Goal: Task Accomplishment & Management: Use online tool/utility

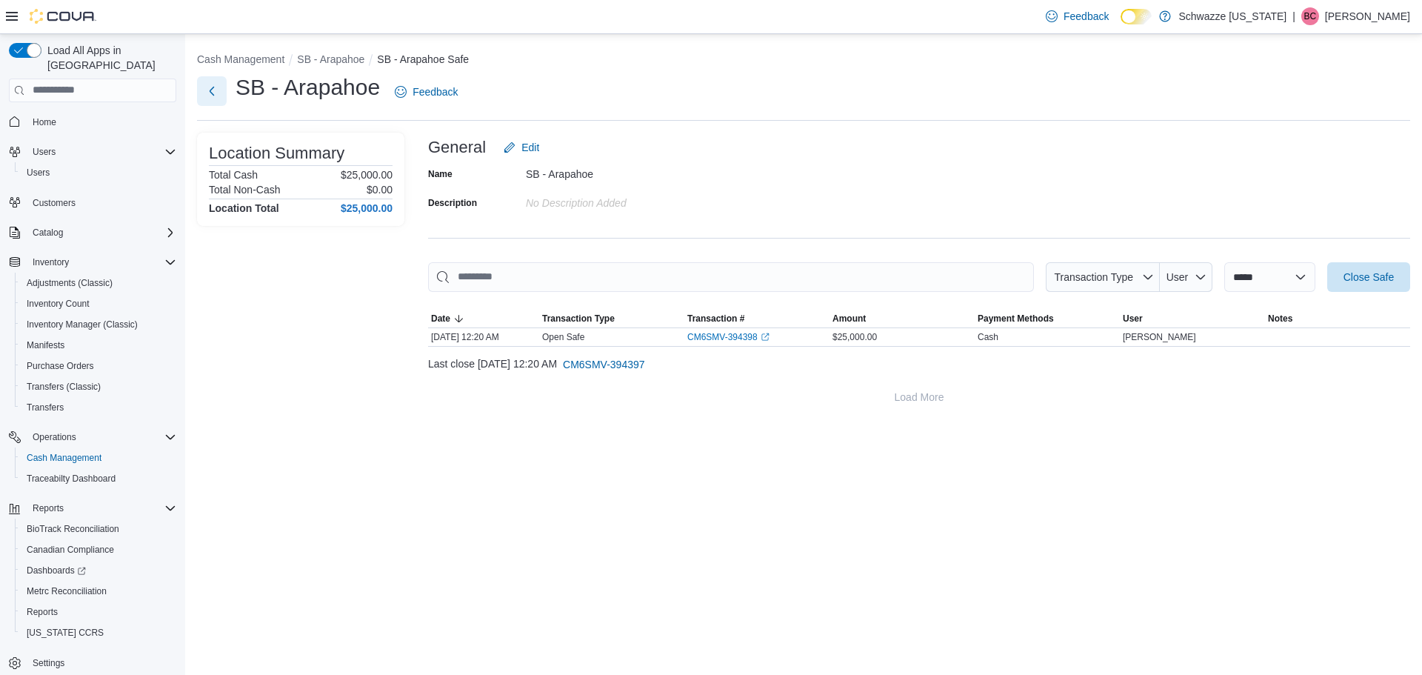
click at [210, 87] on button "Next" at bounding box center [212, 91] width 30 height 30
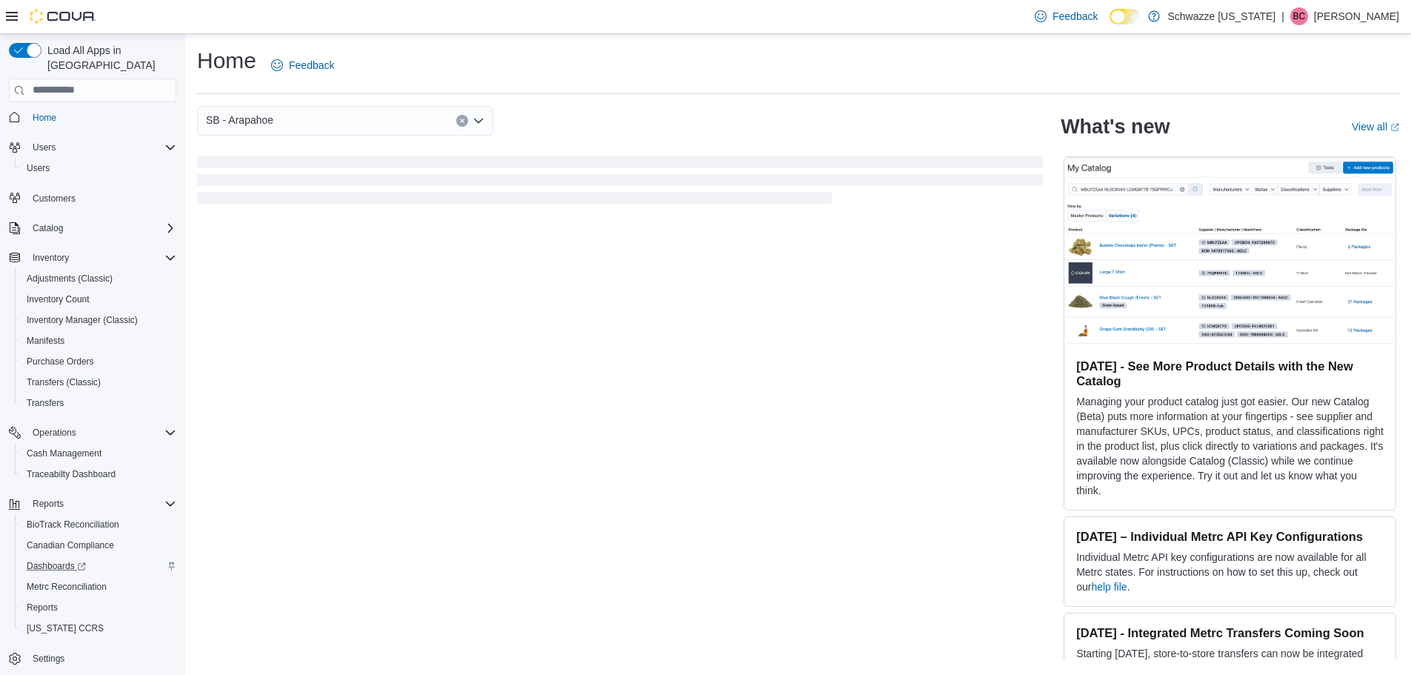
scroll to position [7, 0]
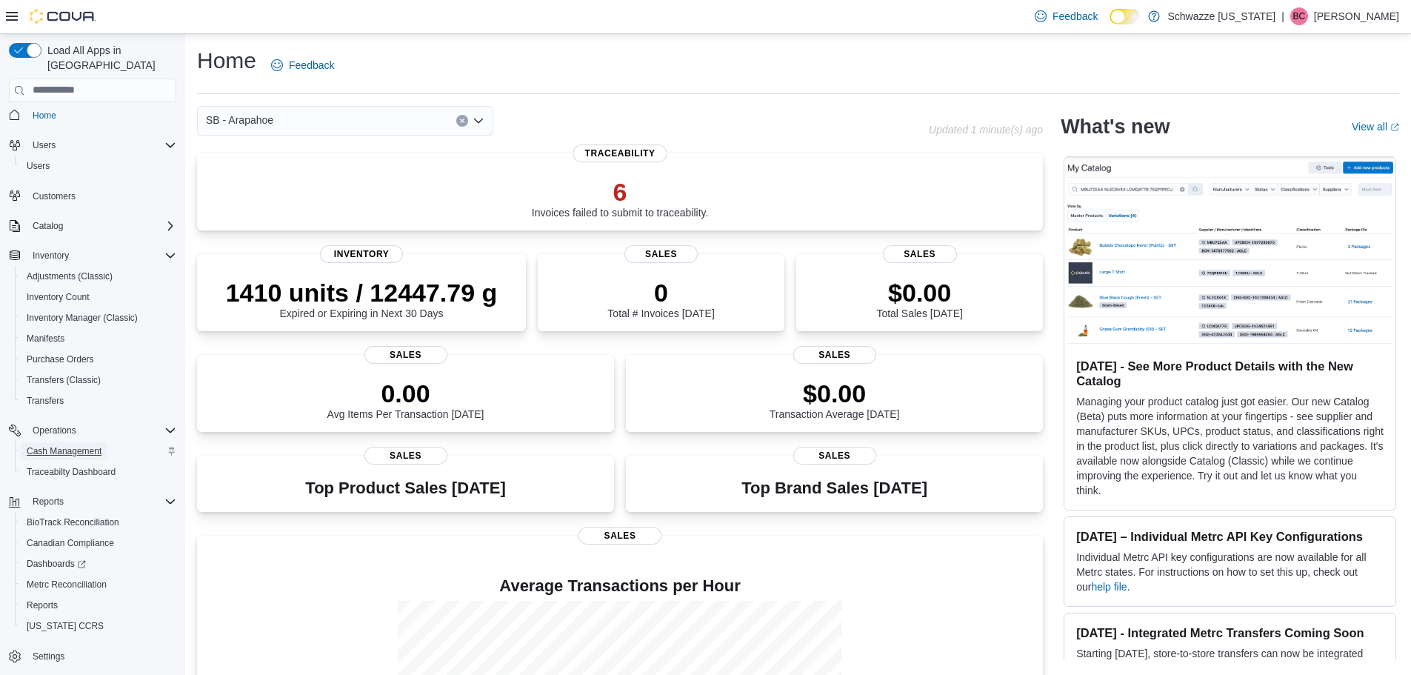
click at [61, 445] on span "Cash Management" at bounding box center [64, 451] width 75 height 12
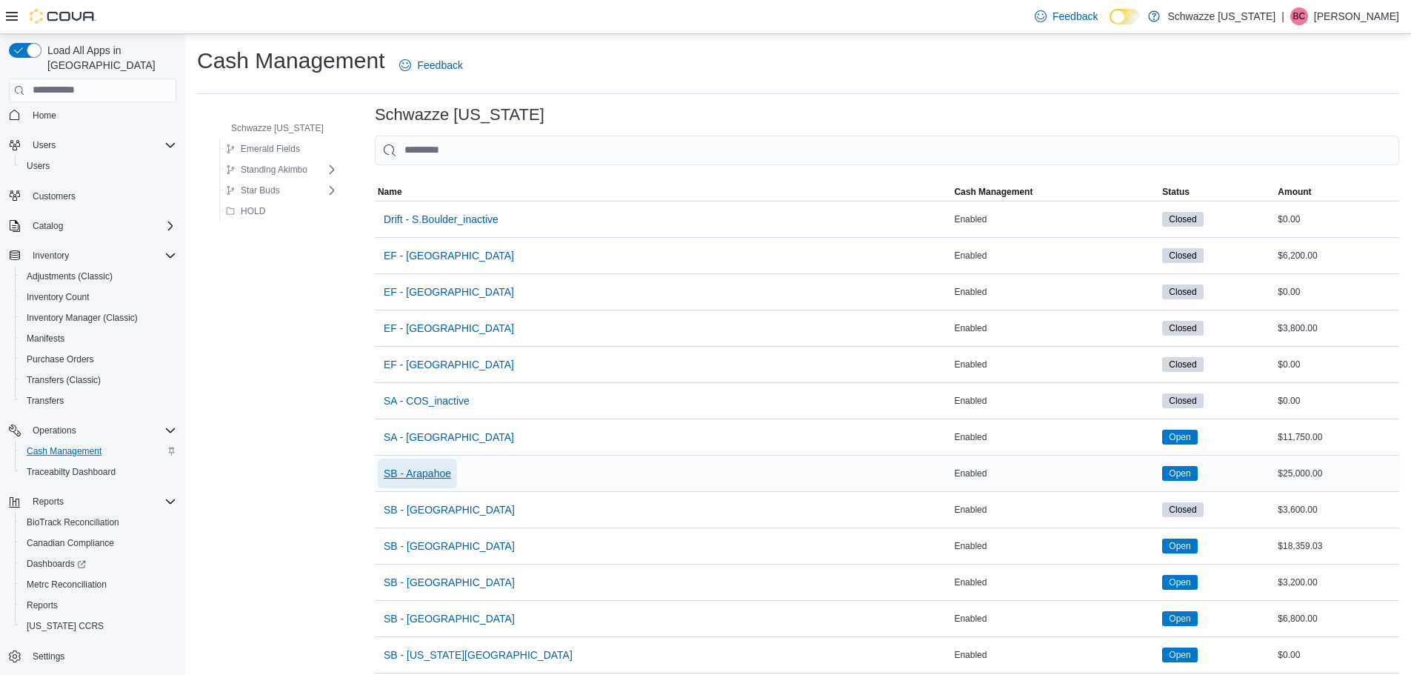
click at [430, 476] on span "SB - Arapahoe" at bounding box center [417, 473] width 67 height 15
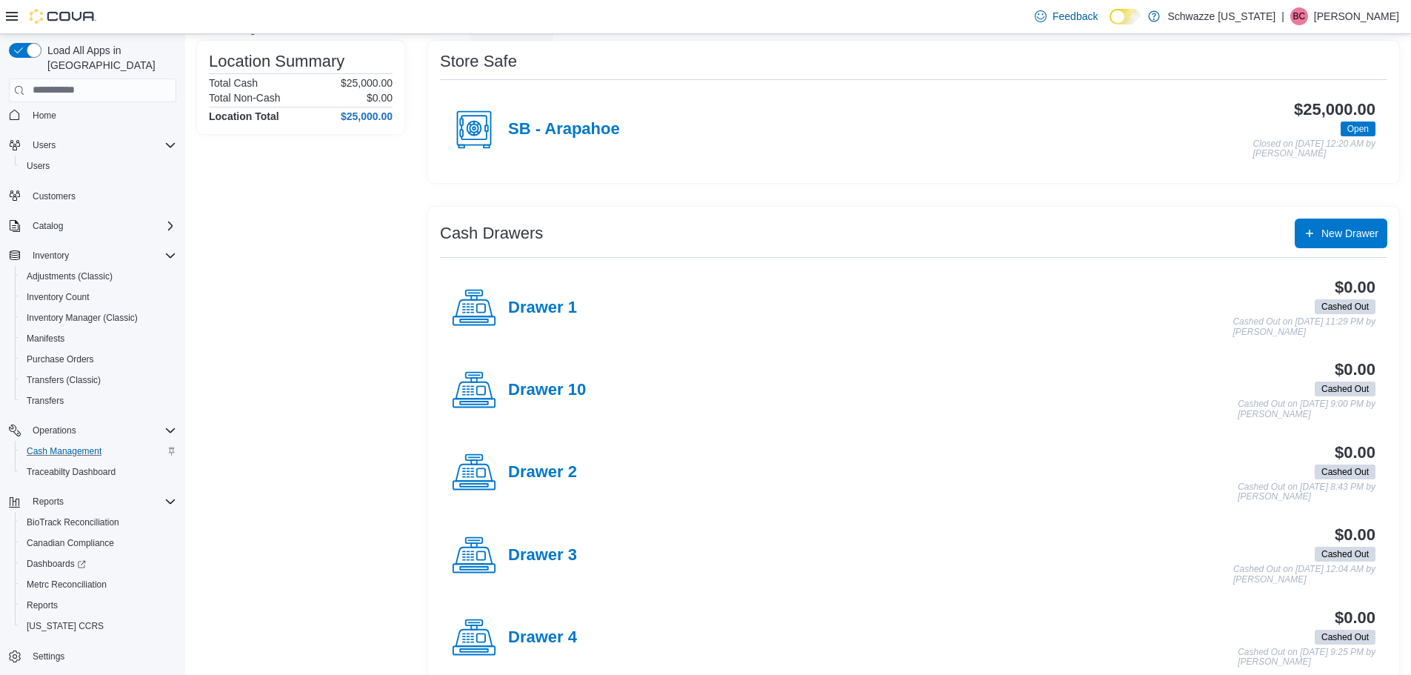
scroll to position [148, 0]
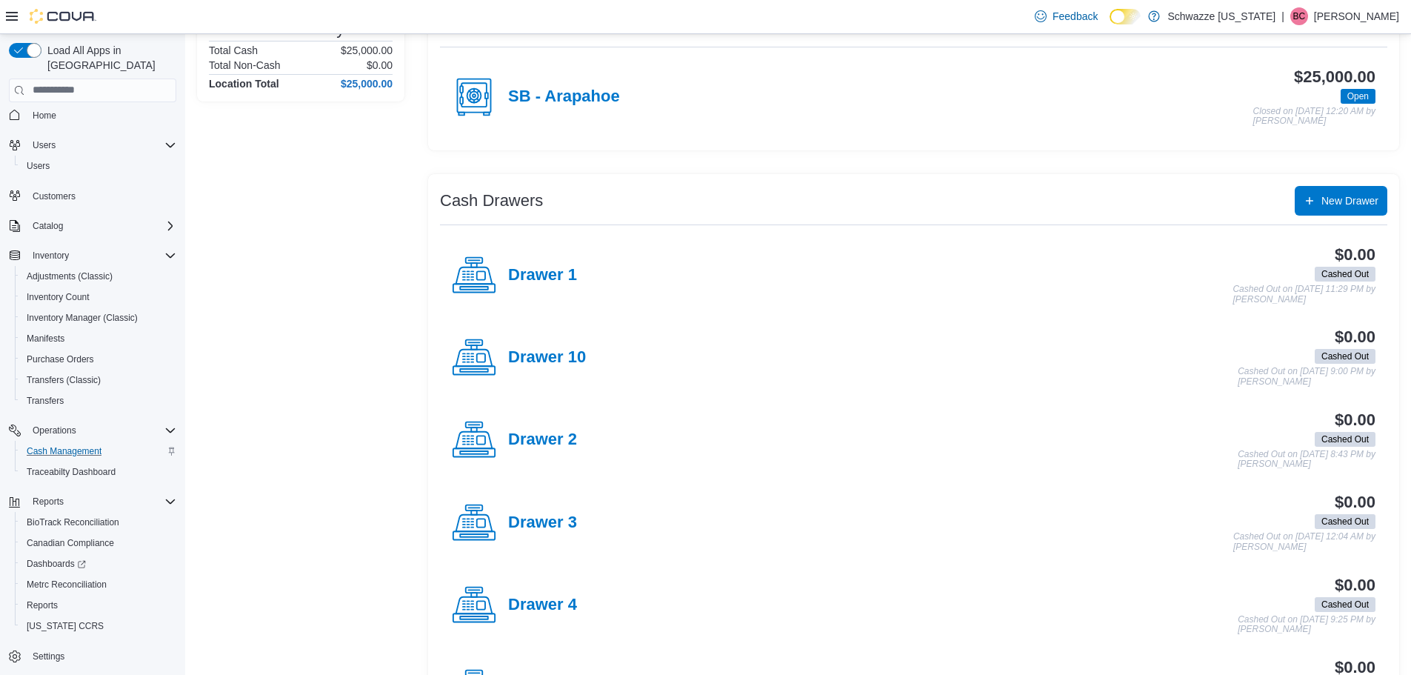
click at [555, 292] on div "Drawer 1" at bounding box center [514, 275] width 125 height 44
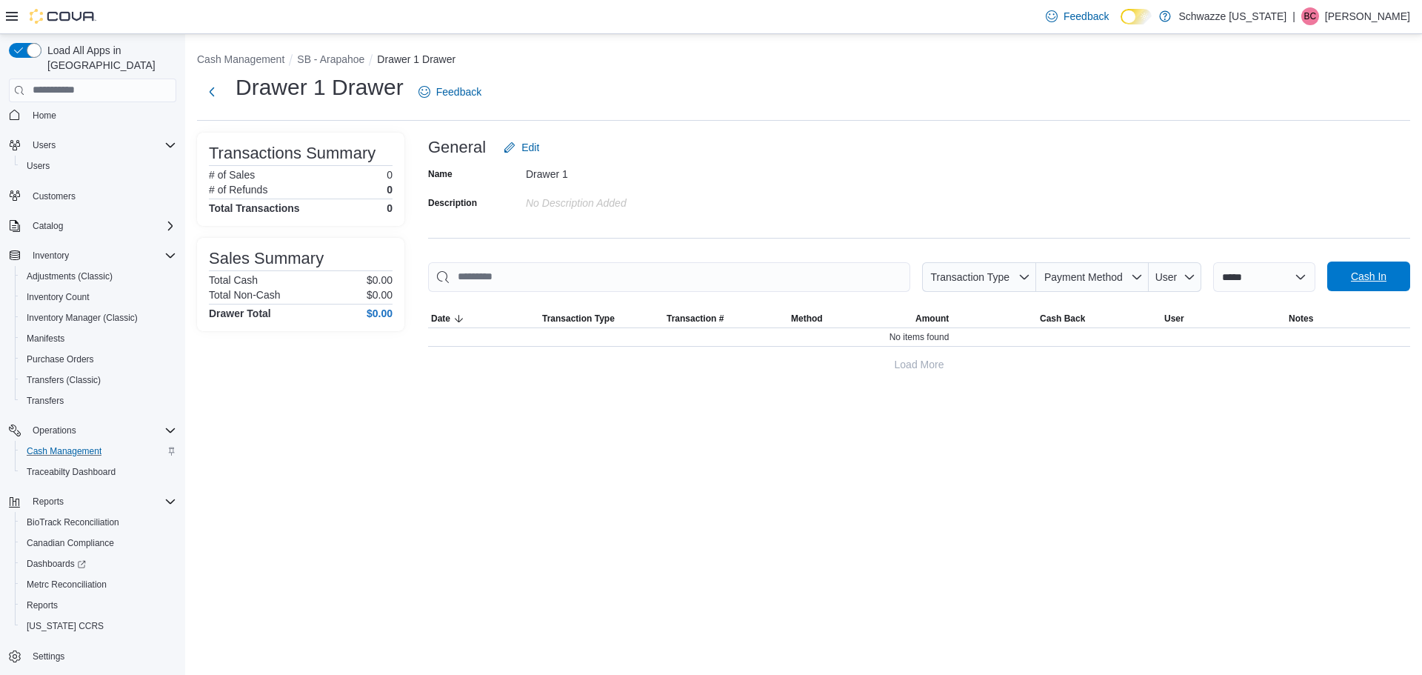
click at [1365, 270] on span "Cash In" at bounding box center [1369, 276] width 36 height 15
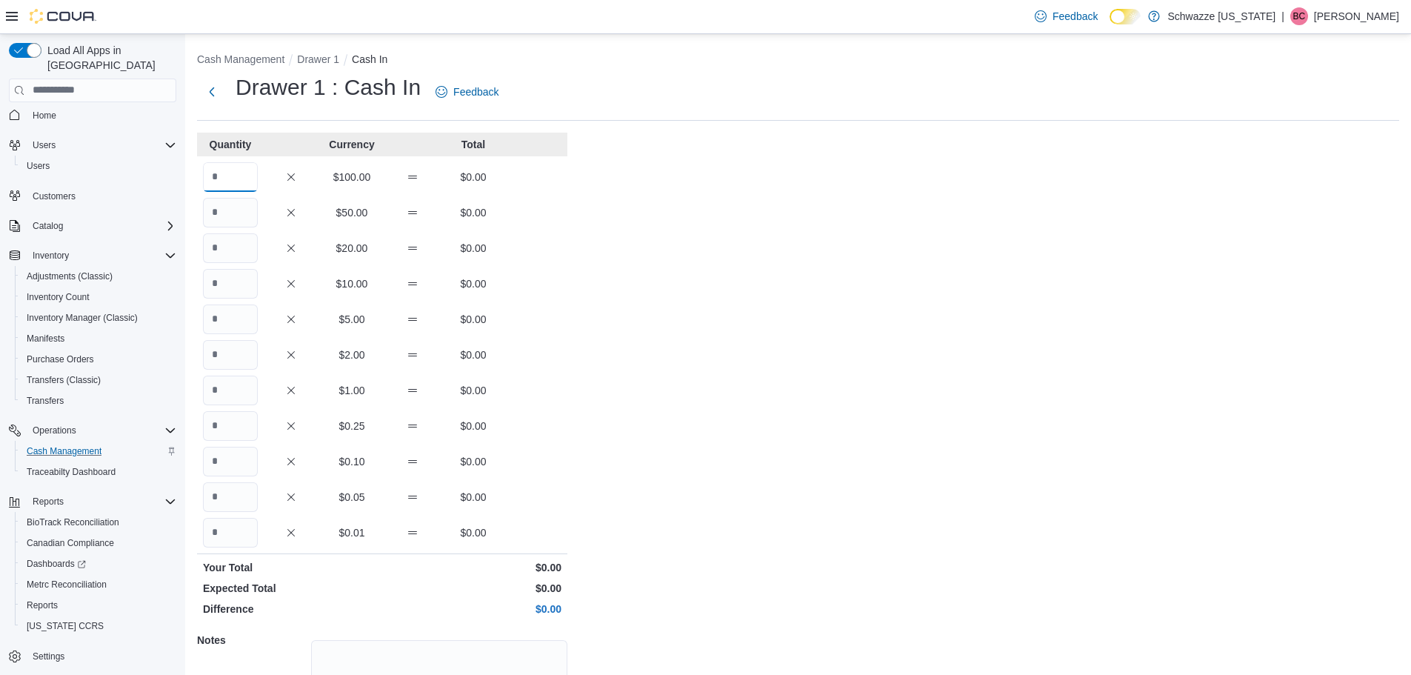
click at [221, 185] on input "Quantity" at bounding box center [230, 177] width 55 height 30
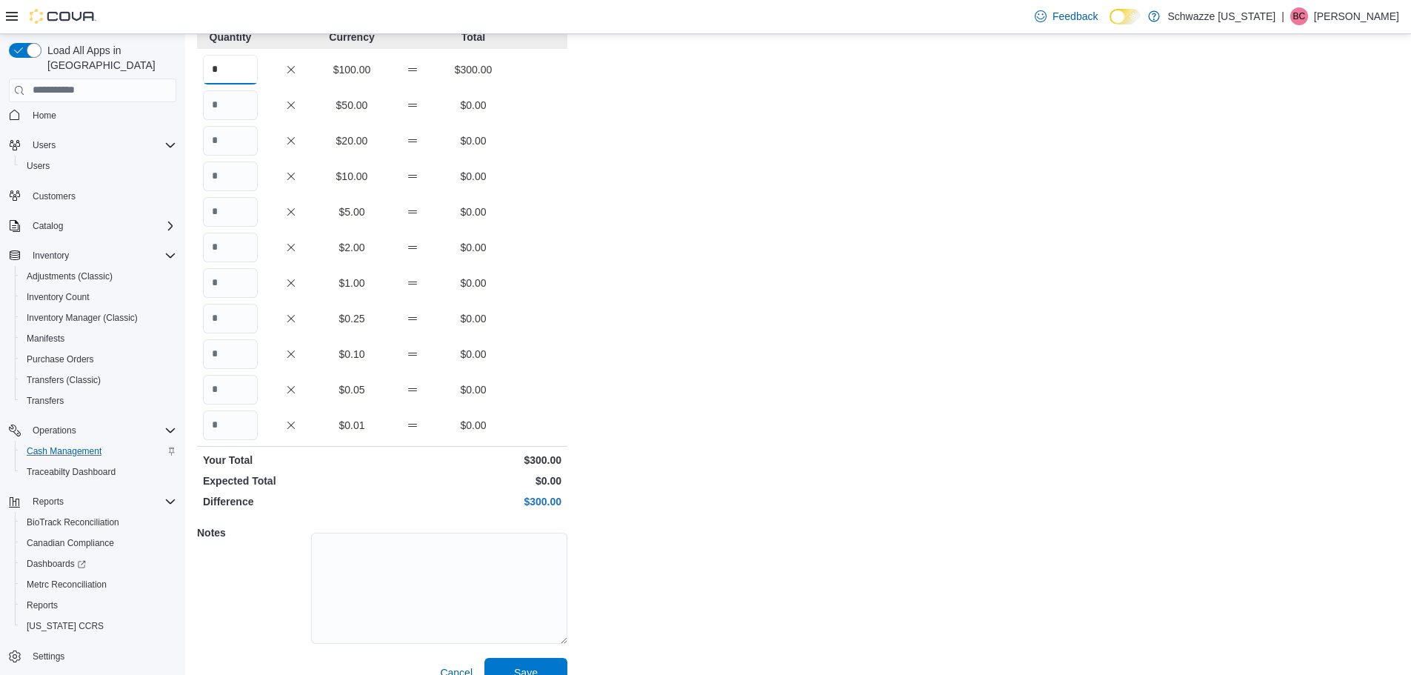
scroll to position [132, 0]
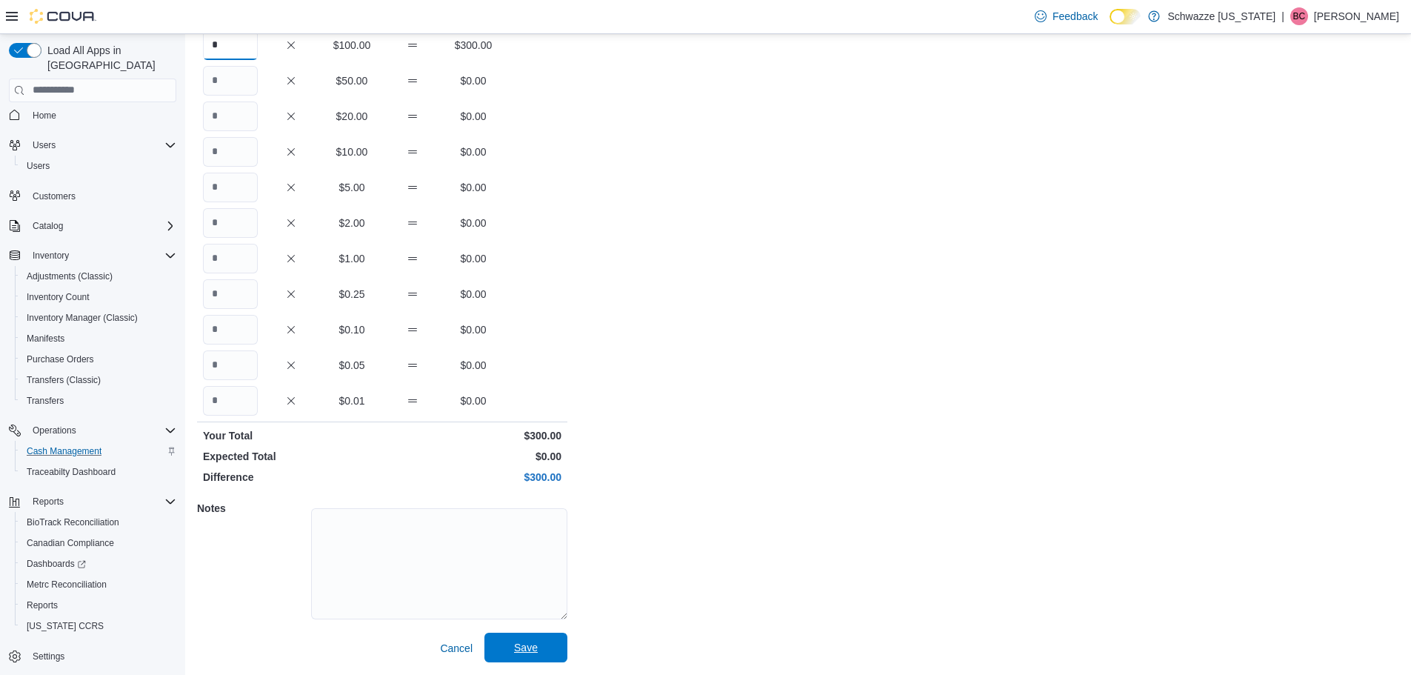
type input "*"
click at [539, 645] on span "Save" at bounding box center [525, 648] width 65 height 30
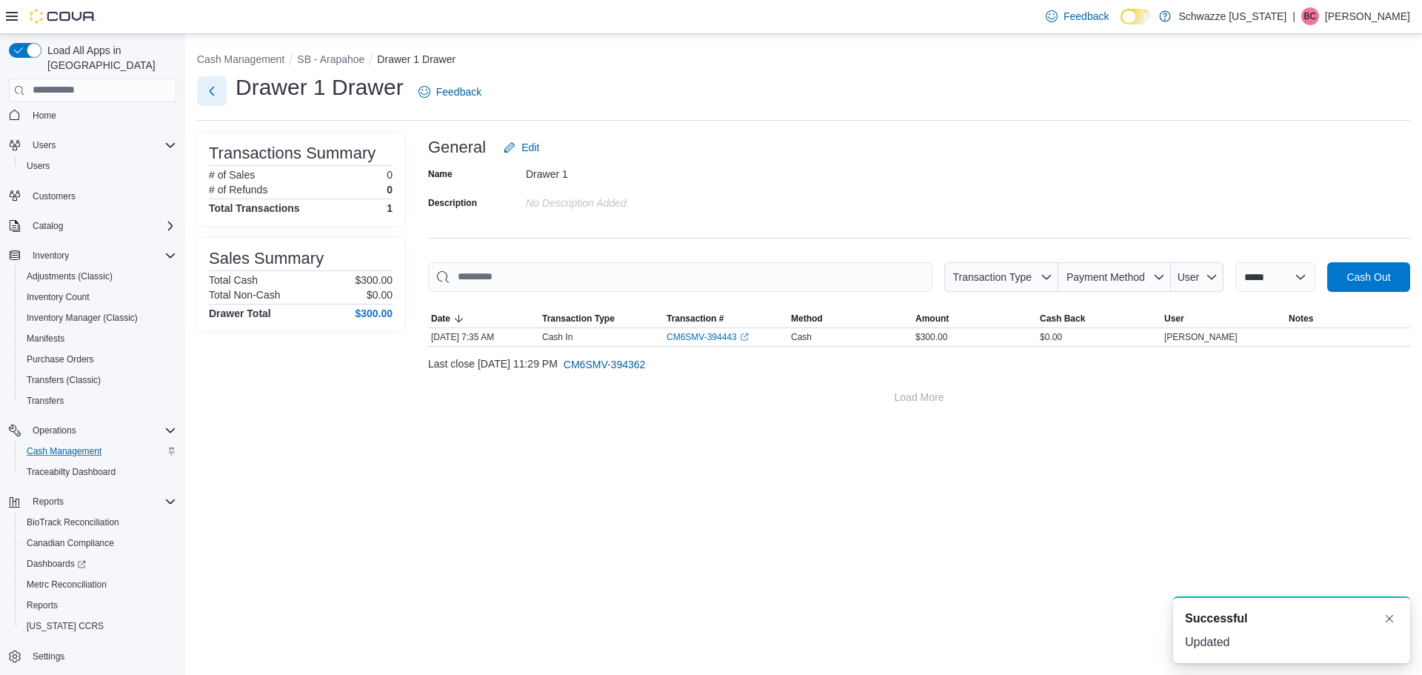
click at [201, 88] on button "Next" at bounding box center [212, 91] width 30 height 30
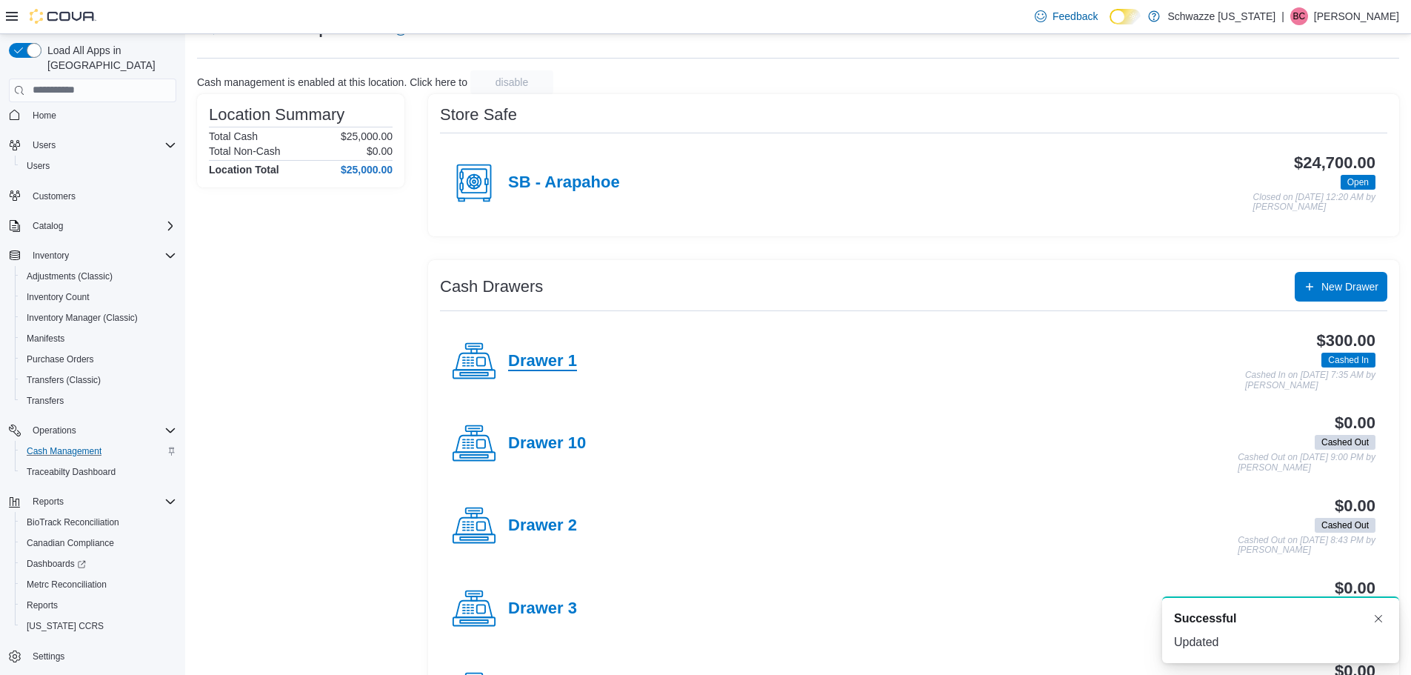
scroll to position [148, 0]
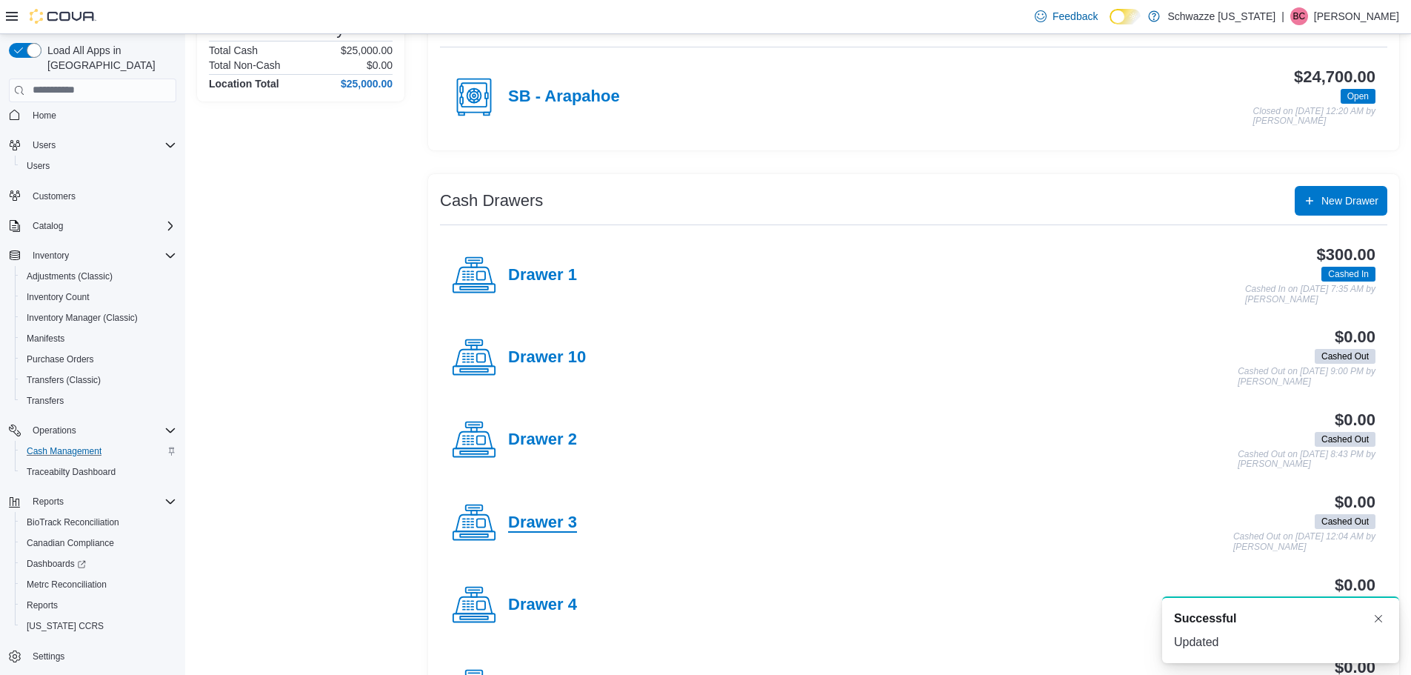
click at [564, 530] on h4 "Drawer 3" at bounding box center [542, 522] width 69 height 19
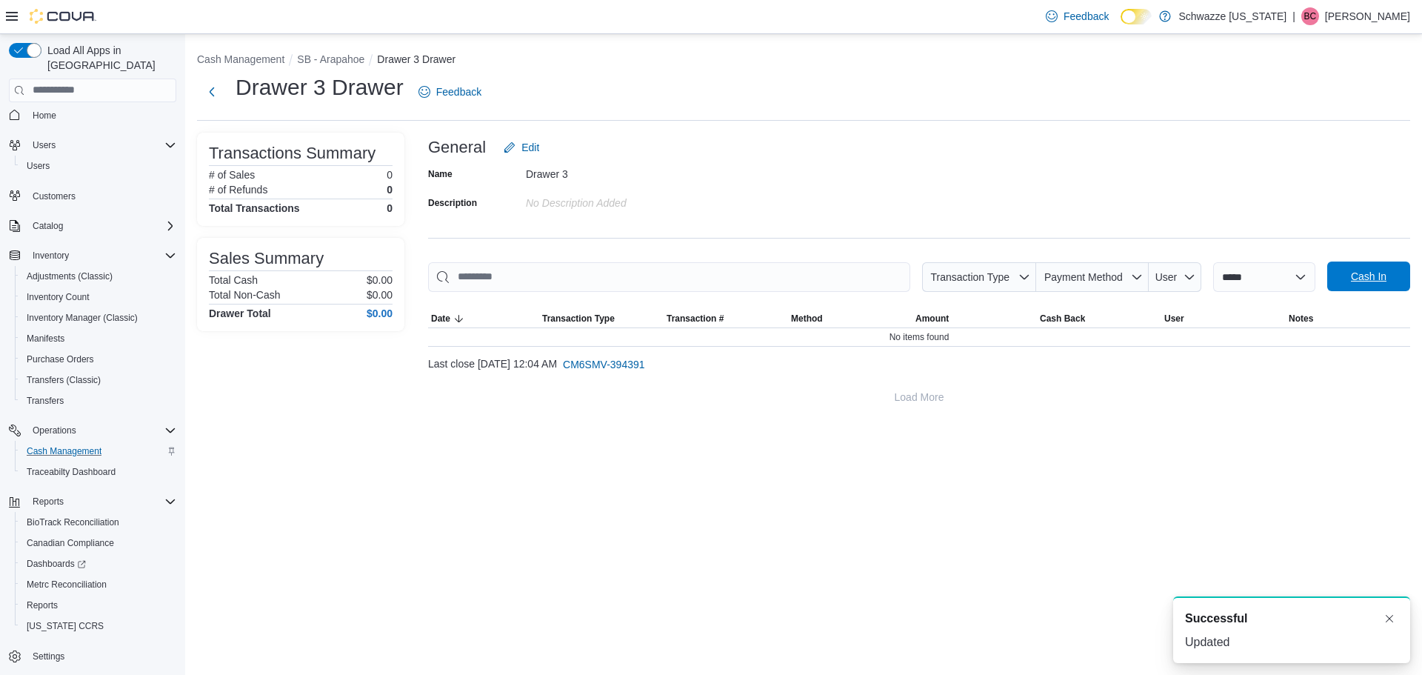
click at [1371, 286] on span "Cash In" at bounding box center [1368, 276] width 65 height 30
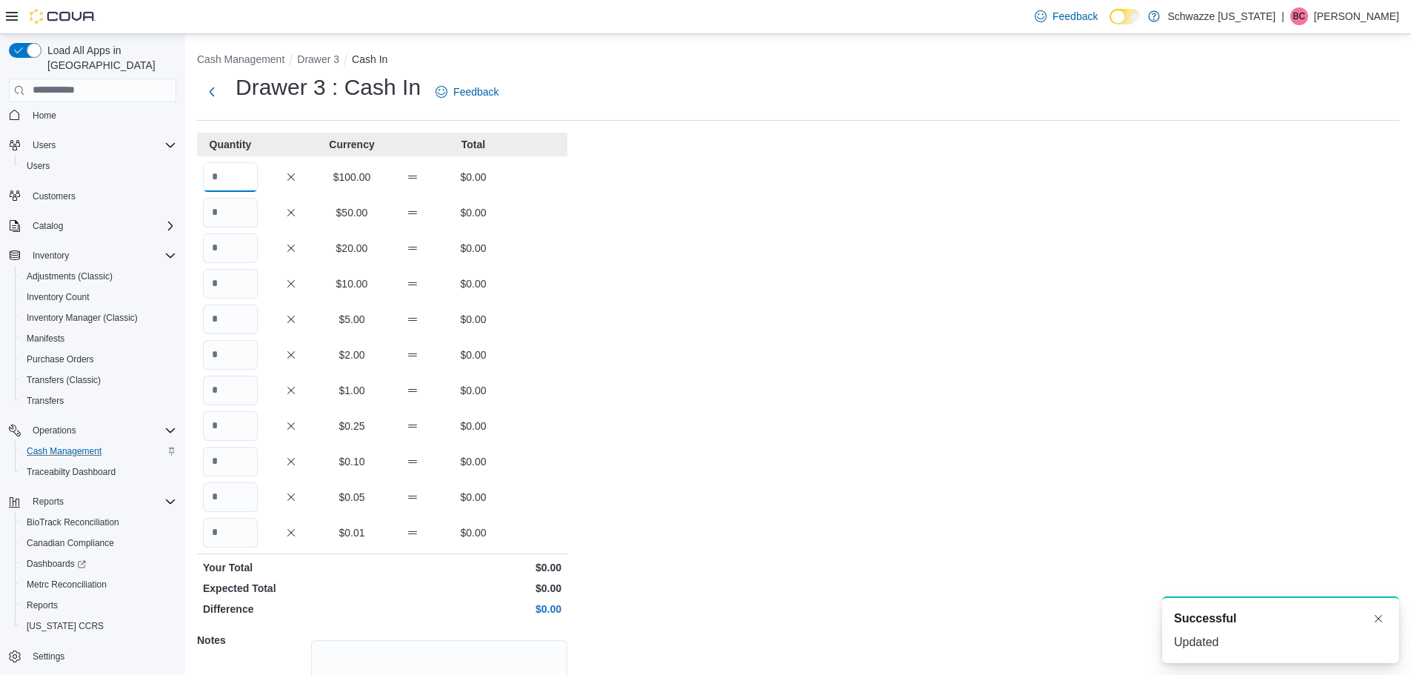
click at [230, 170] on input "Quantity" at bounding box center [230, 177] width 55 height 30
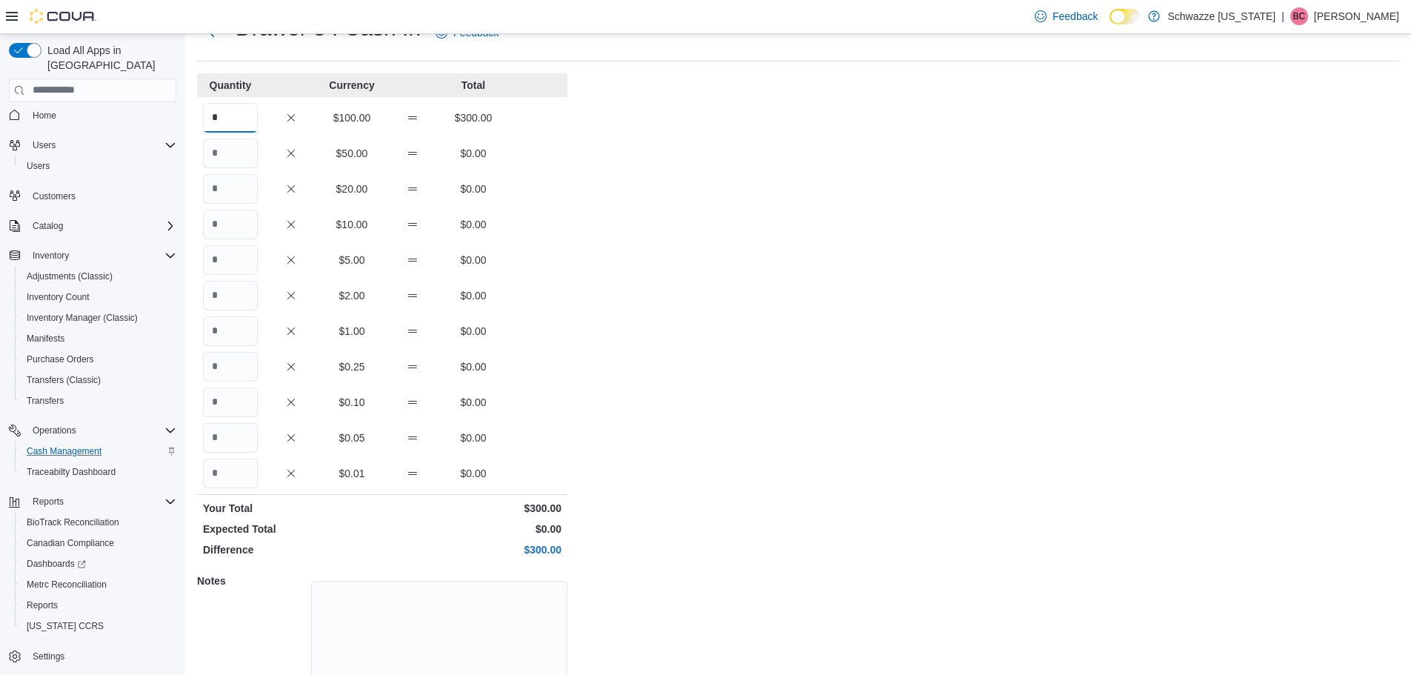
scroll to position [132, 0]
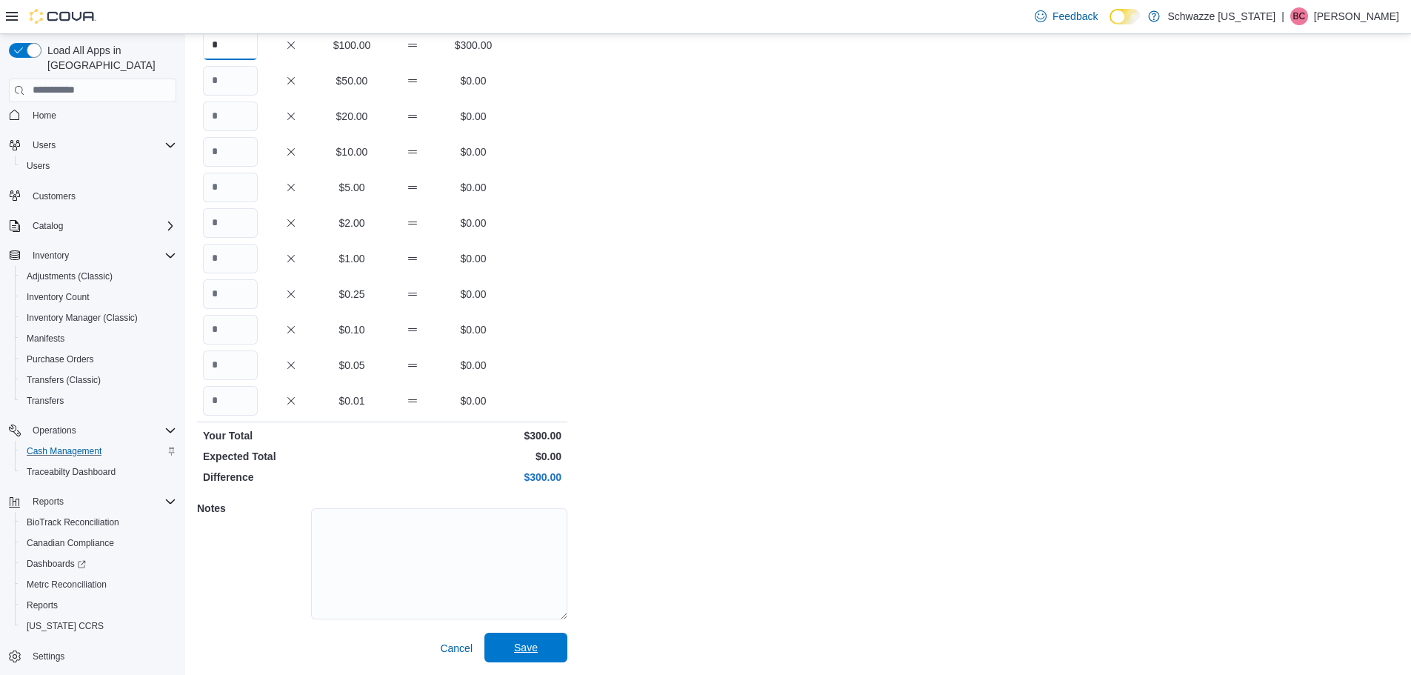
type input "*"
click at [537, 641] on span "Save" at bounding box center [526, 647] width 24 height 15
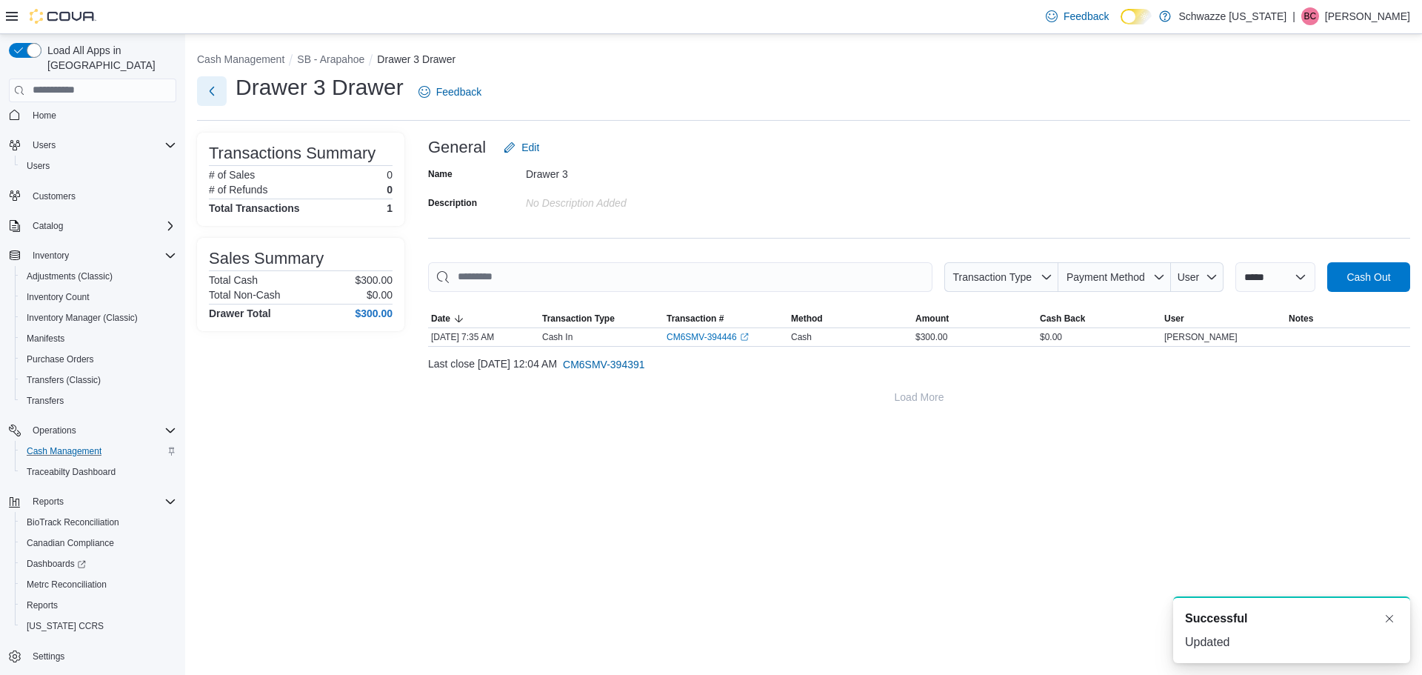
click at [218, 91] on button "Next" at bounding box center [212, 91] width 30 height 30
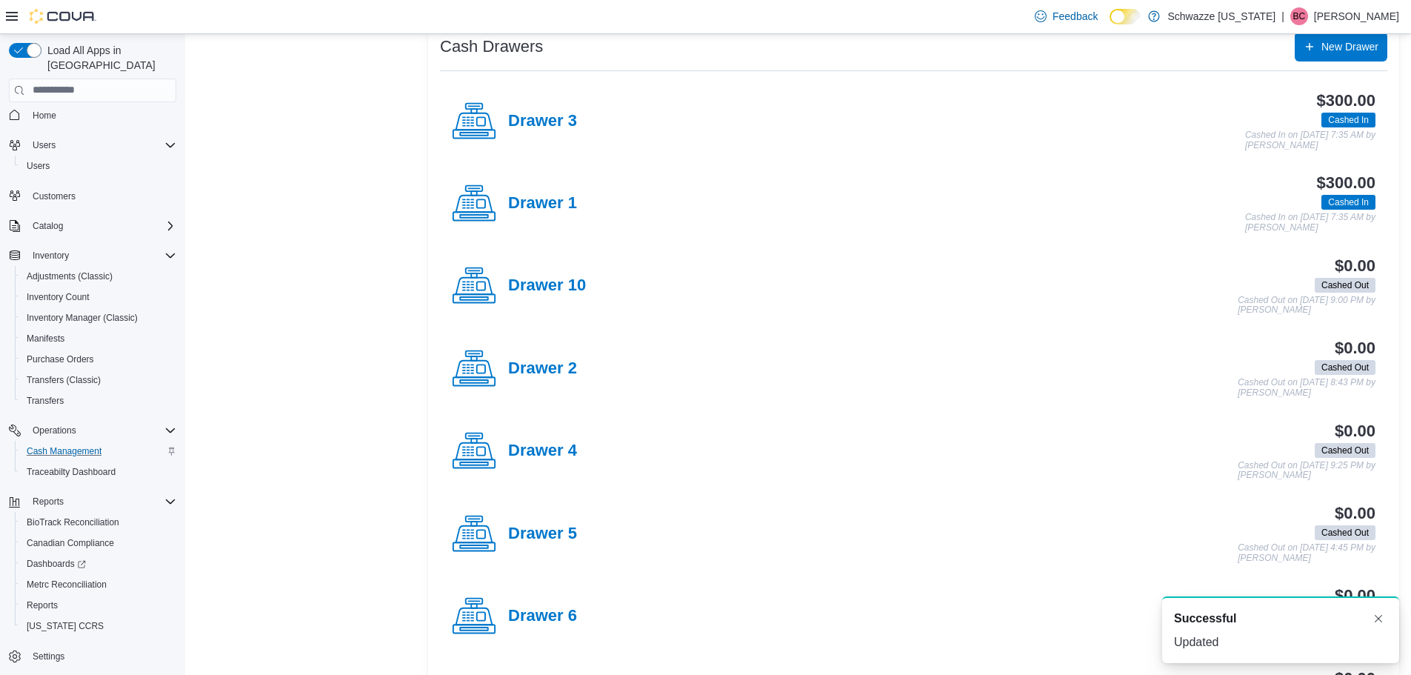
scroll to position [444, 0]
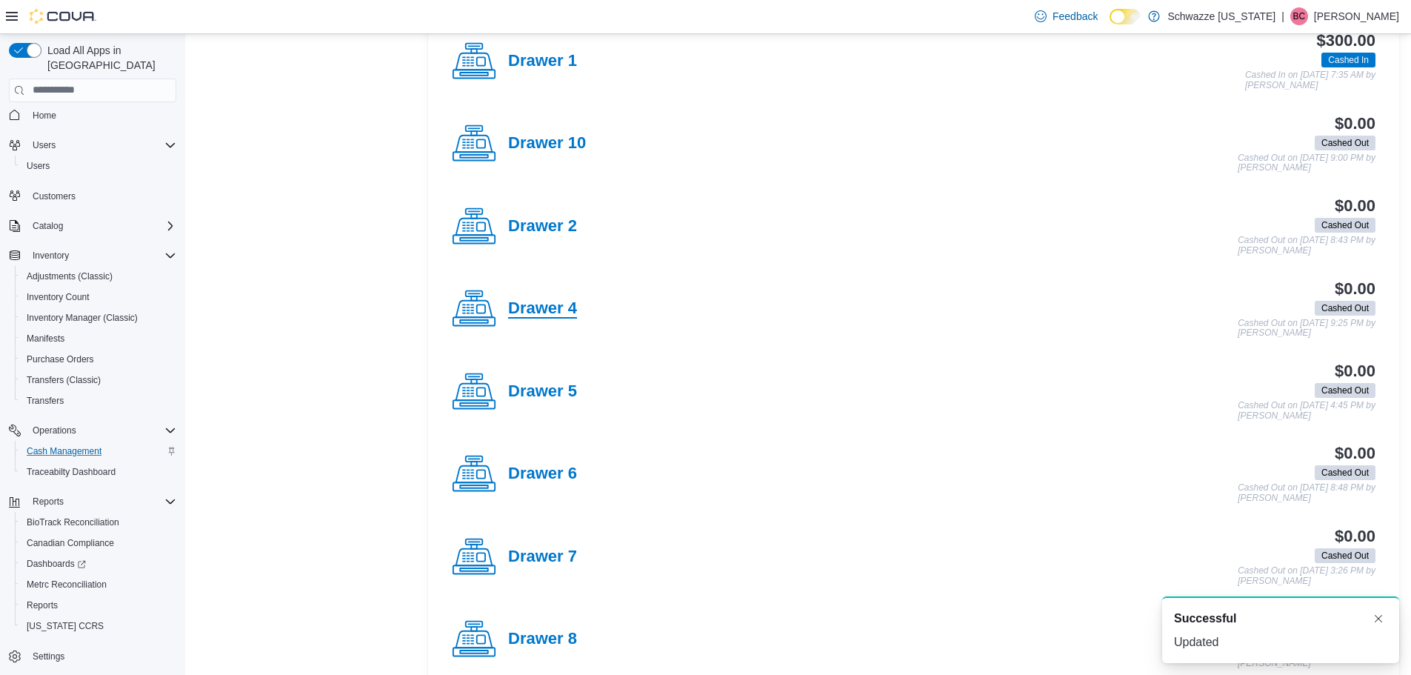
click at [518, 301] on h4 "Drawer 4" at bounding box center [542, 308] width 69 height 19
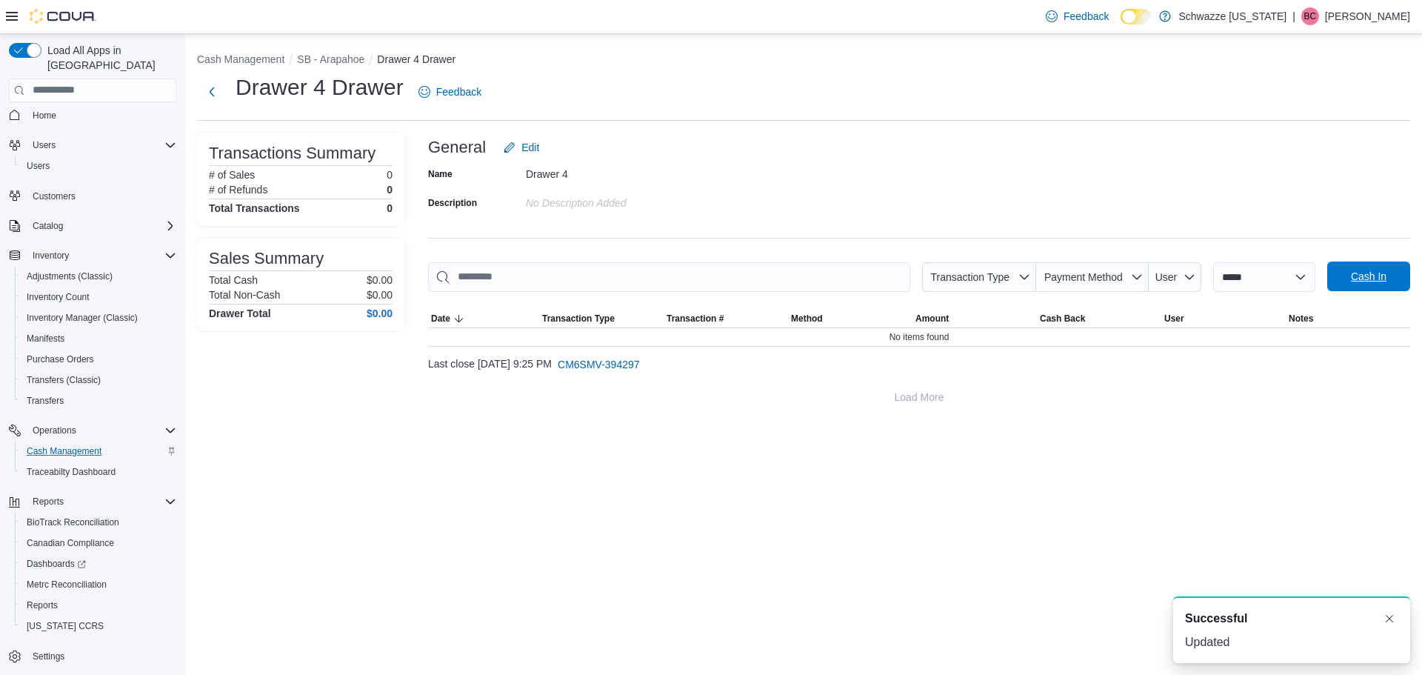
click at [1349, 287] on span "Cash In" at bounding box center [1368, 276] width 65 height 30
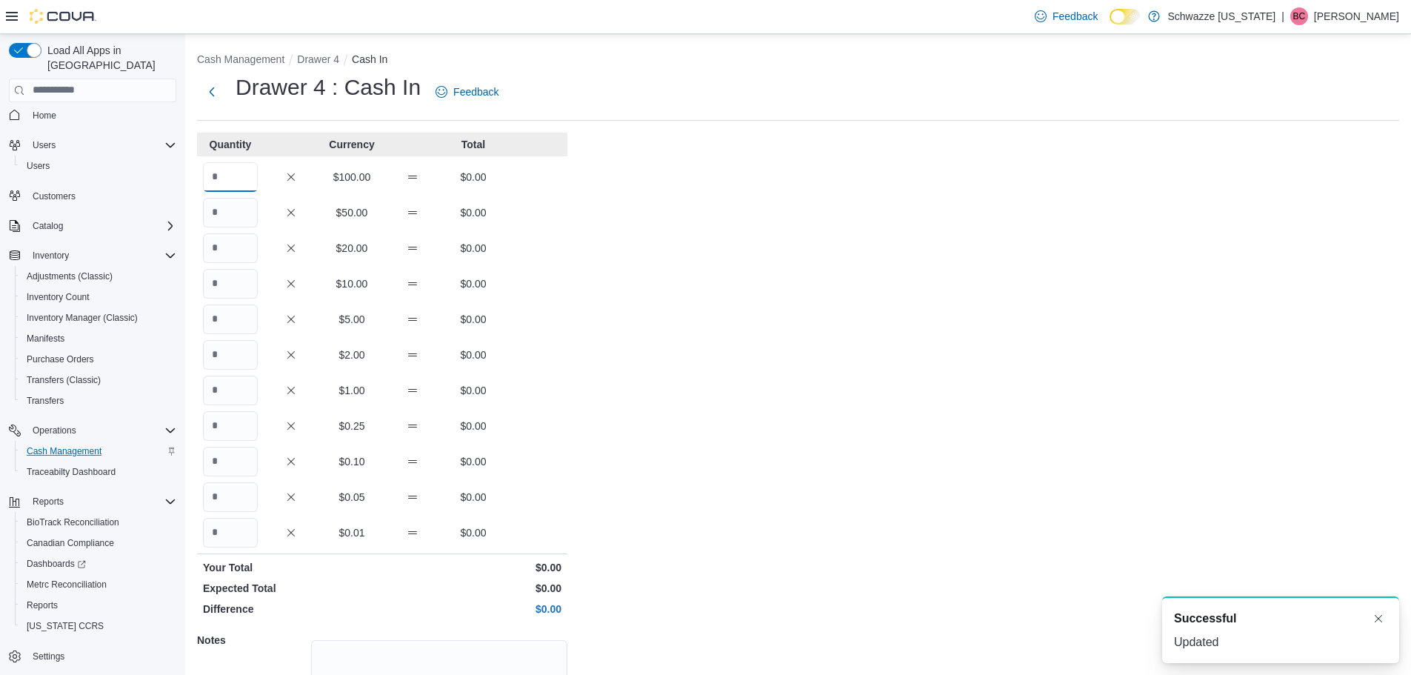
click at [231, 179] on input "Quantity" at bounding box center [230, 177] width 55 height 30
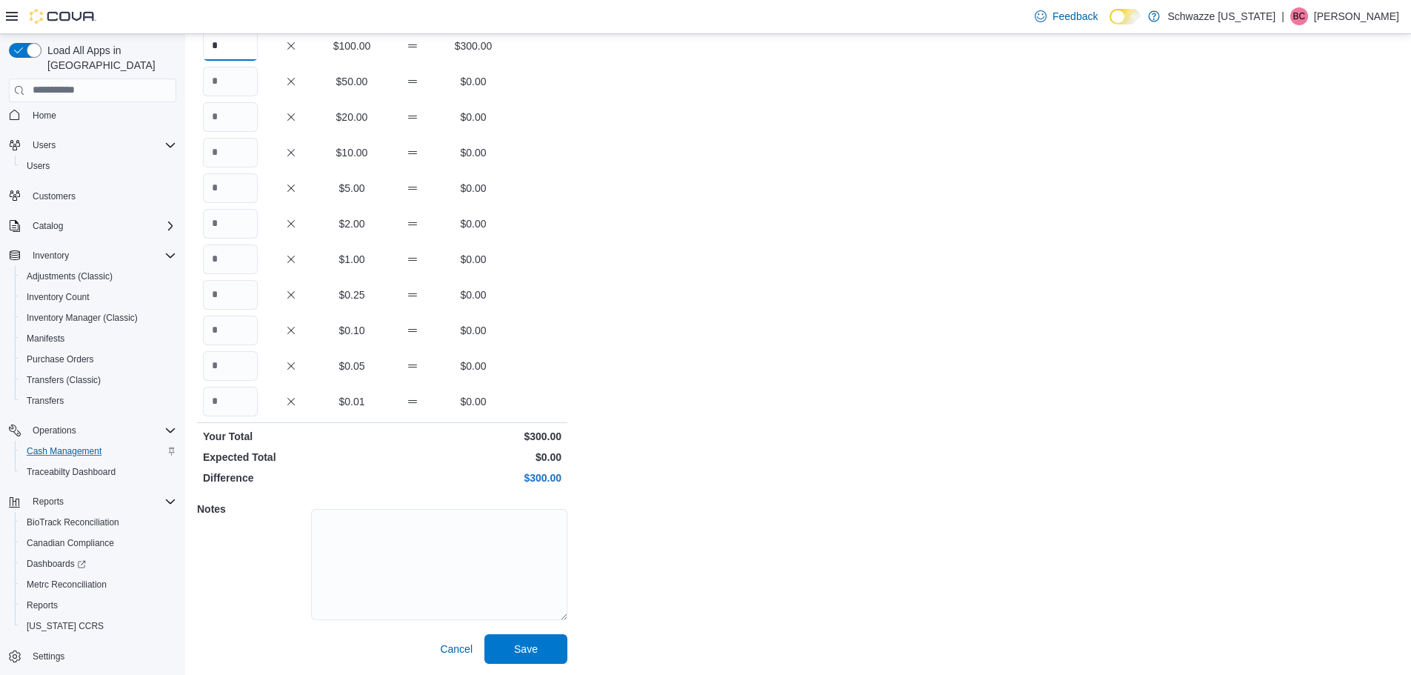
scroll to position [132, 0]
type input "*"
click at [504, 650] on span "Save" at bounding box center [525, 648] width 65 height 30
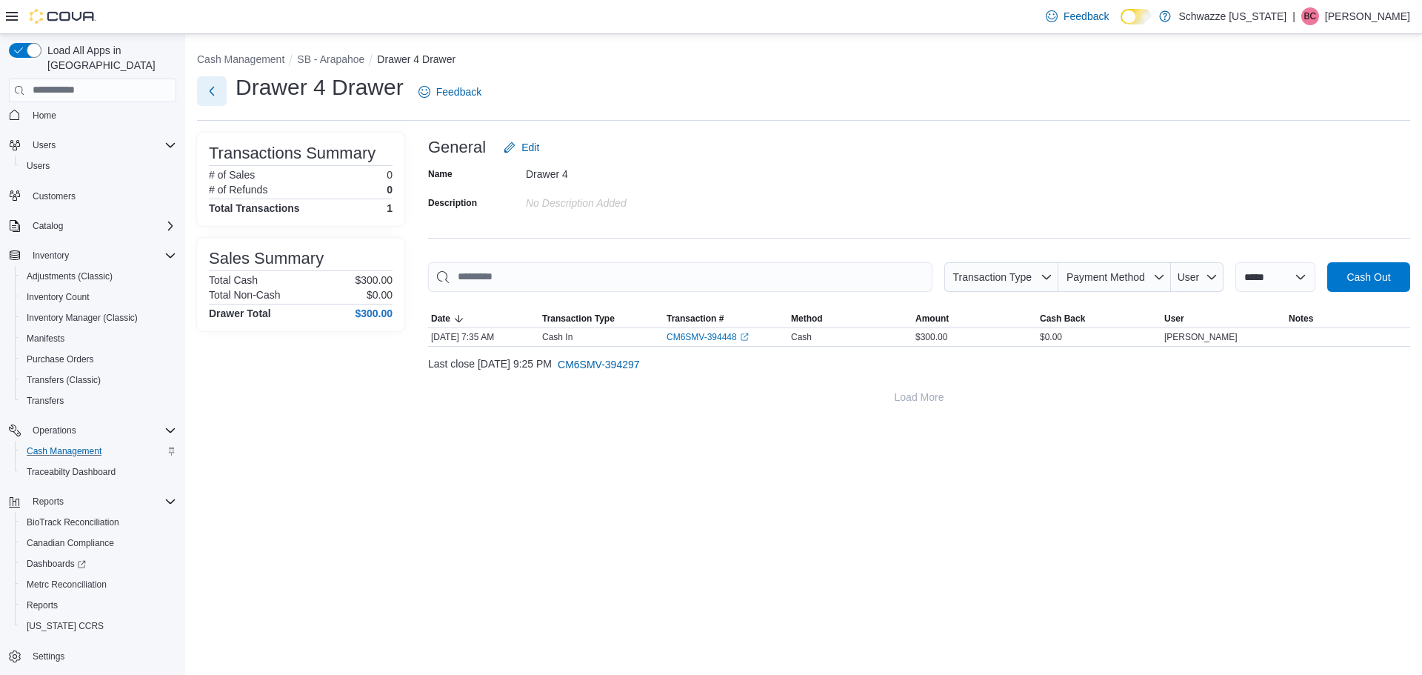
click at [218, 91] on button "Next" at bounding box center [212, 91] width 30 height 30
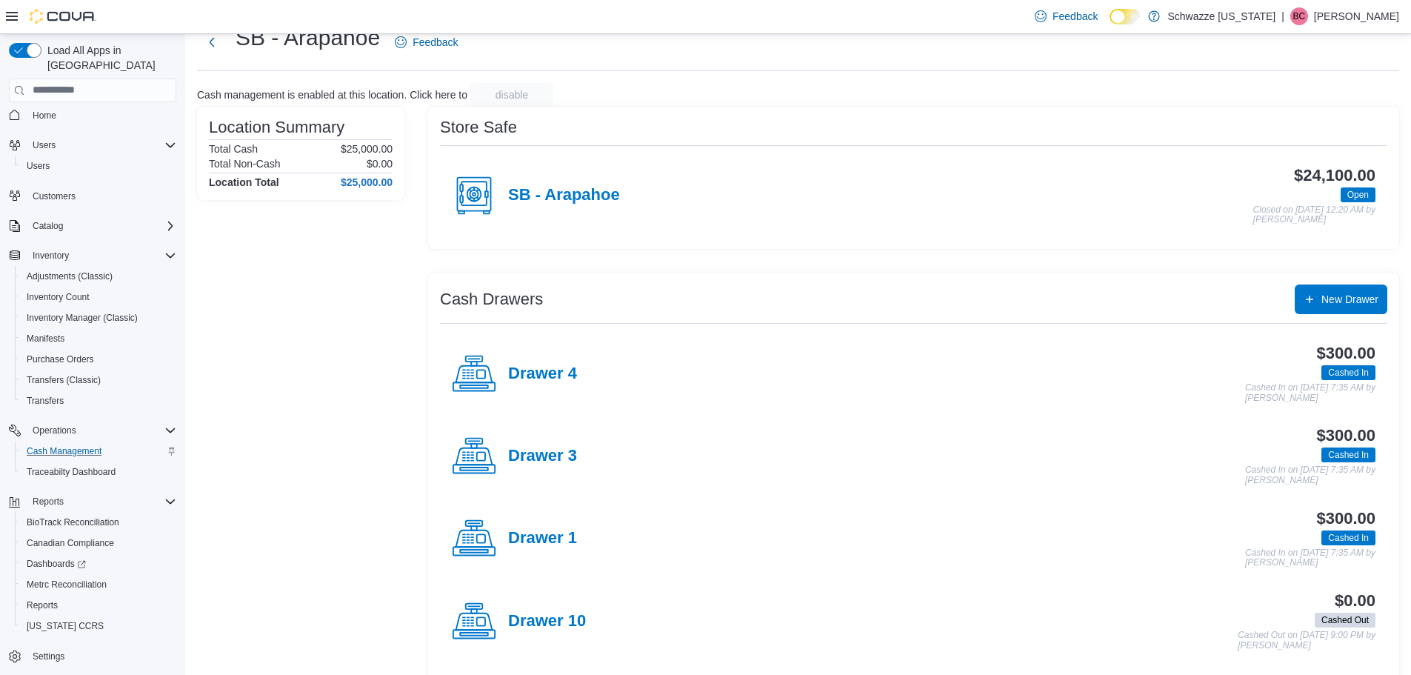
scroll to position [74, 0]
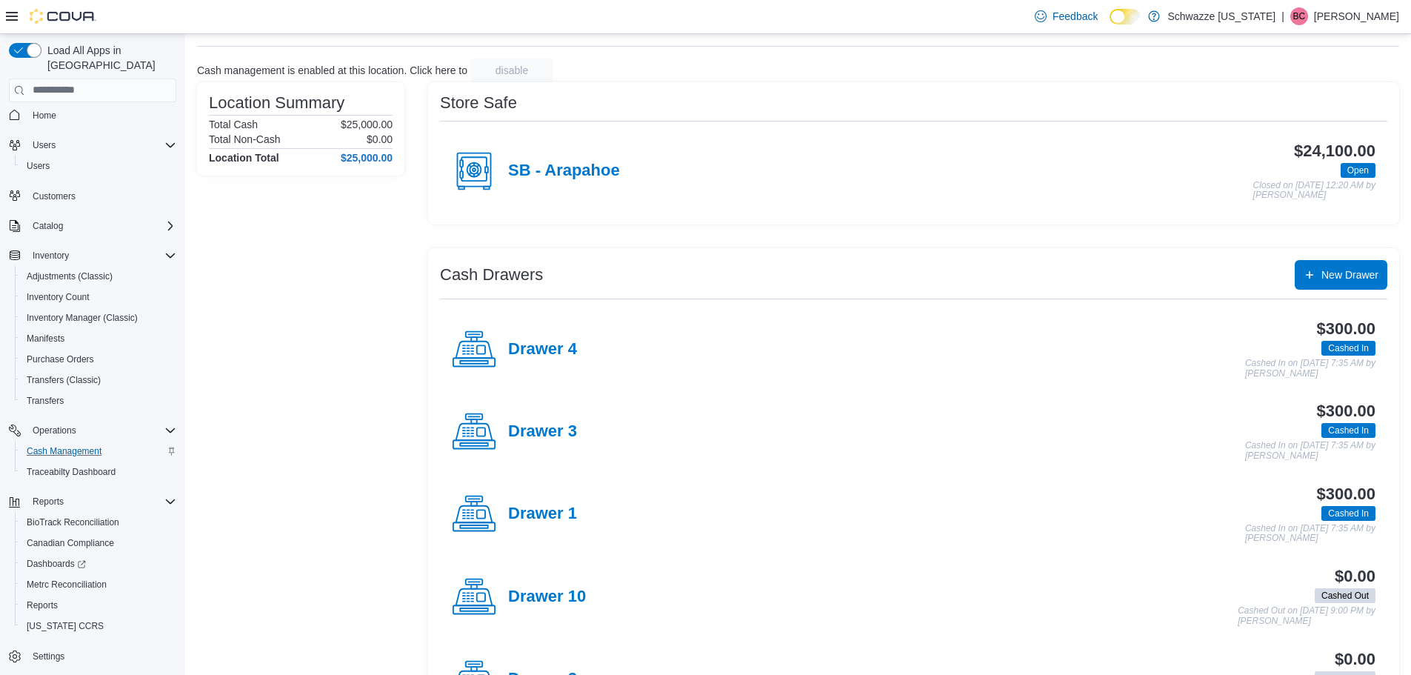
click at [552, 610] on div "Drawer 10" at bounding box center [519, 597] width 134 height 44
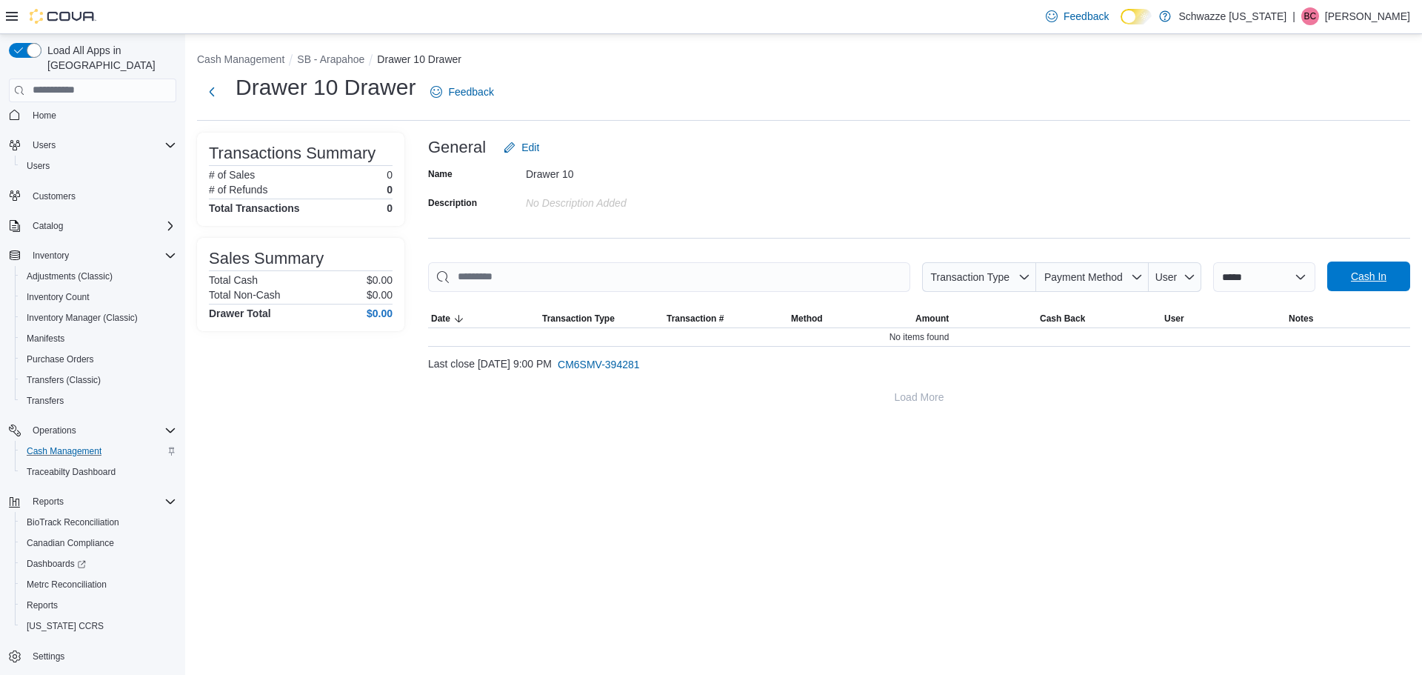
click at [1358, 281] on span "Cash In" at bounding box center [1369, 276] width 36 height 15
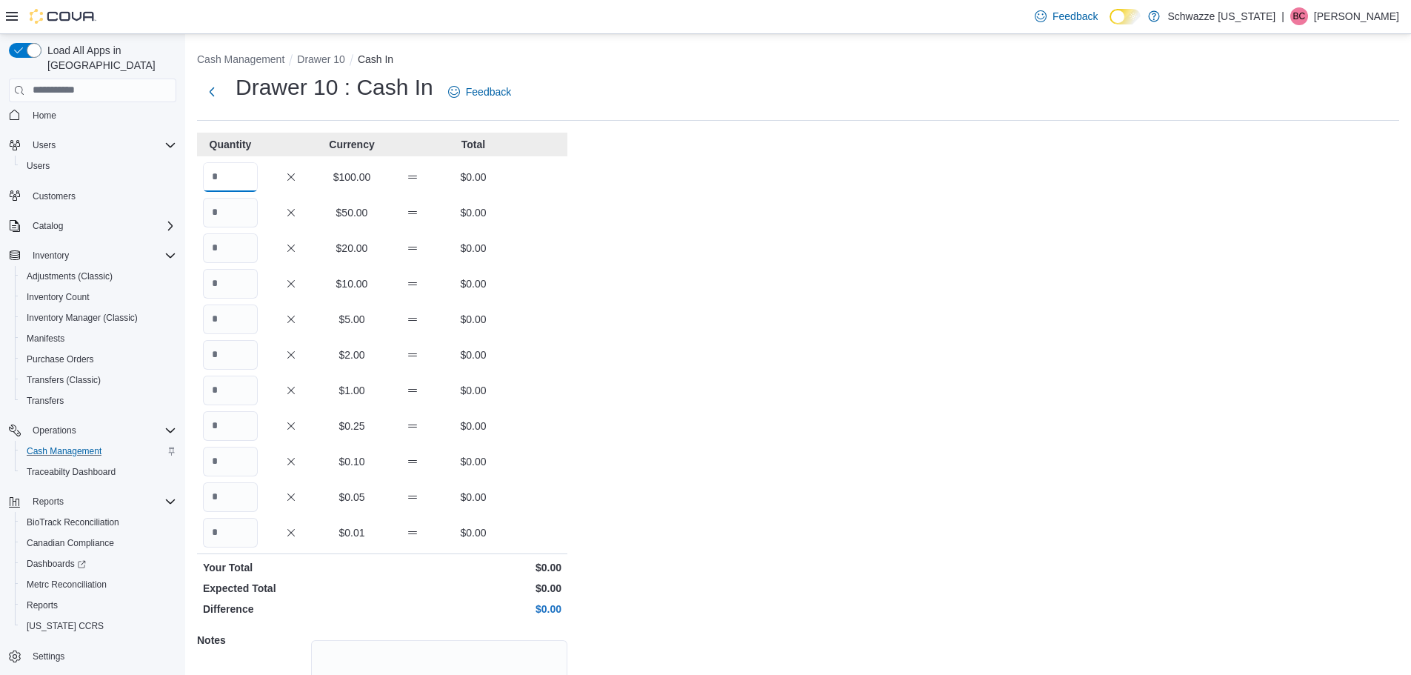
click at [230, 187] on input "Quantity" at bounding box center [230, 177] width 55 height 30
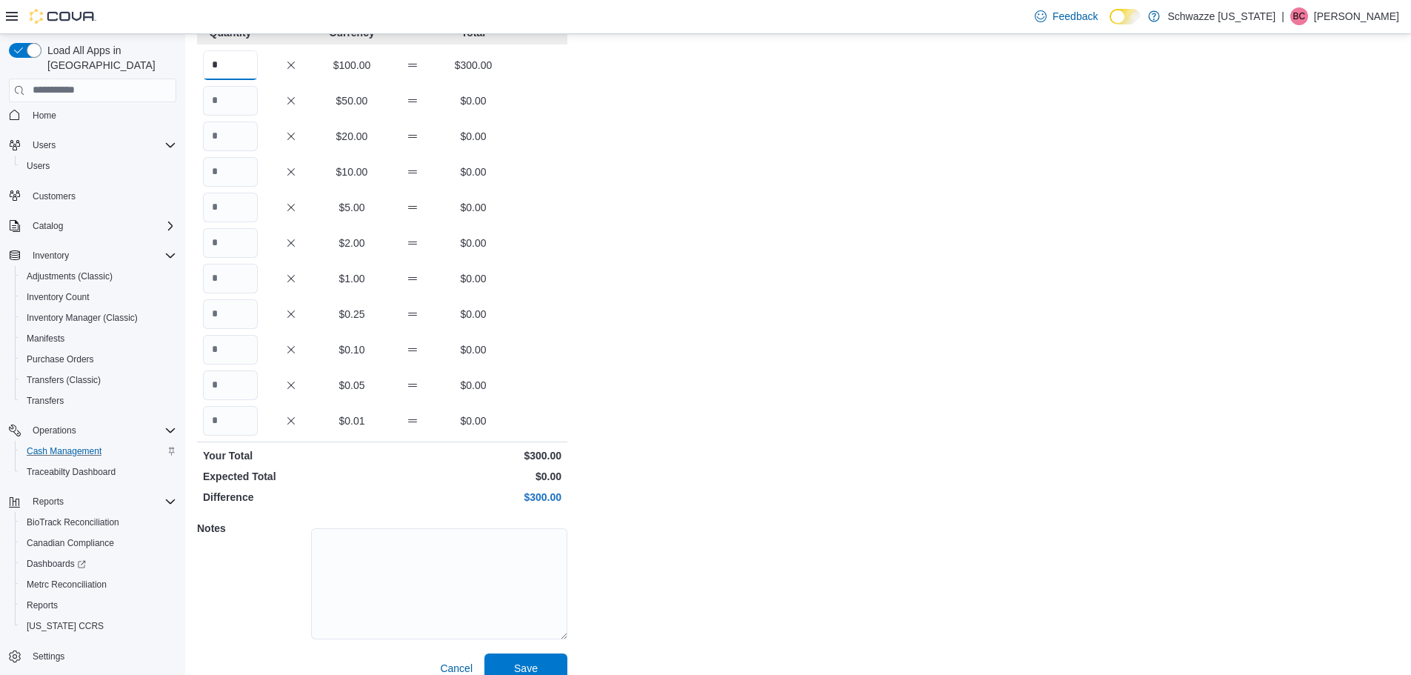
scroll to position [132, 0]
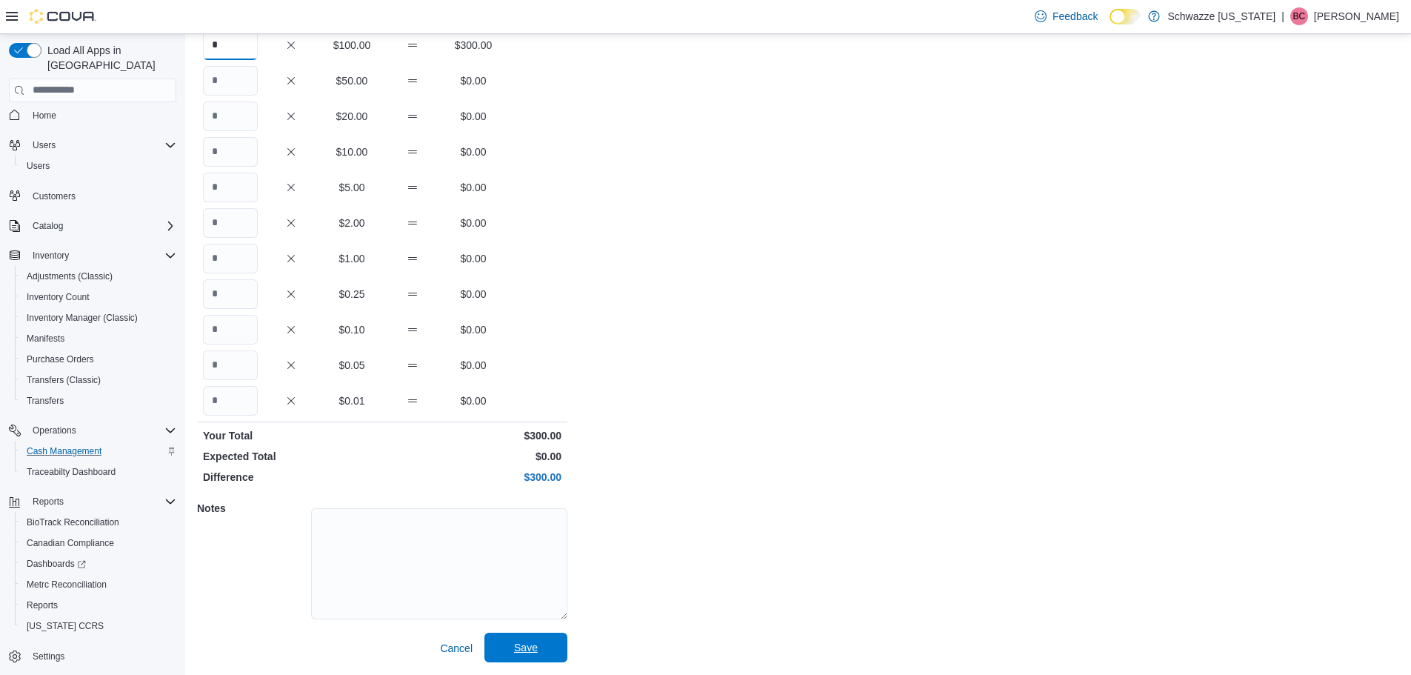
type input "*"
click at [533, 657] on span "Save" at bounding box center [525, 648] width 65 height 30
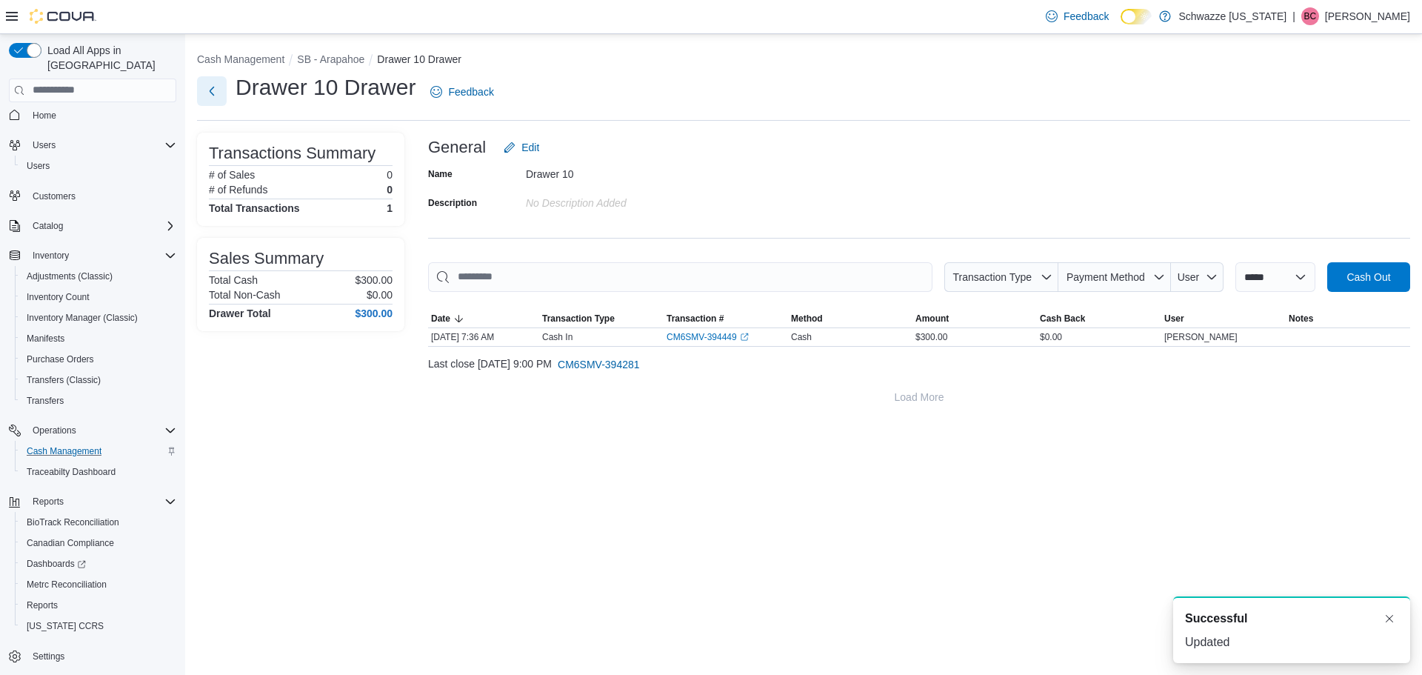
click at [204, 99] on button "Next" at bounding box center [212, 91] width 30 height 30
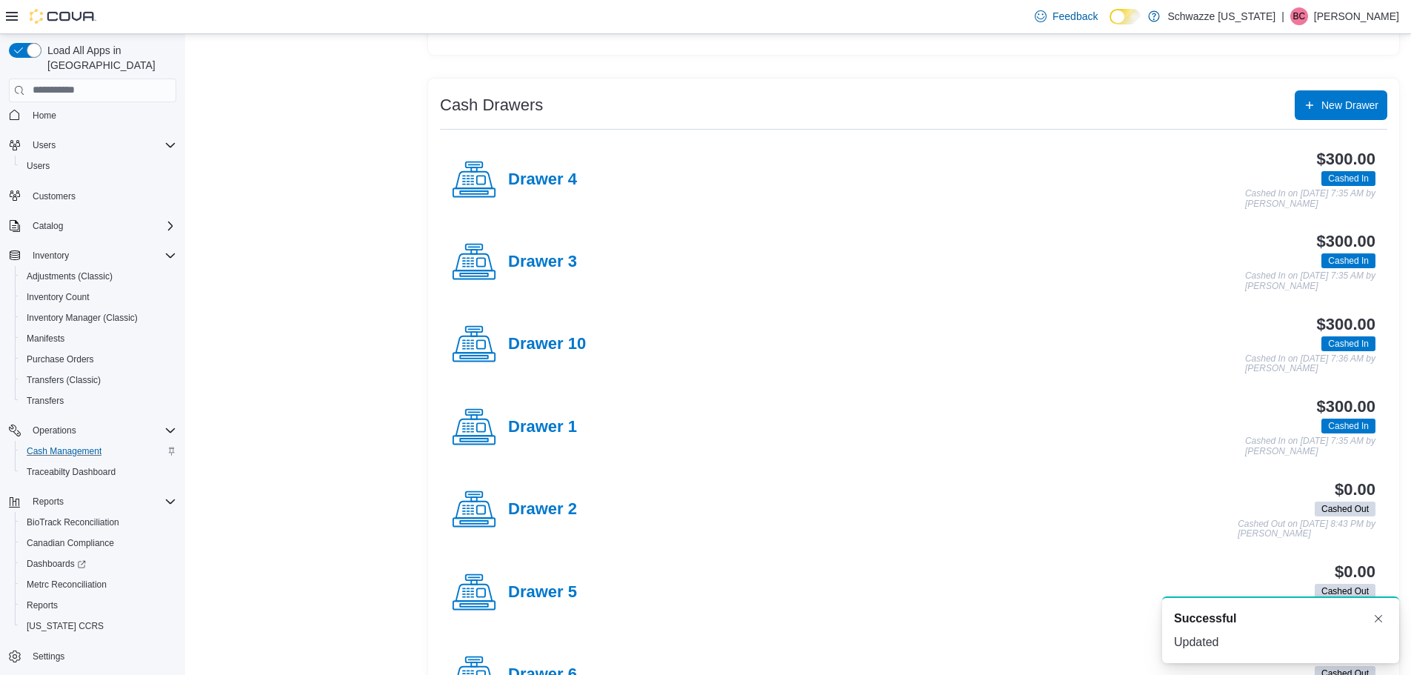
scroll to position [296, 0]
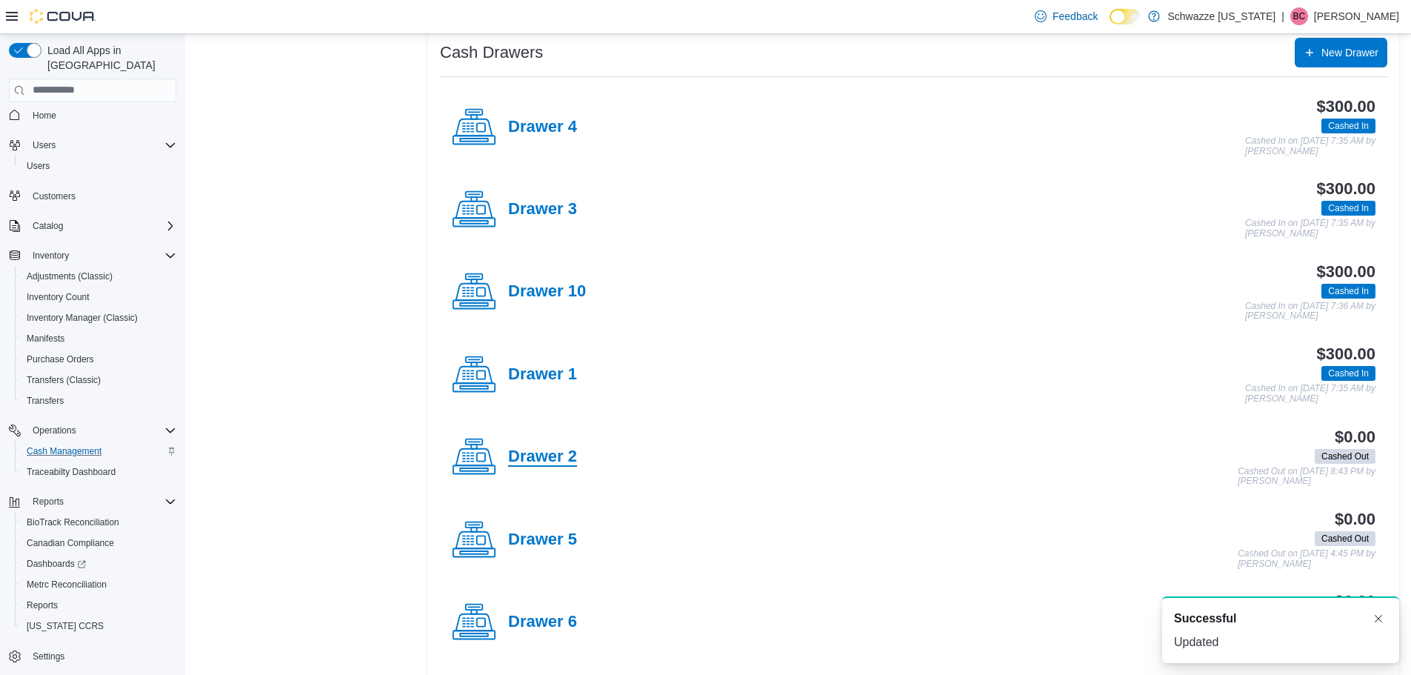
click at [536, 465] on h4 "Drawer 2" at bounding box center [542, 456] width 69 height 19
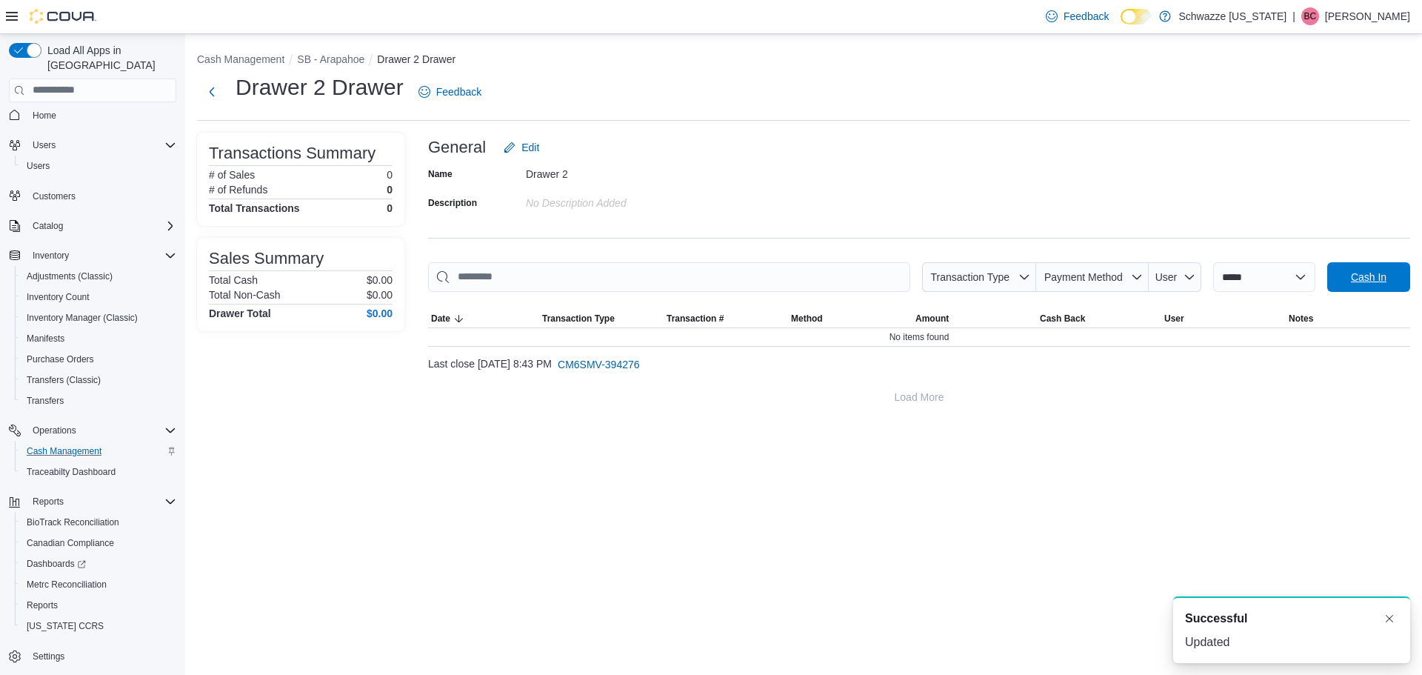
drag, startPoint x: 1362, startPoint y: 277, endPoint x: 1289, endPoint y: 285, distance: 73.8
click at [1362, 278] on span "Cash In" at bounding box center [1369, 277] width 36 height 15
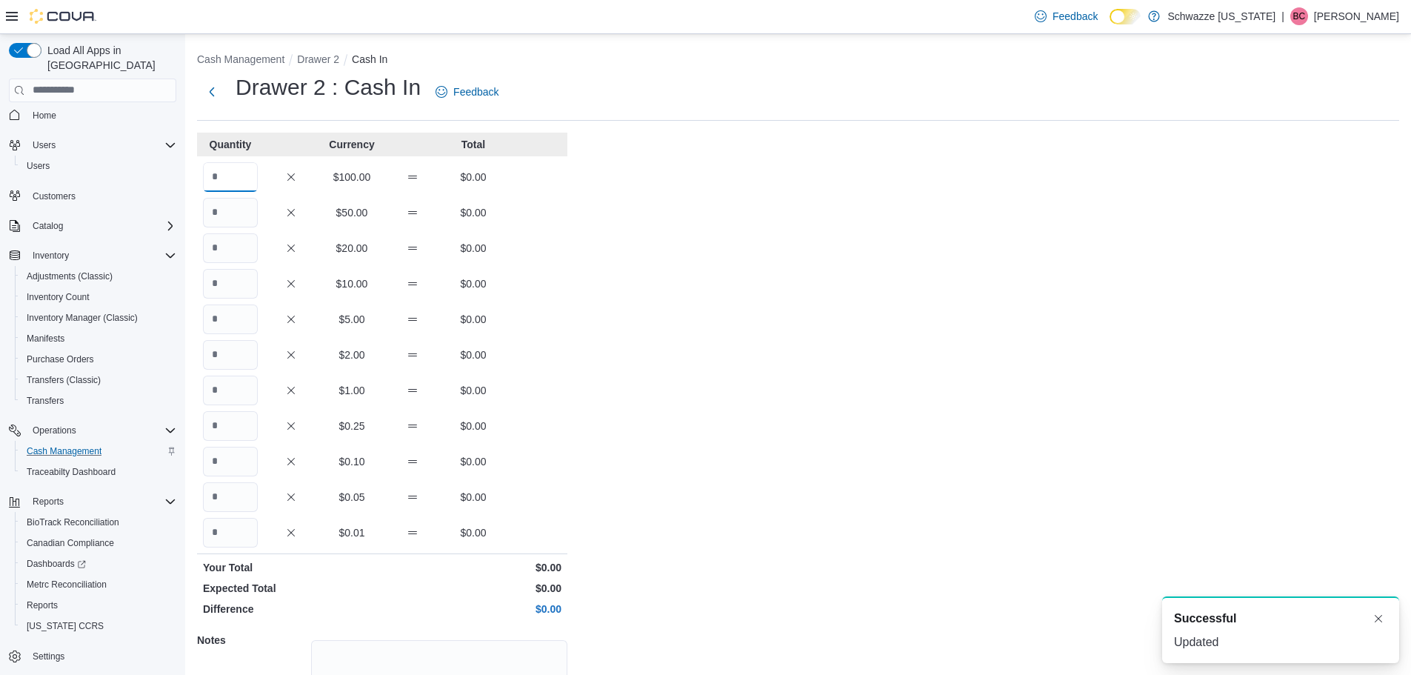
click at [256, 172] on input "Quantity" at bounding box center [230, 177] width 55 height 30
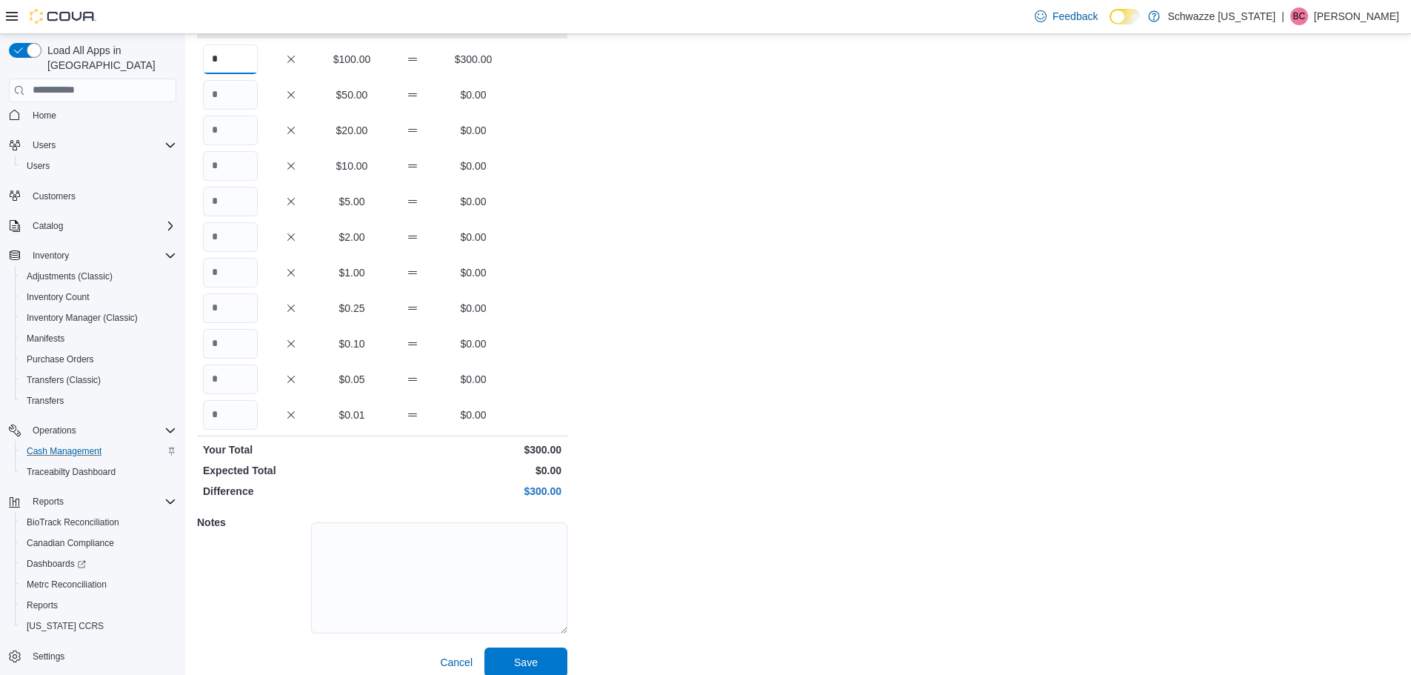
scroll to position [132, 0]
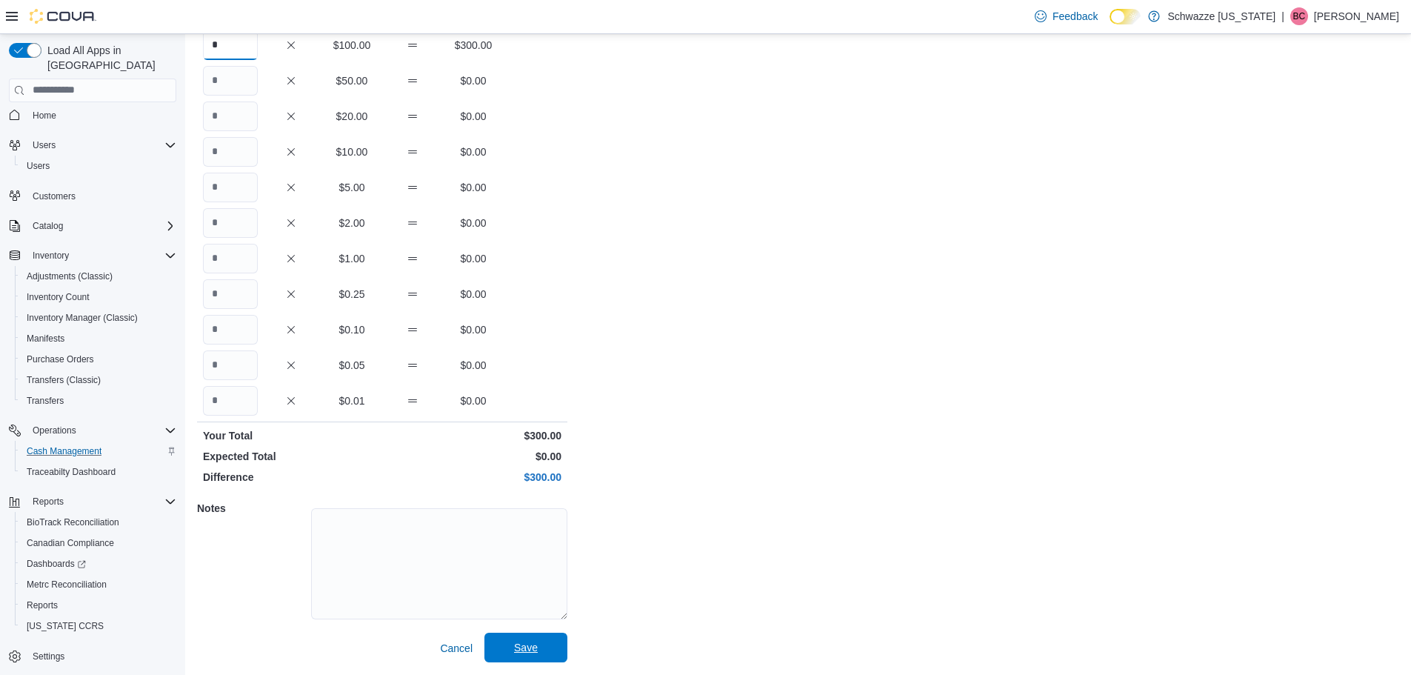
type input "*"
click at [543, 648] on span "Save" at bounding box center [525, 648] width 65 height 30
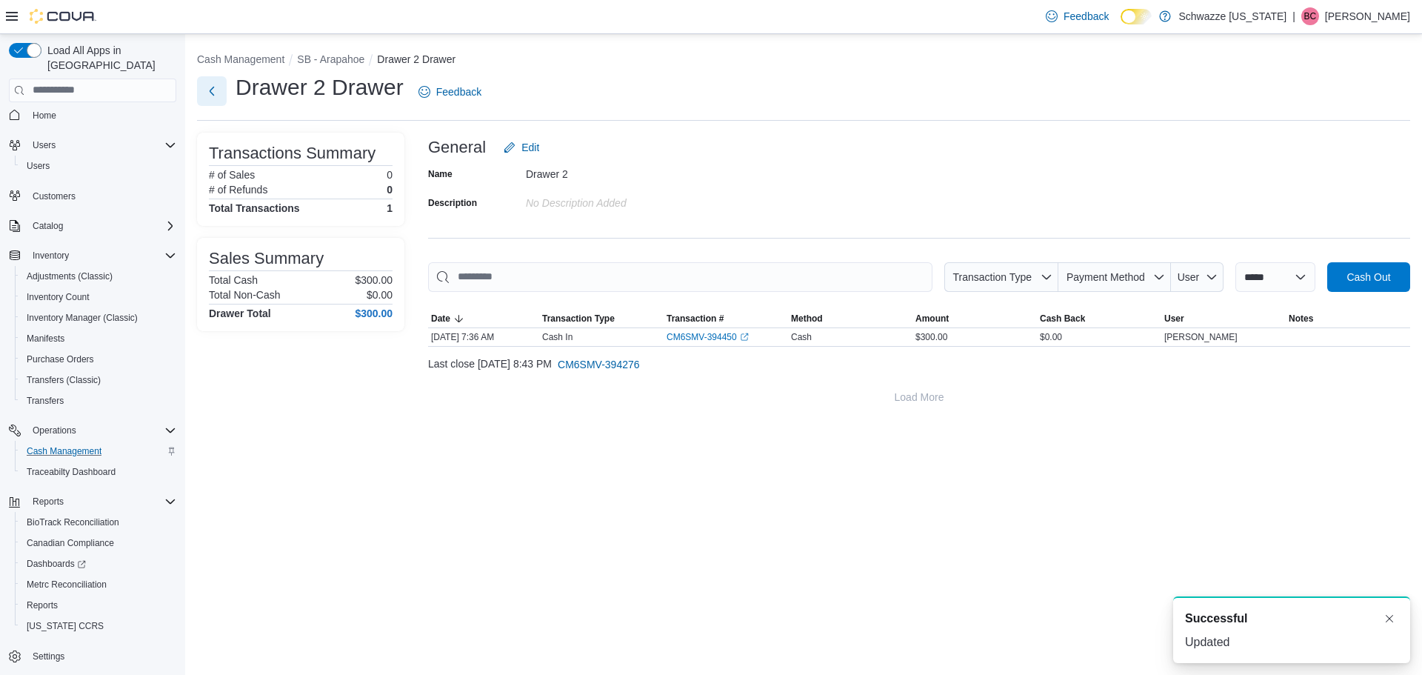
click at [214, 87] on button "Next" at bounding box center [212, 91] width 30 height 30
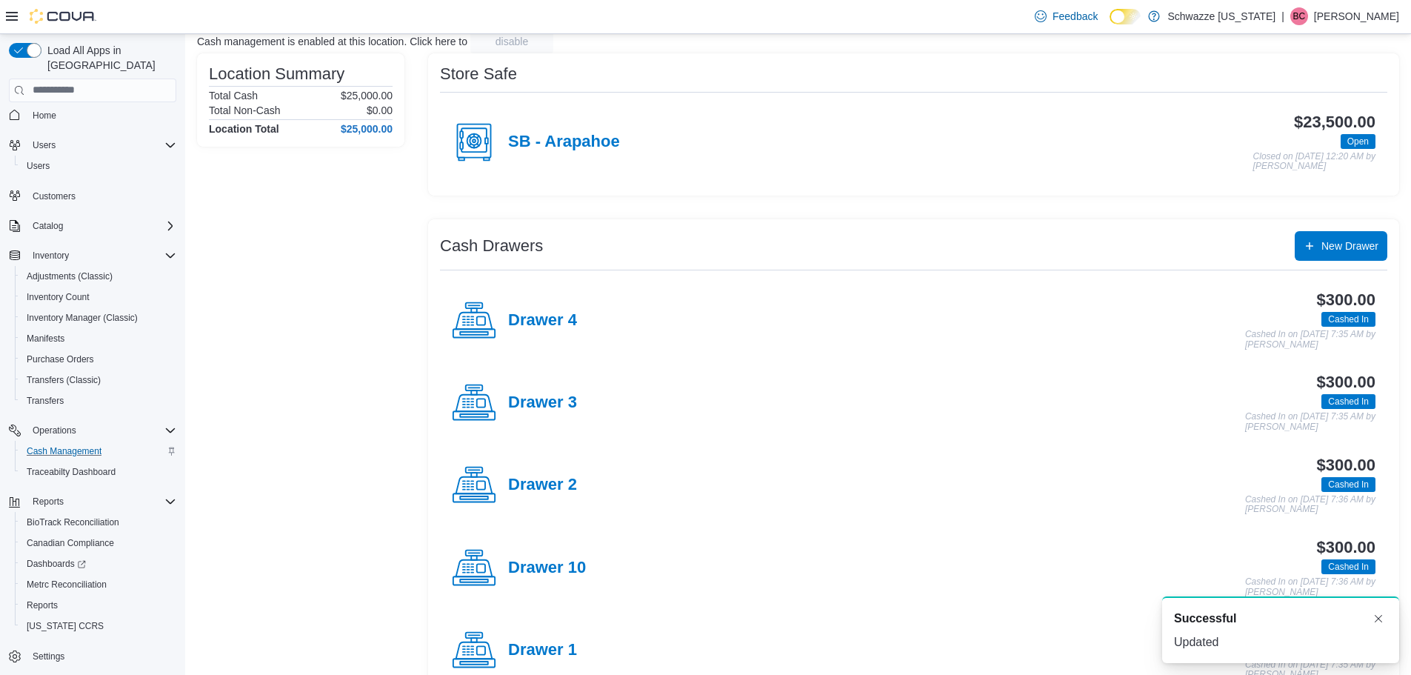
scroll to position [370, 0]
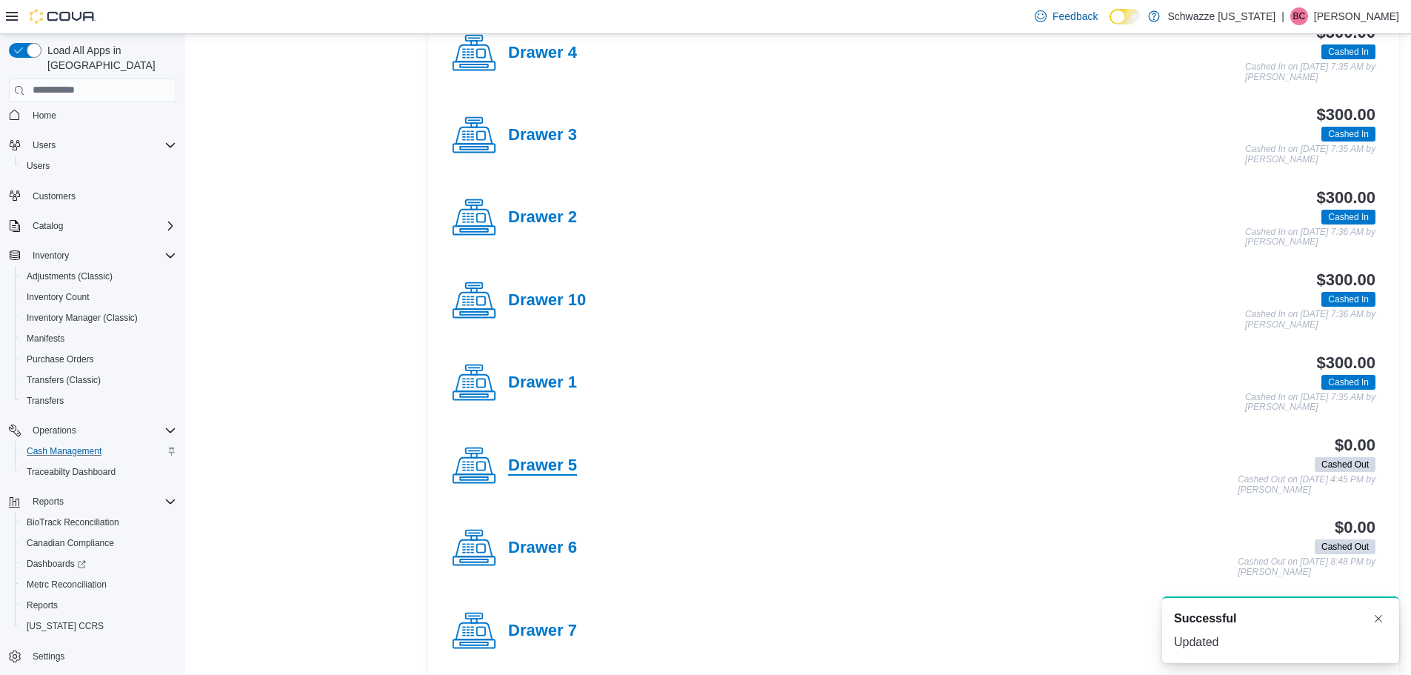
click at [548, 470] on h4 "Drawer 5" at bounding box center [542, 465] width 69 height 19
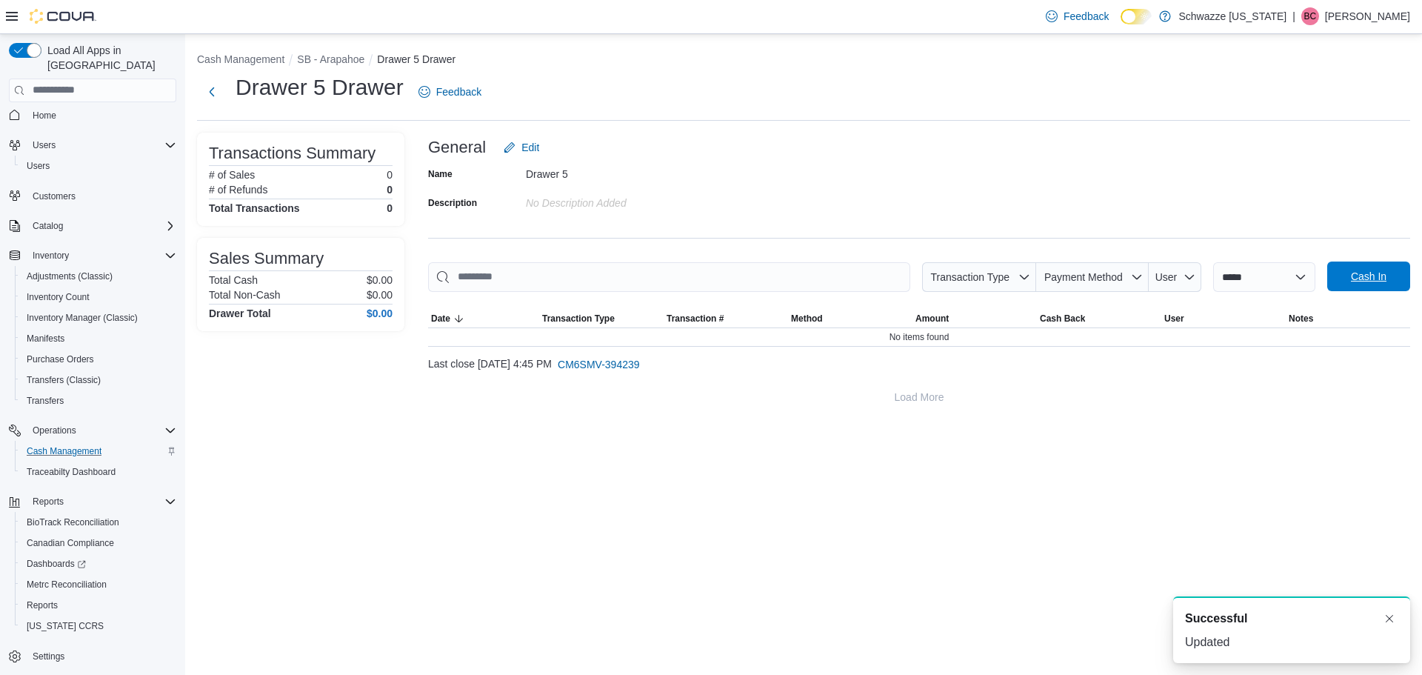
click at [1366, 282] on span "Cash In" at bounding box center [1369, 276] width 36 height 15
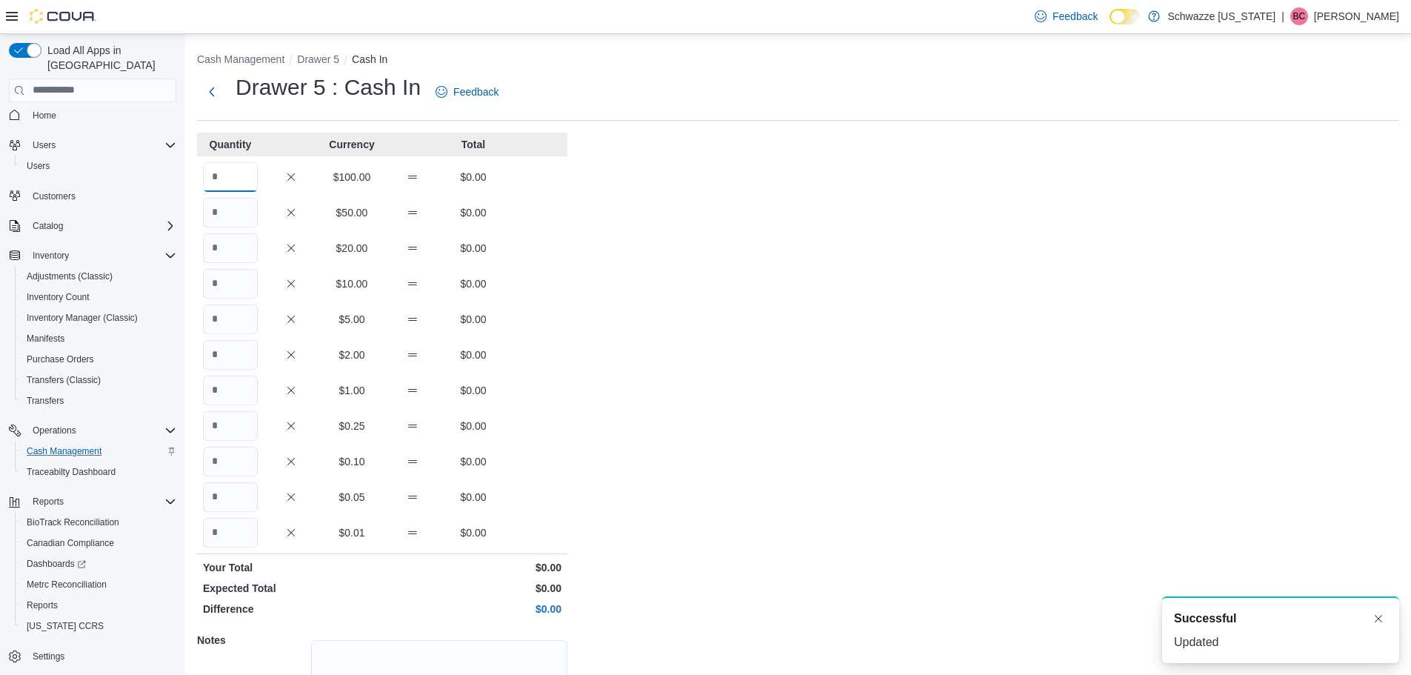
click at [205, 179] on input "Quantity" at bounding box center [230, 177] width 55 height 30
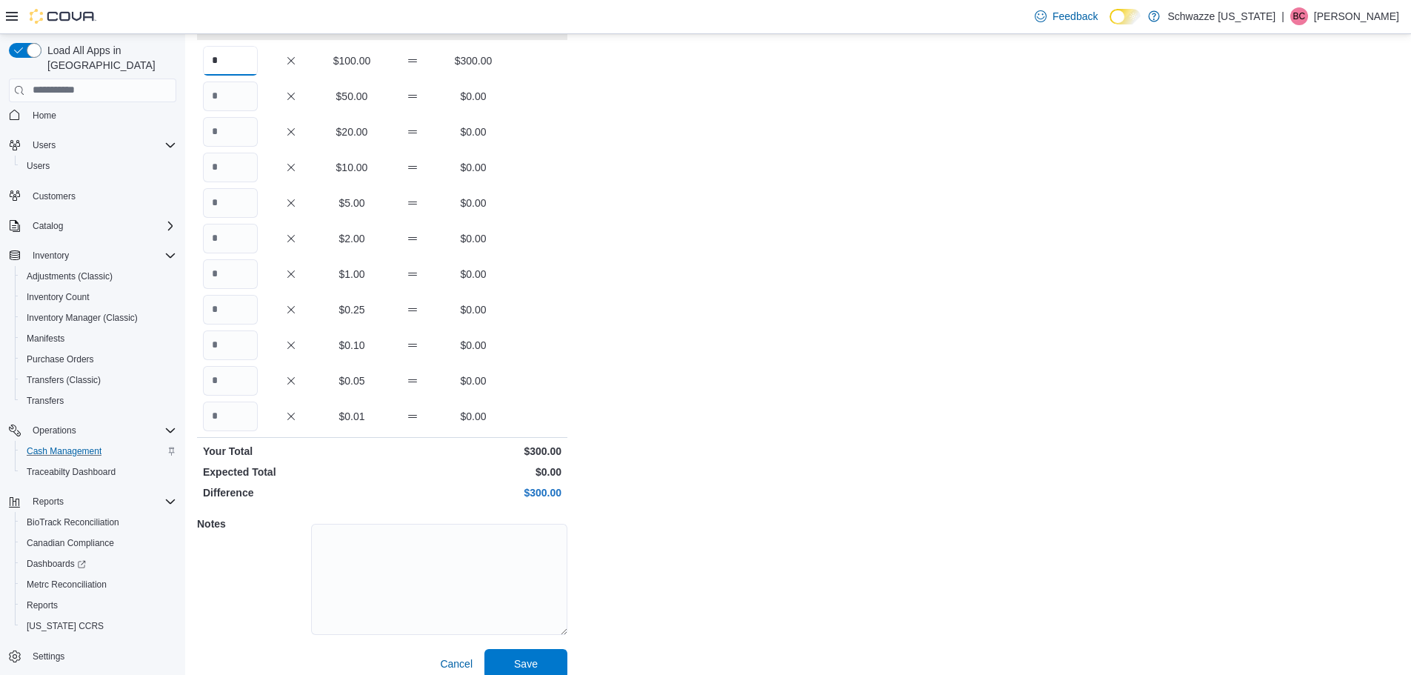
scroll to position [132, 0]
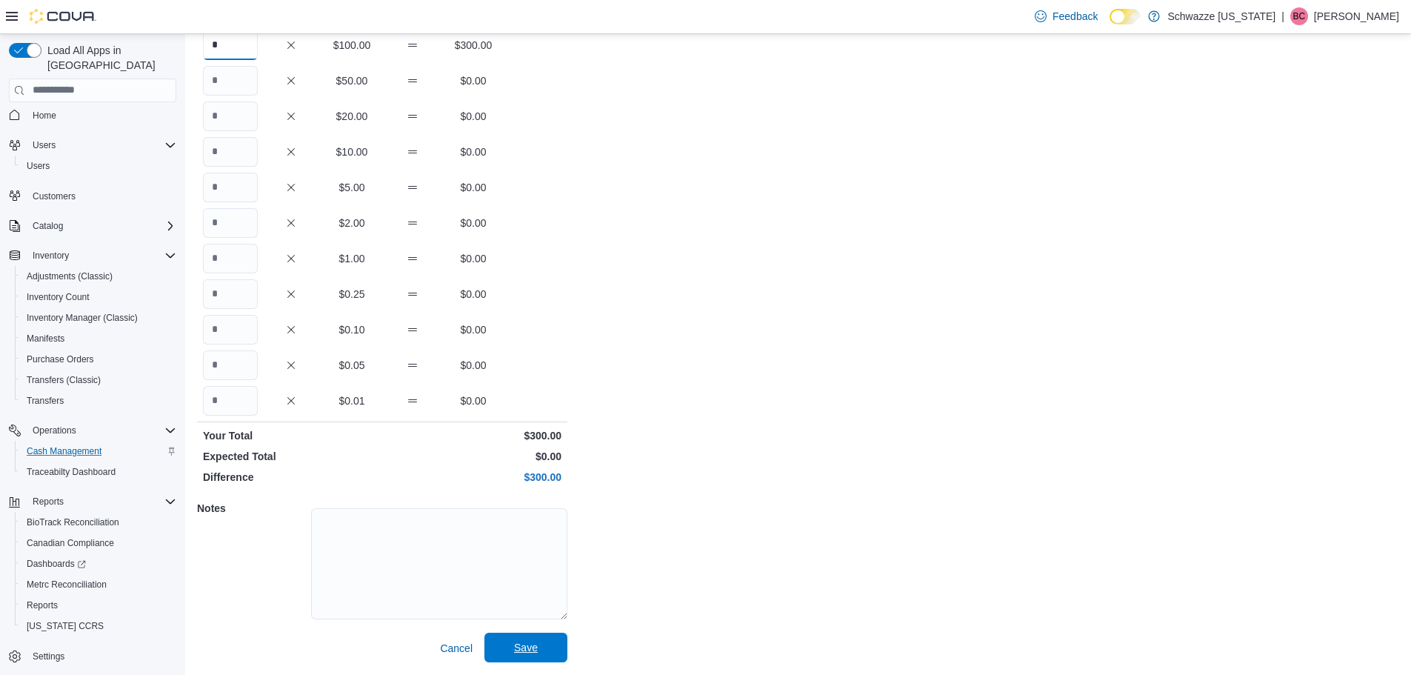
type input "*"
click at [544, 653] on span "Save" at bounding box center [525, 648] width 65 height 30
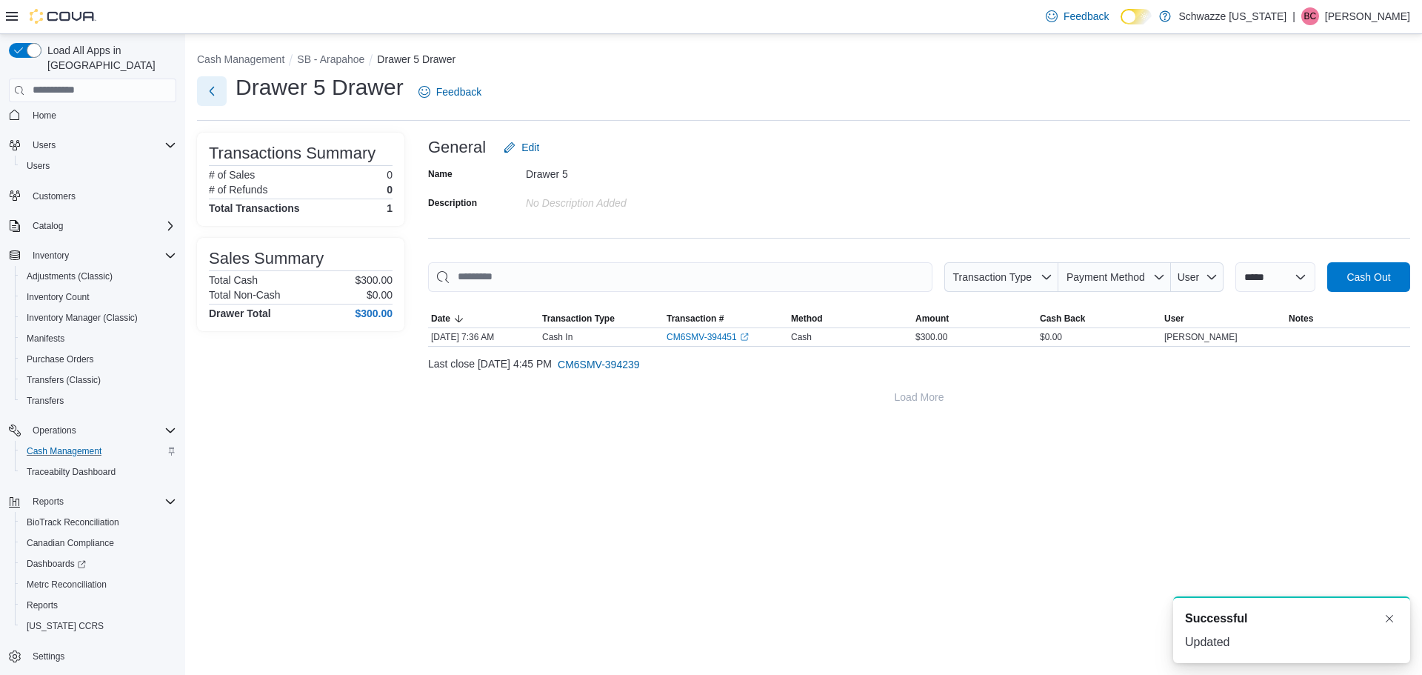
click at [208, 87] on button "Next" at bounding box center [212, 91] width 30 height 30
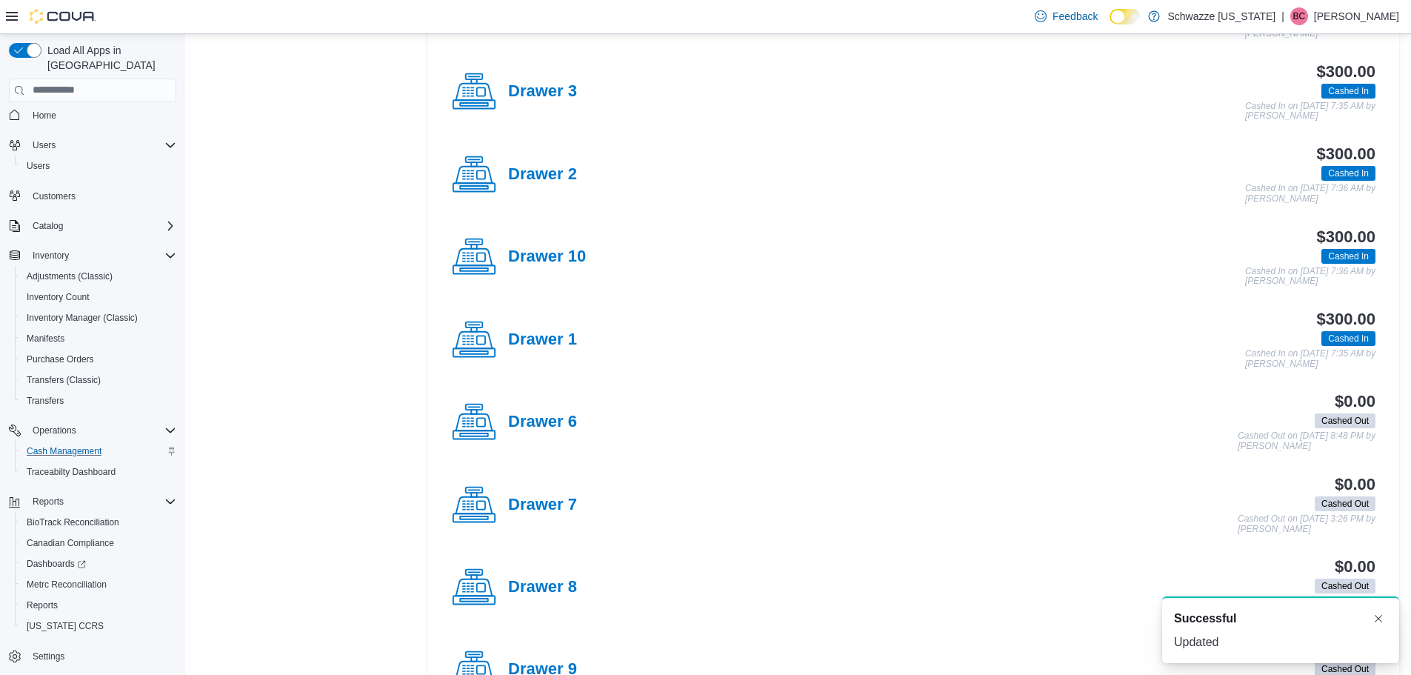
scroll to position [518, 0]
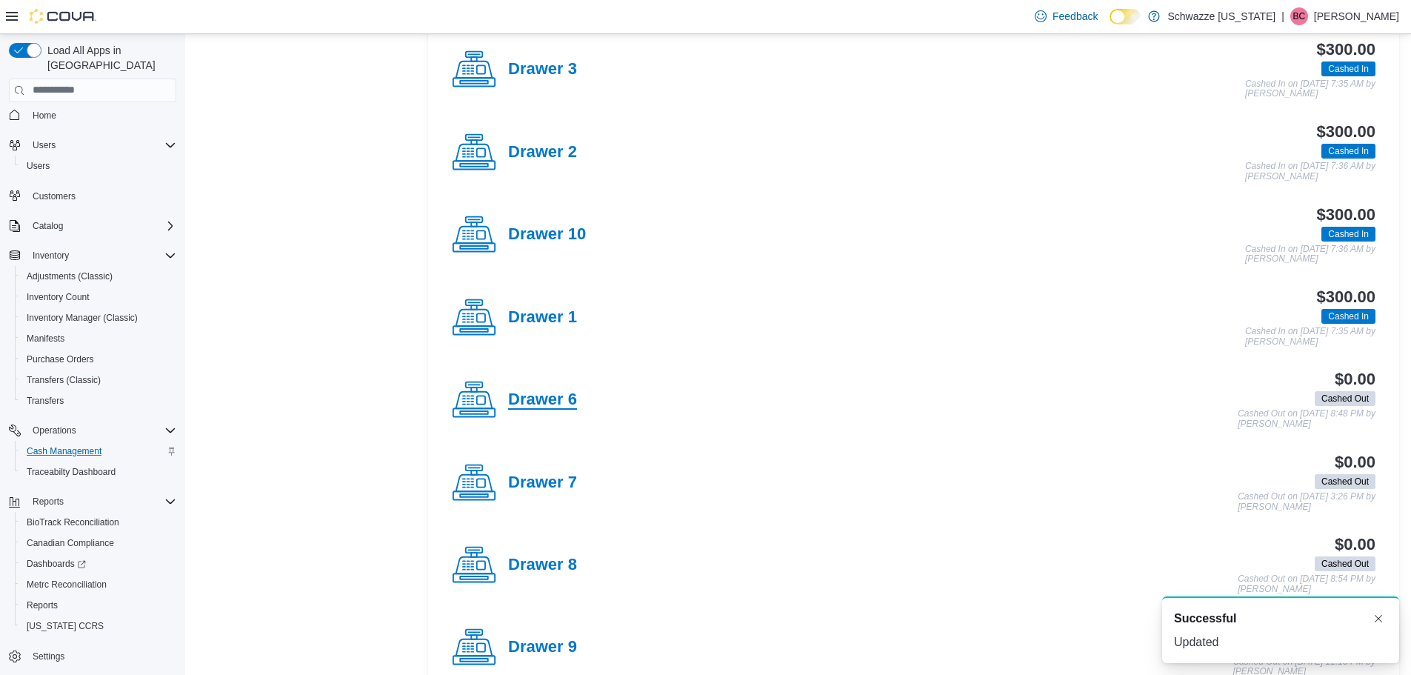
click at [561, 397] on h4 "Drawer 6" at bounding box center [542, 399] width 69 height 19
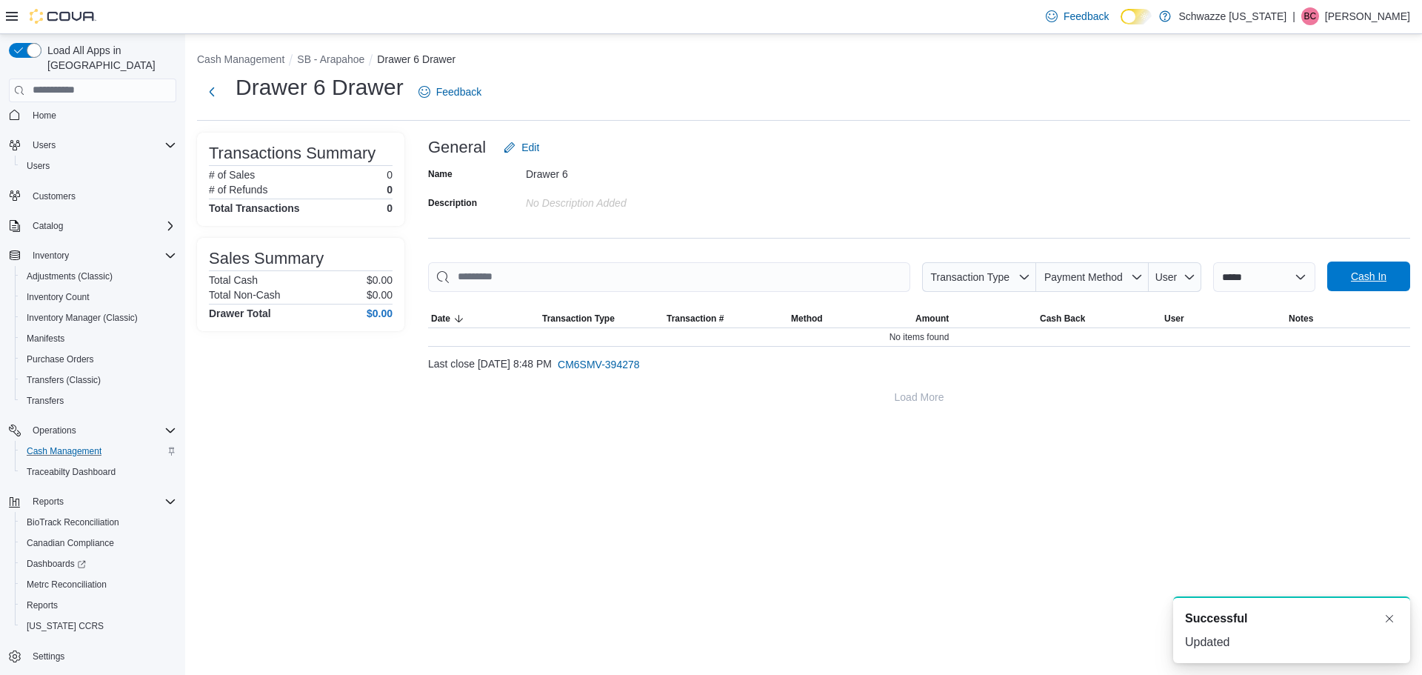
click at [1337, 276] on span "Cash In" at bounding box center [1368, 276] width 65 height 30
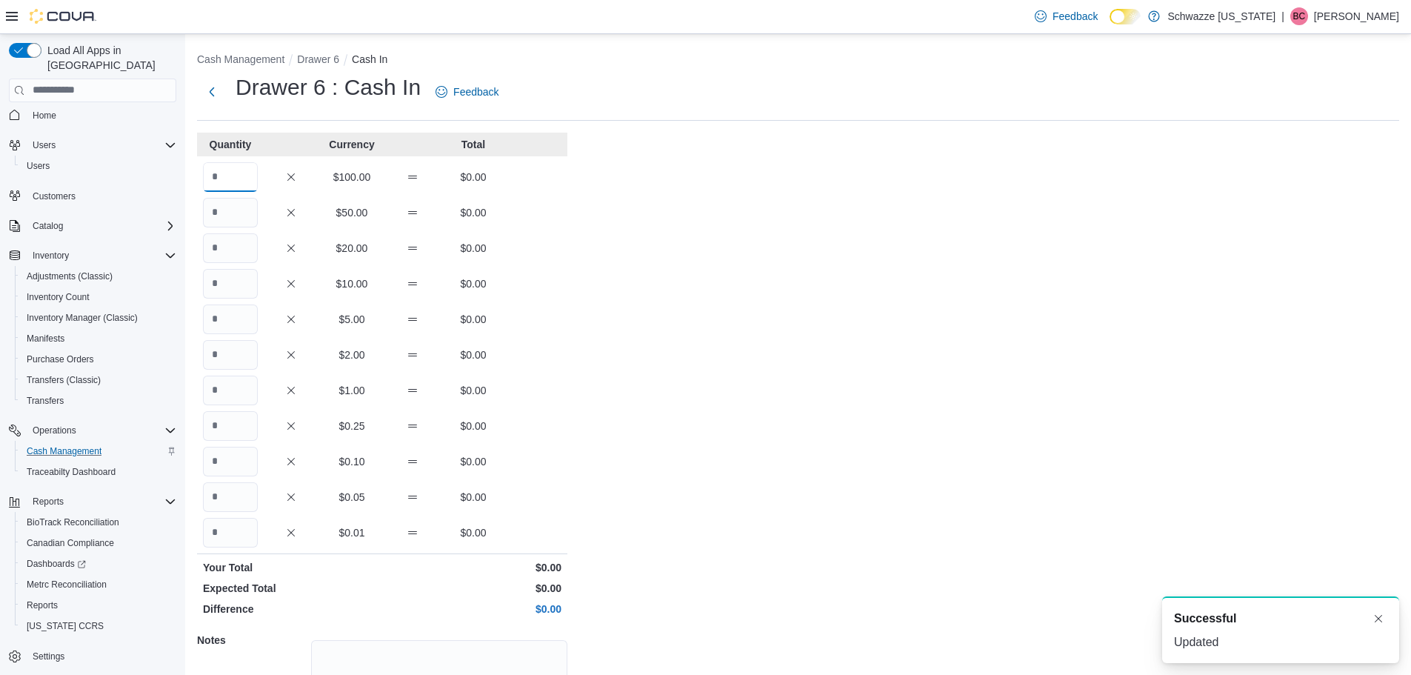
click at [227, 172] on input "Quantity" at bounding box center [230, 177] width 55 height 30
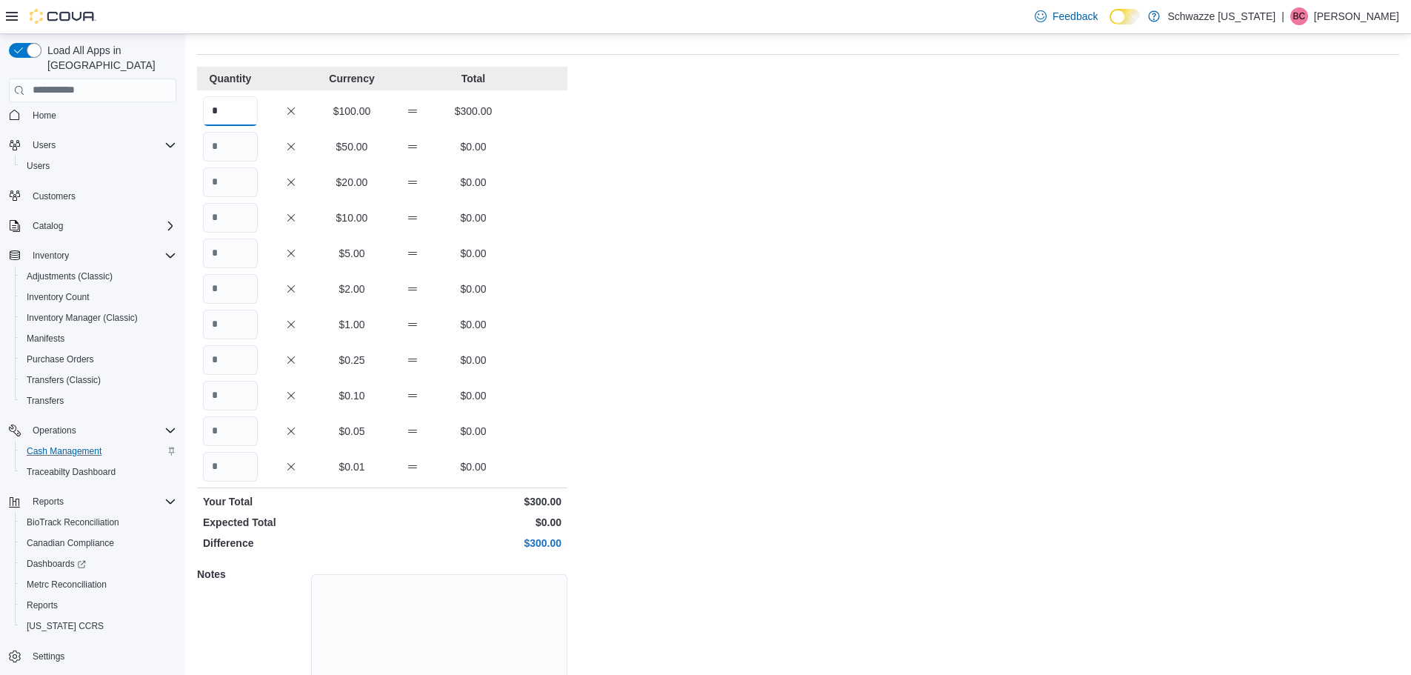
scroll to position [132, 0]
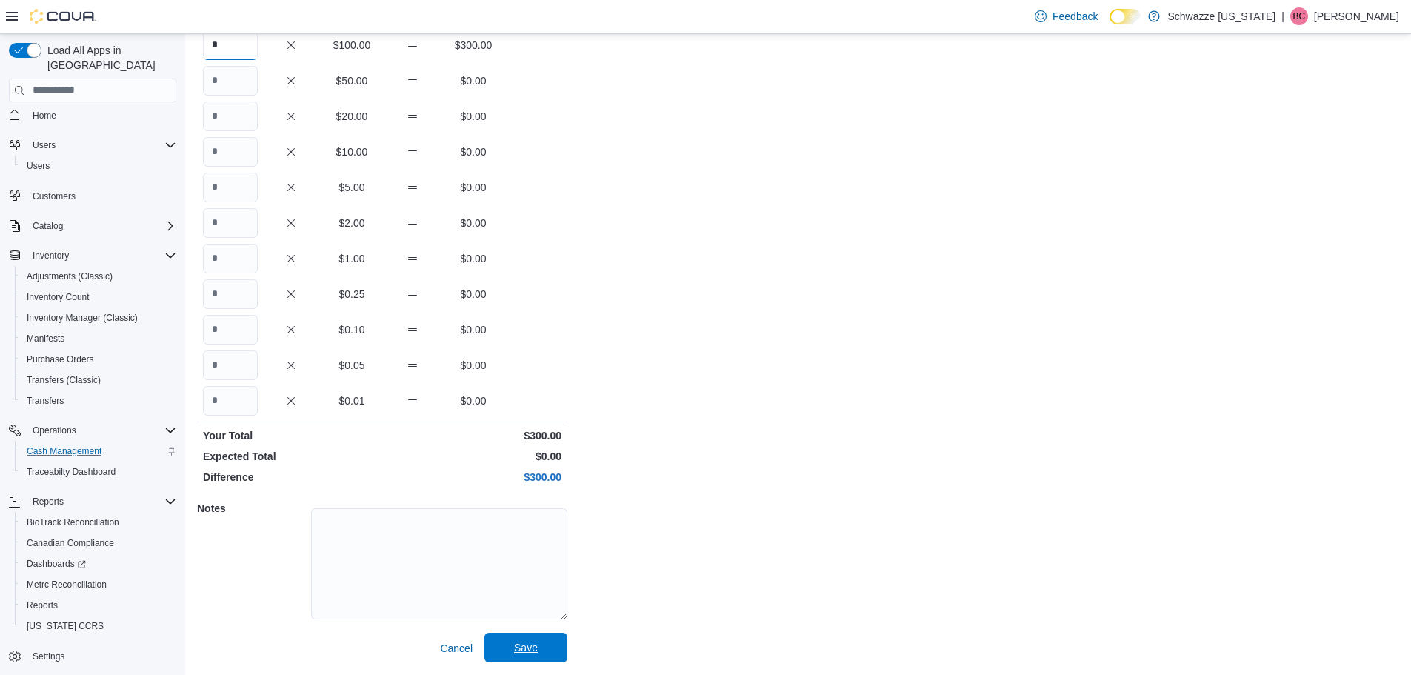
type input "*"
click at [513, 642] on span "Save" at bounding box center [525, 648] width 65 height 30
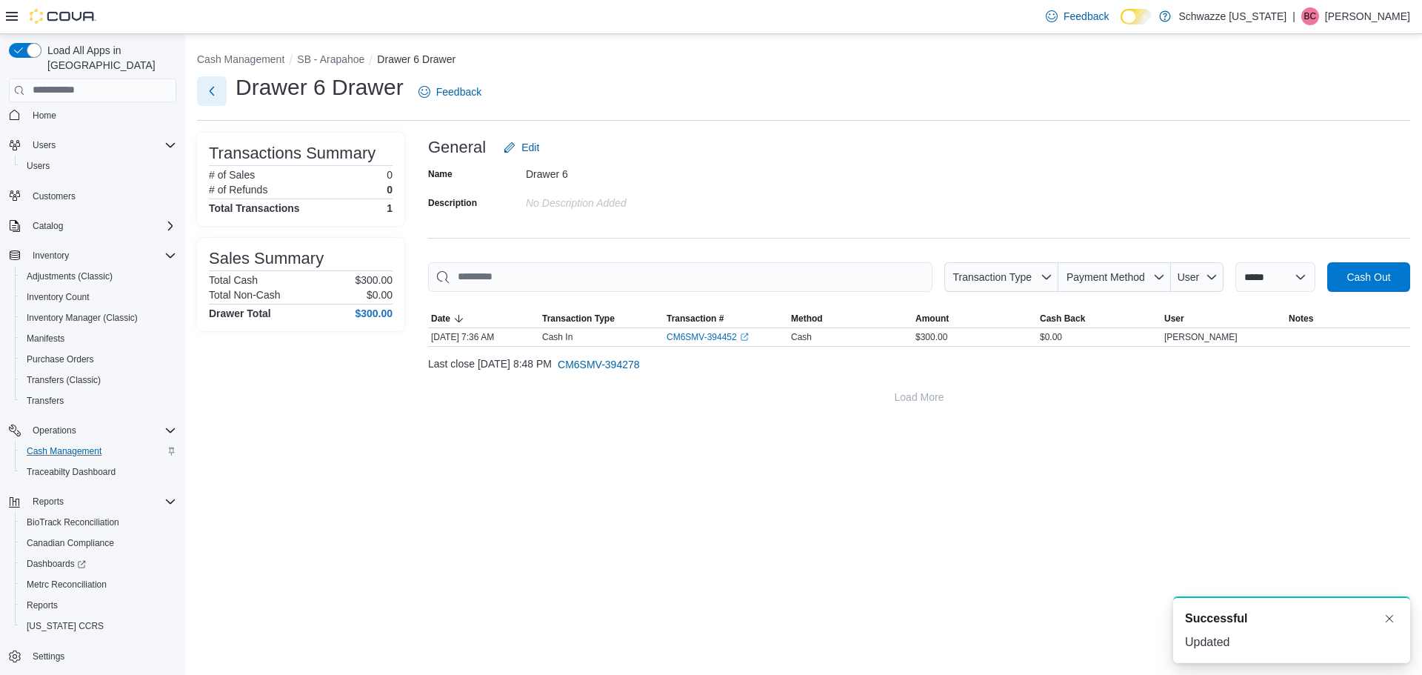
click at [201, 85] on button "Next" at bounding box center [212, 91] width 30 height 30
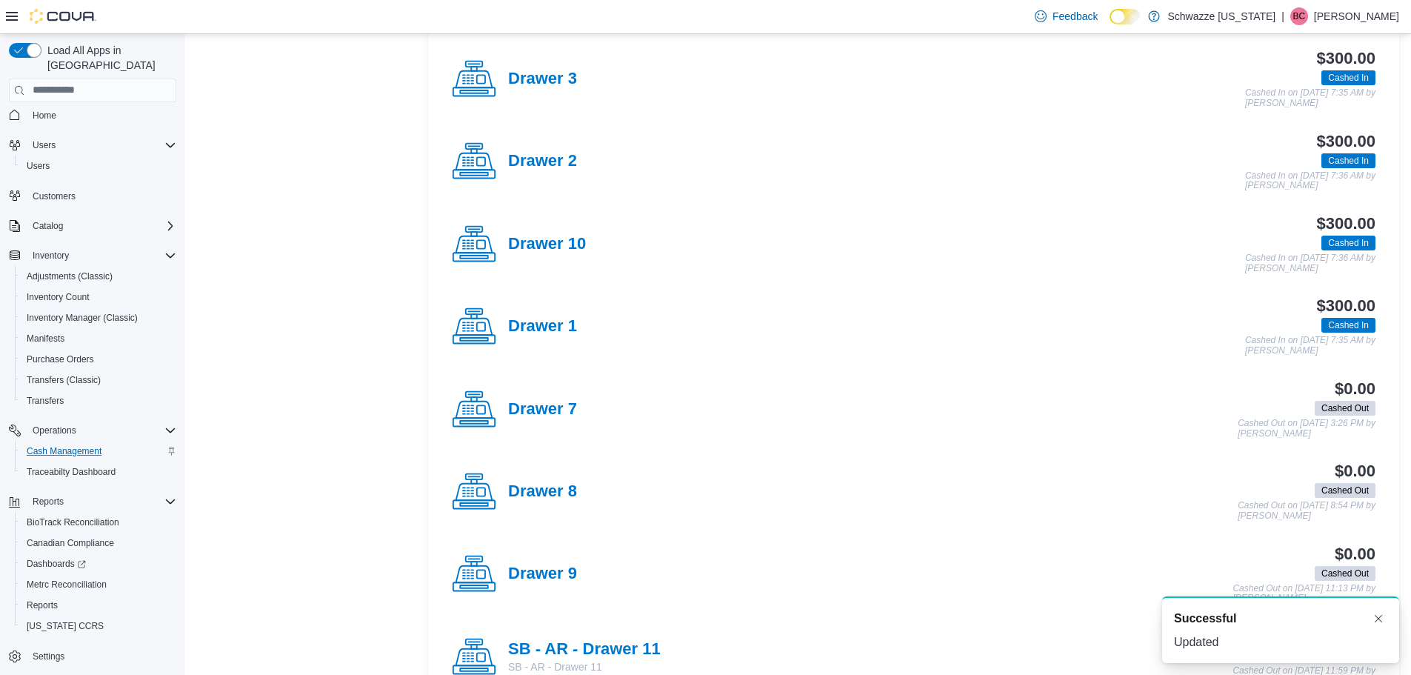
scroll to position [593, 0]
click at [562, 407] on h4 "Drawer 7" at bounding box center [542, 408] width 69 height 19
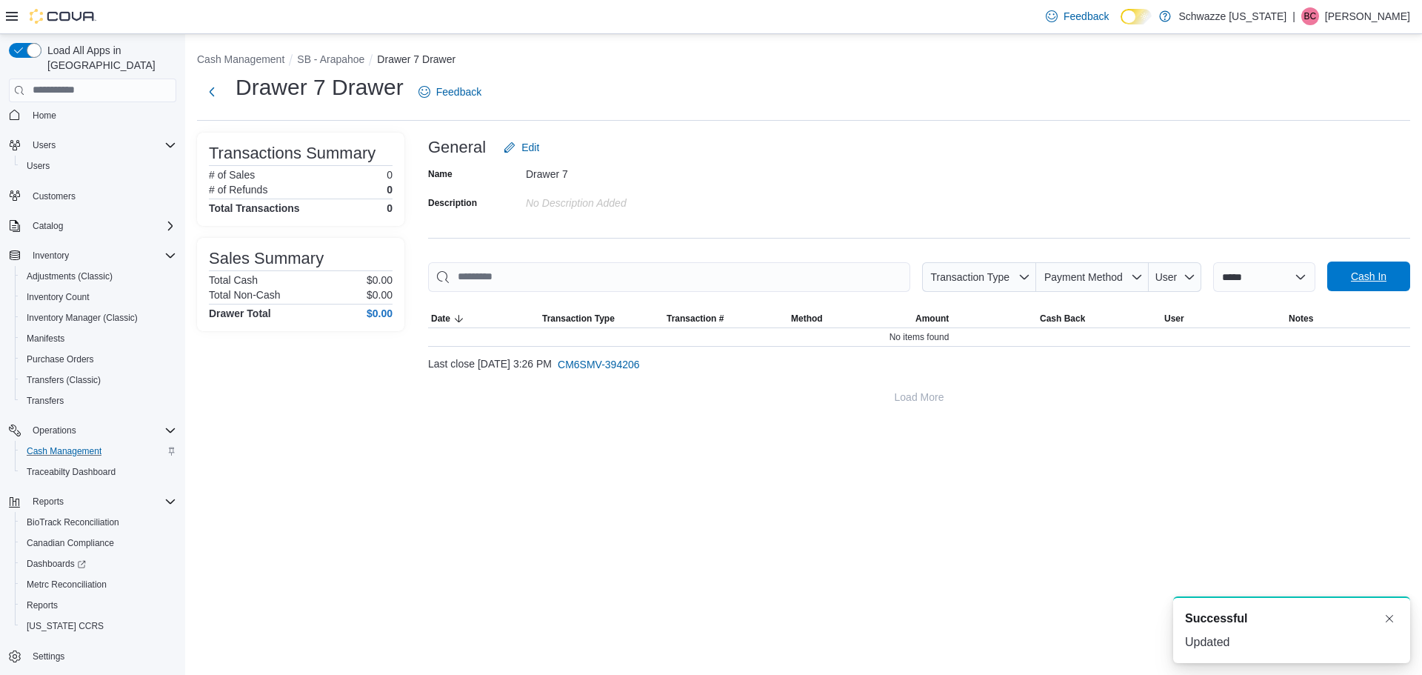
click at [1358, 276] on span "Cash In" at bounding box center [1369, 276] width 36 height 15
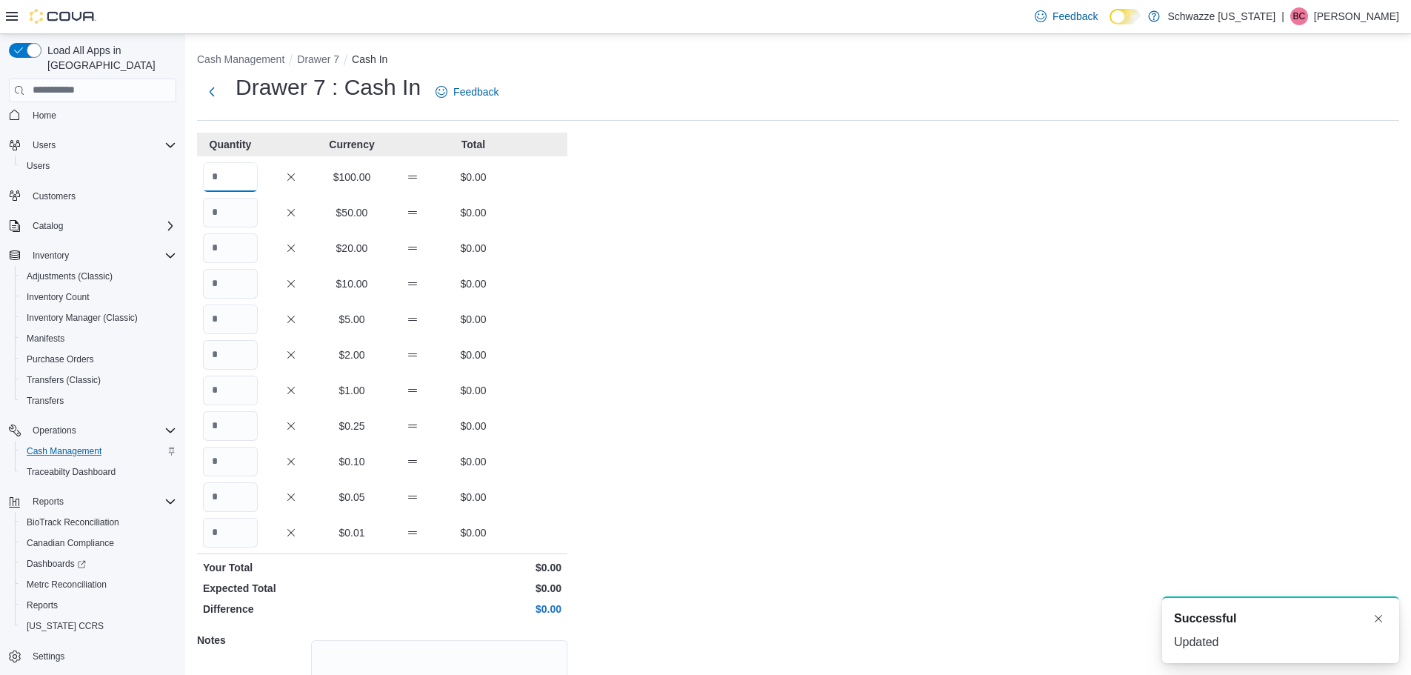
click at [205, 170] on input "Quantity" at bounding box center [230, 177] width 55 height 30
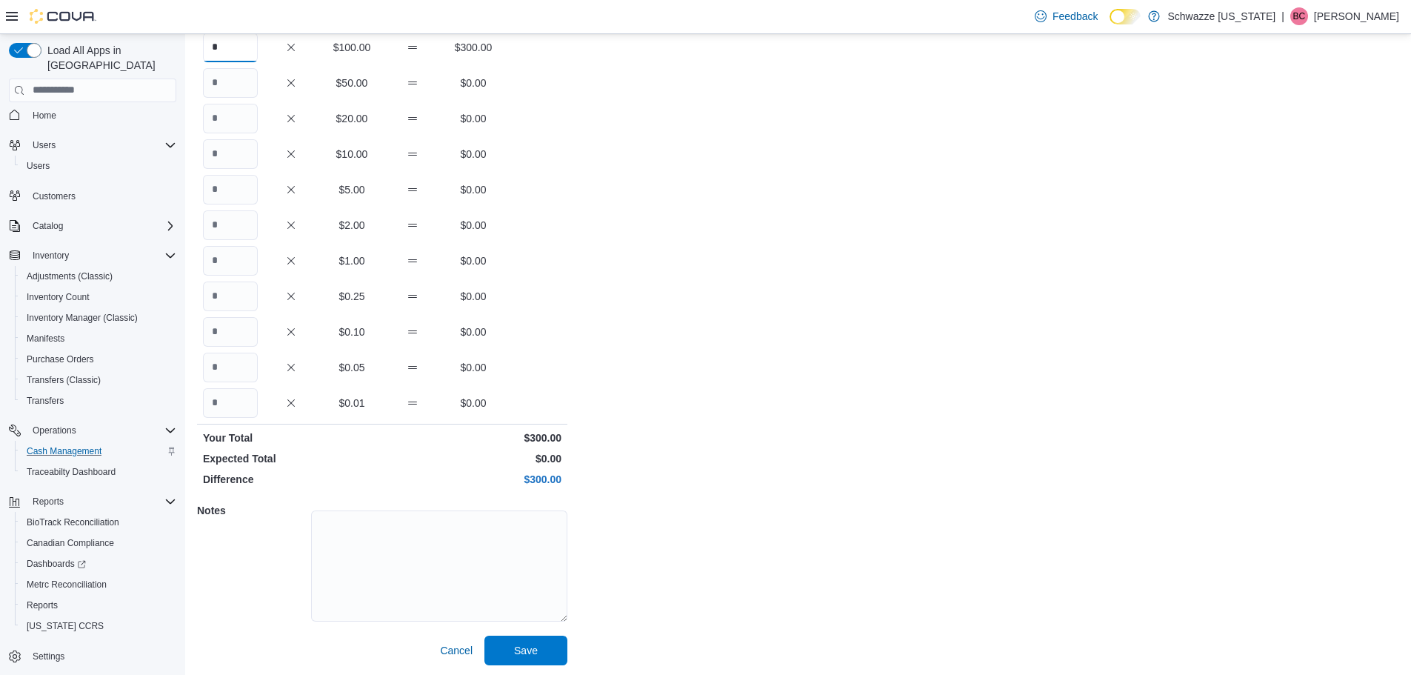
scroll to position [132, 0]
type input "*"
click at [540, 641] on span "Save" at bounding box center [525, 648] width 65 height 30
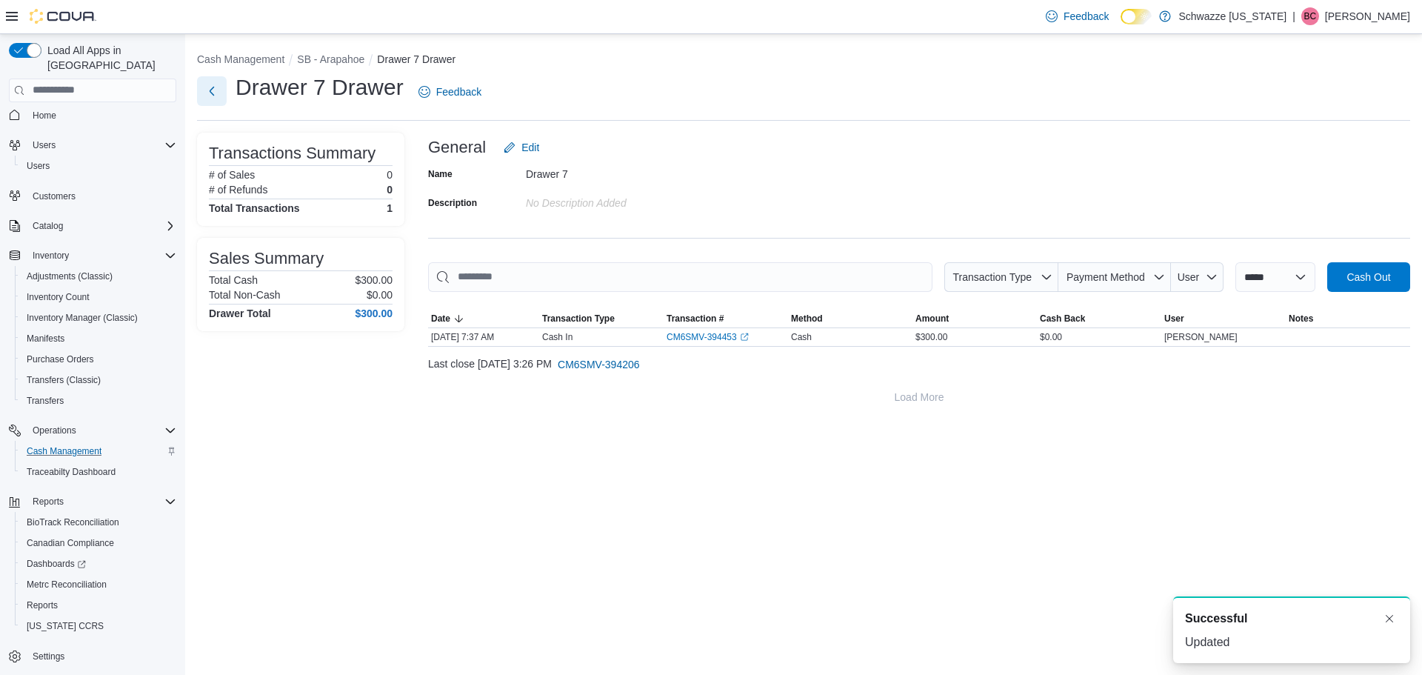
click at [220, 87] on button "Next" at bounding box center [212, 91] width 30 height 30
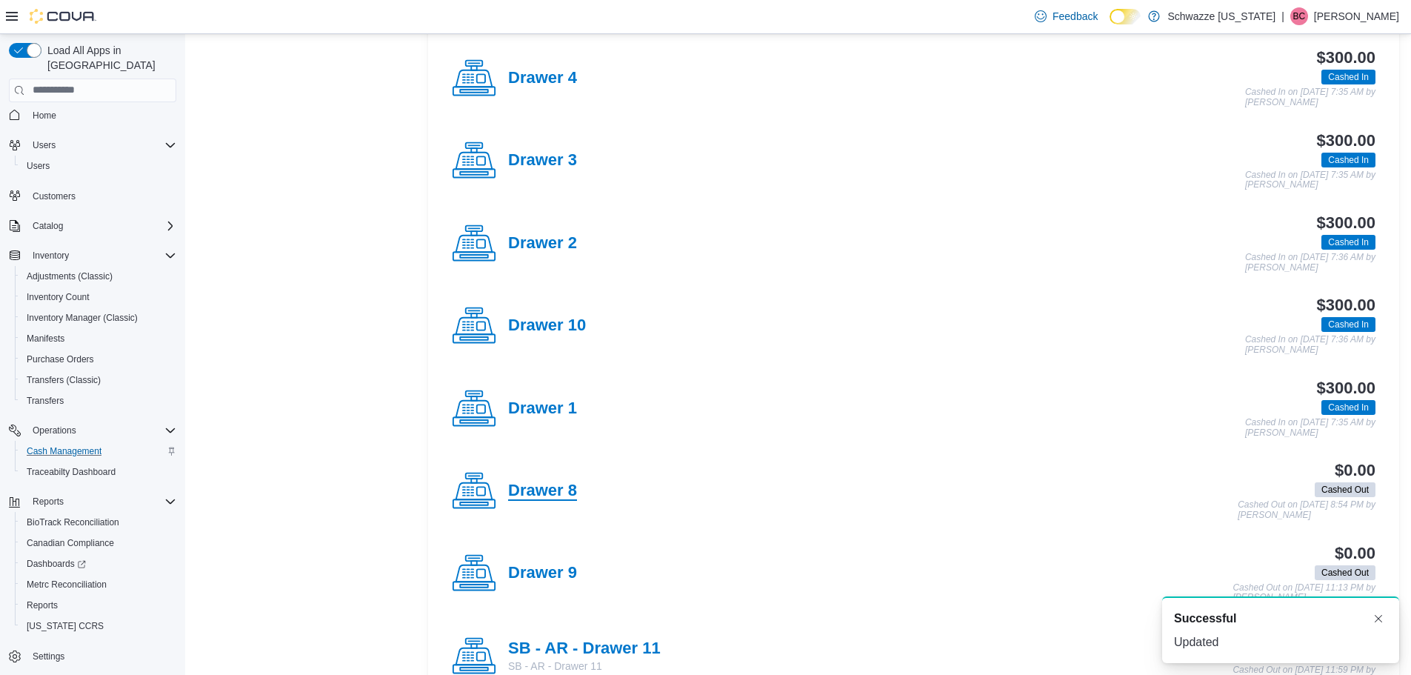
click at [548, 486] on h4 "Drawer 8" at bounding box center [542, 490] width 69 height 19
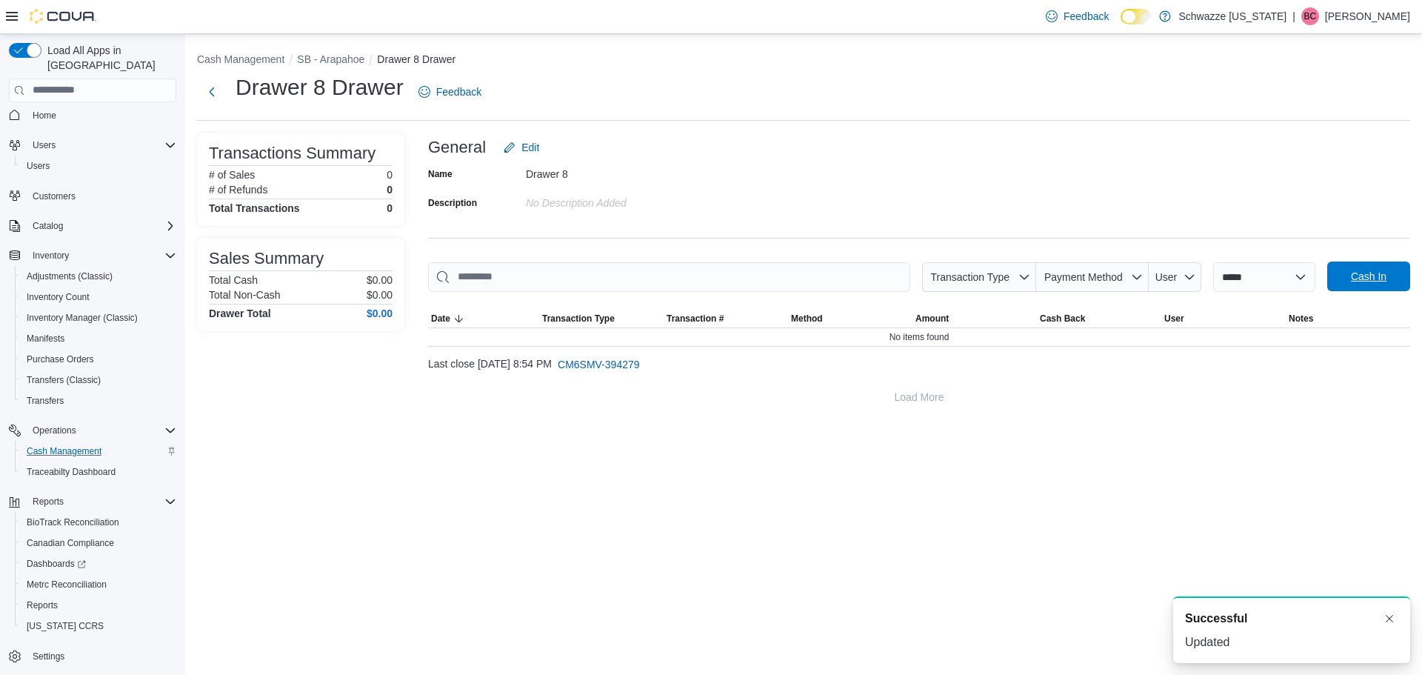
click at [1374, 277] on span "Cash In" at bounding box center [1369, 276] width 36 height 15
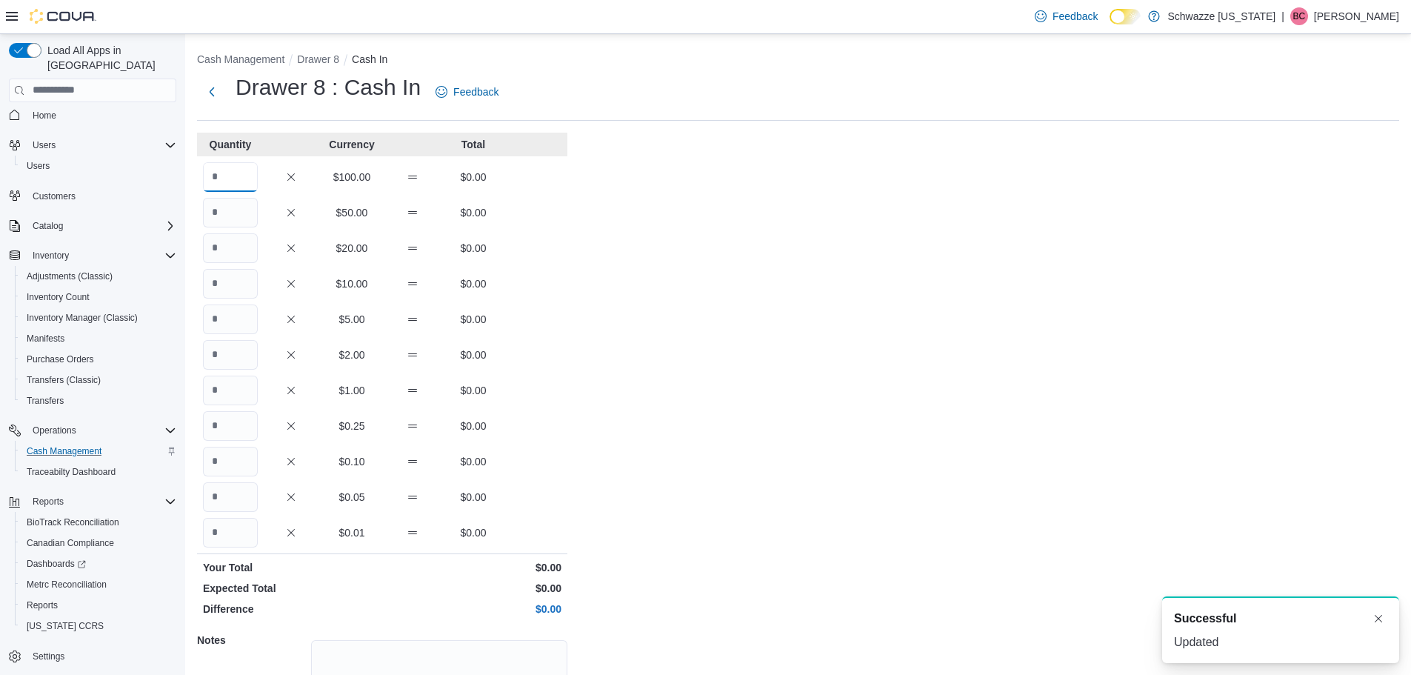
click at [224, 176] on input "Quantity" at bounding box center [230, 177] width 55 height 30
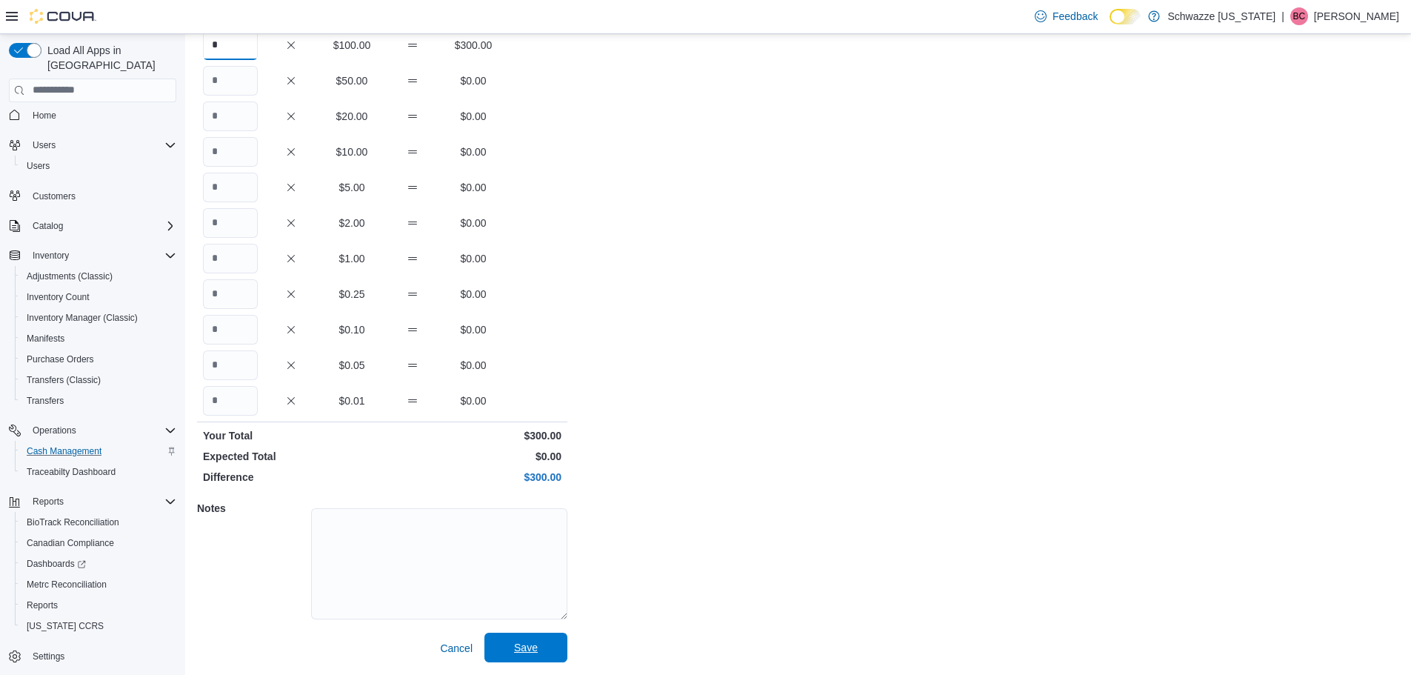
type input "*"
click at [550, 642] on span "Save" at bounding box center [525, 648] width 65 height 30
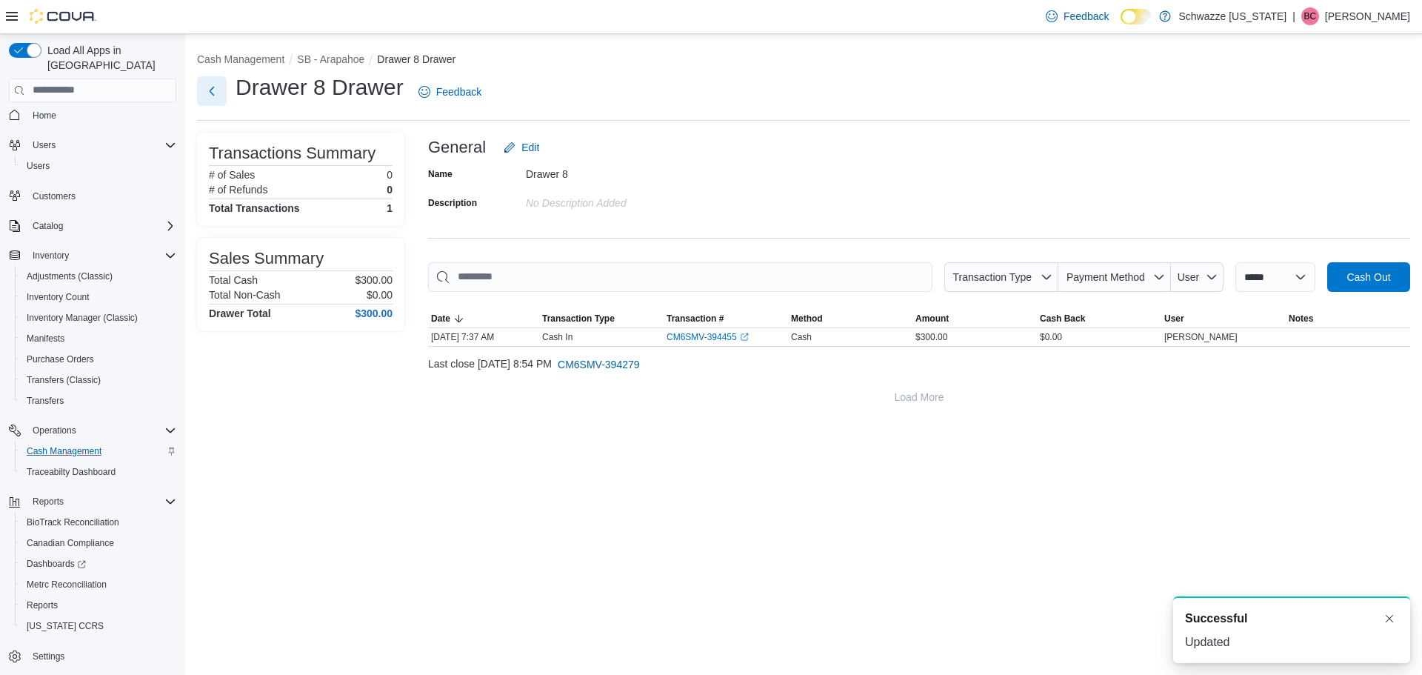
click at [202, 93] on button "Next" at bounding box center [212, 91] width 30 height 30
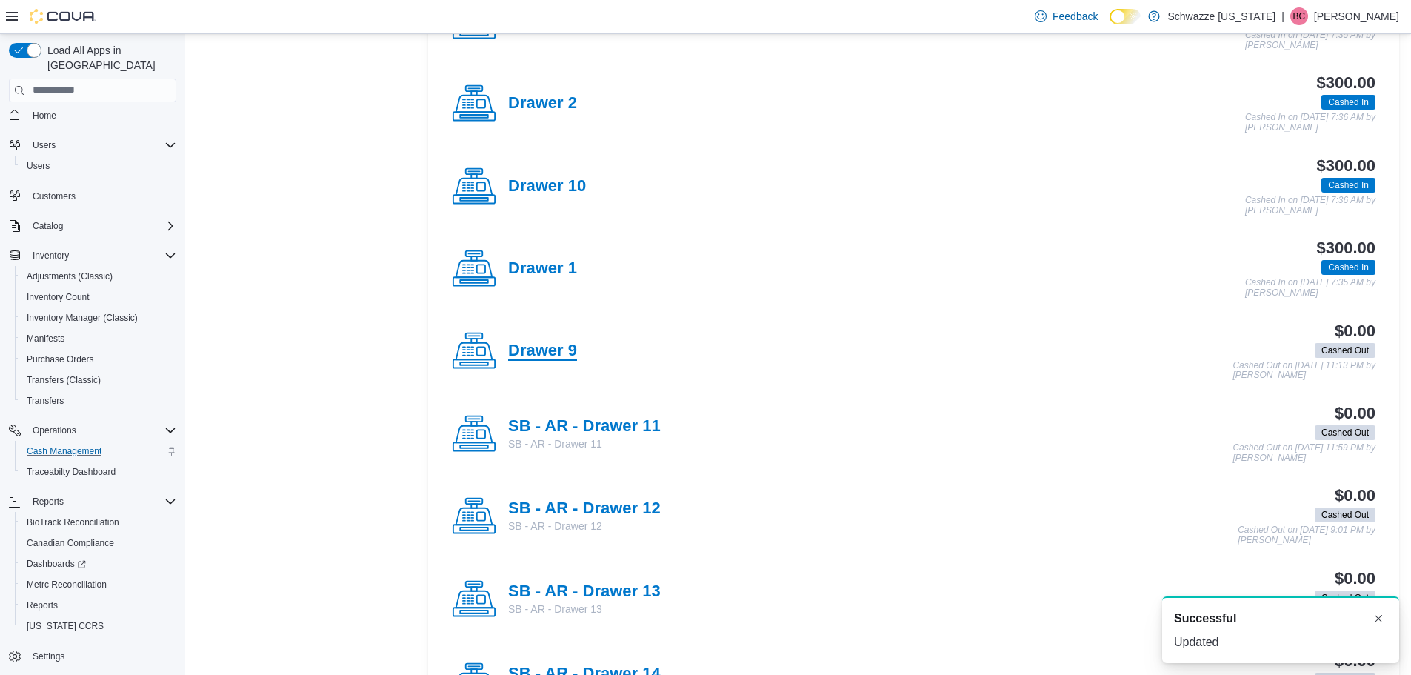
click at [529, 341] on h4 "Drawer 9" at bounding box center [542, 350] width 69 height 19
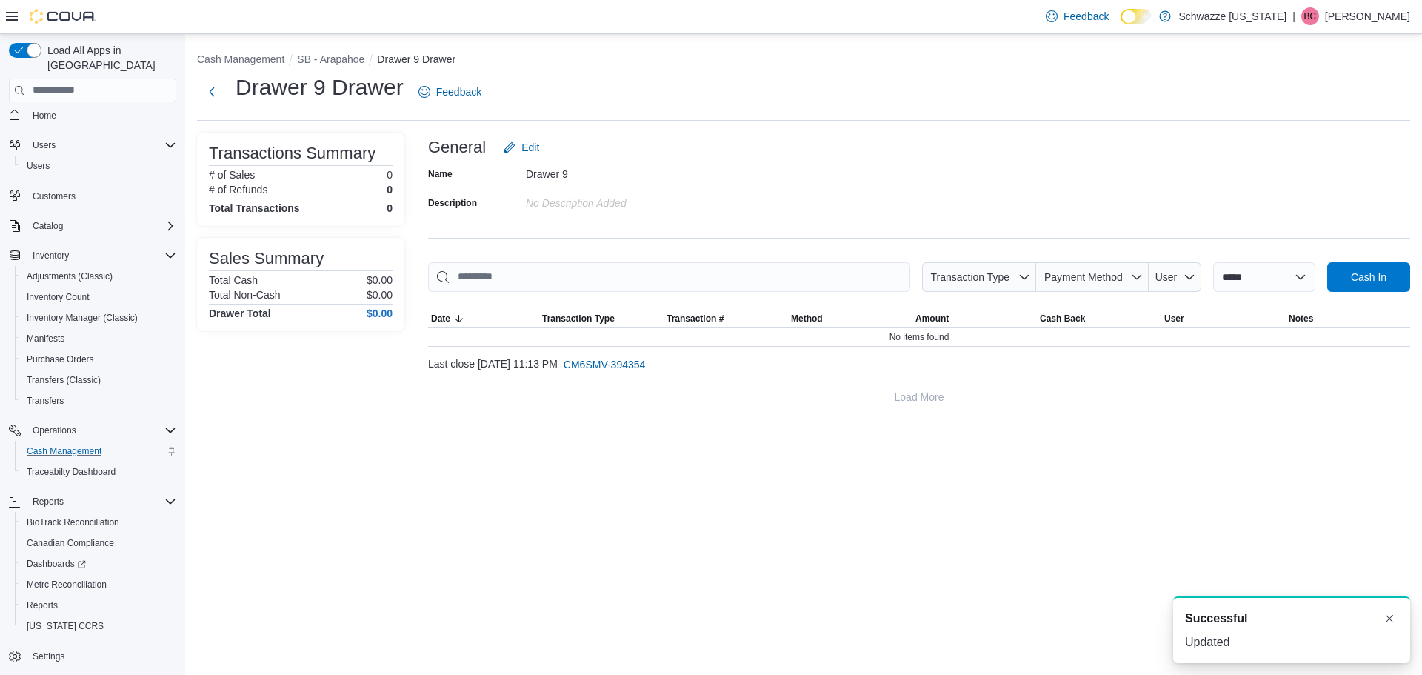
click at [1378, 259] on div "**********" at bounding box center [919, 272] width 982 height 279
click at [1347, 277] on span "Cash In" at bounding box center [1368, 276] width 65 height 30
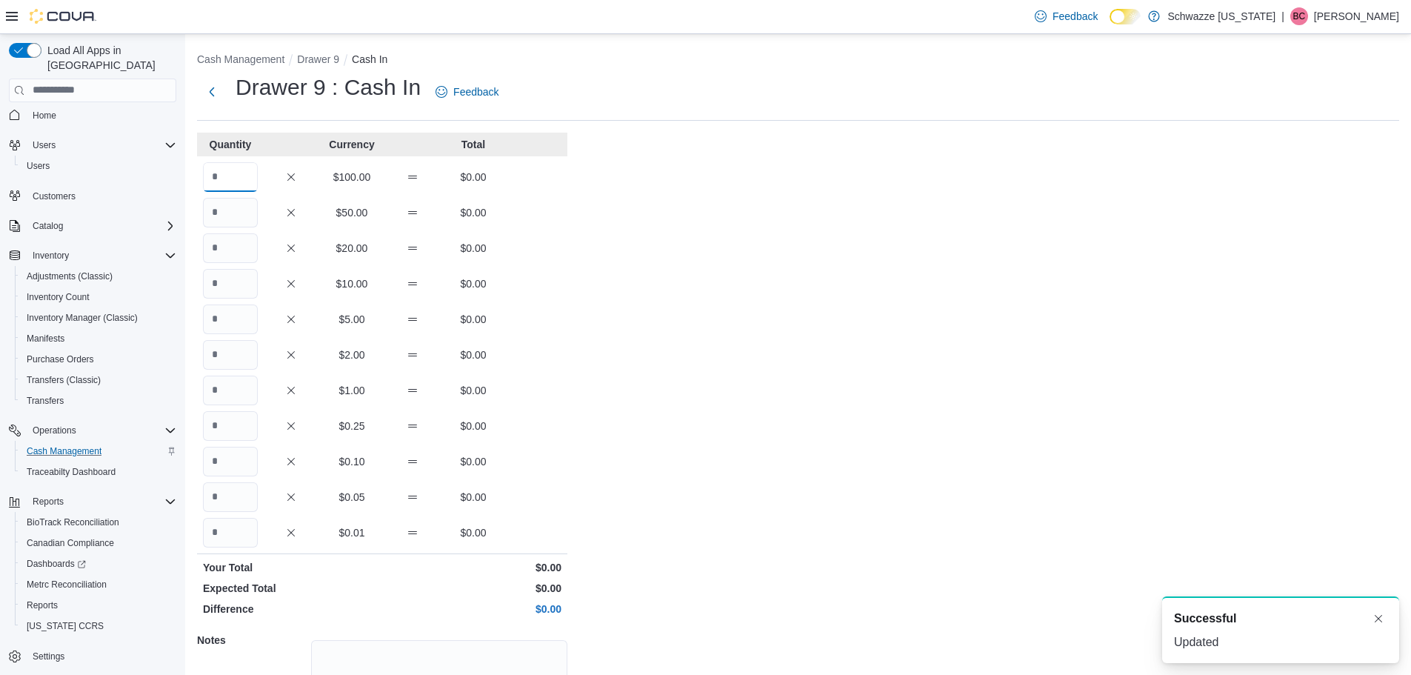
click at [242, 174] on input "Quantity" at bounding box center [230, 177] width 55 height 30
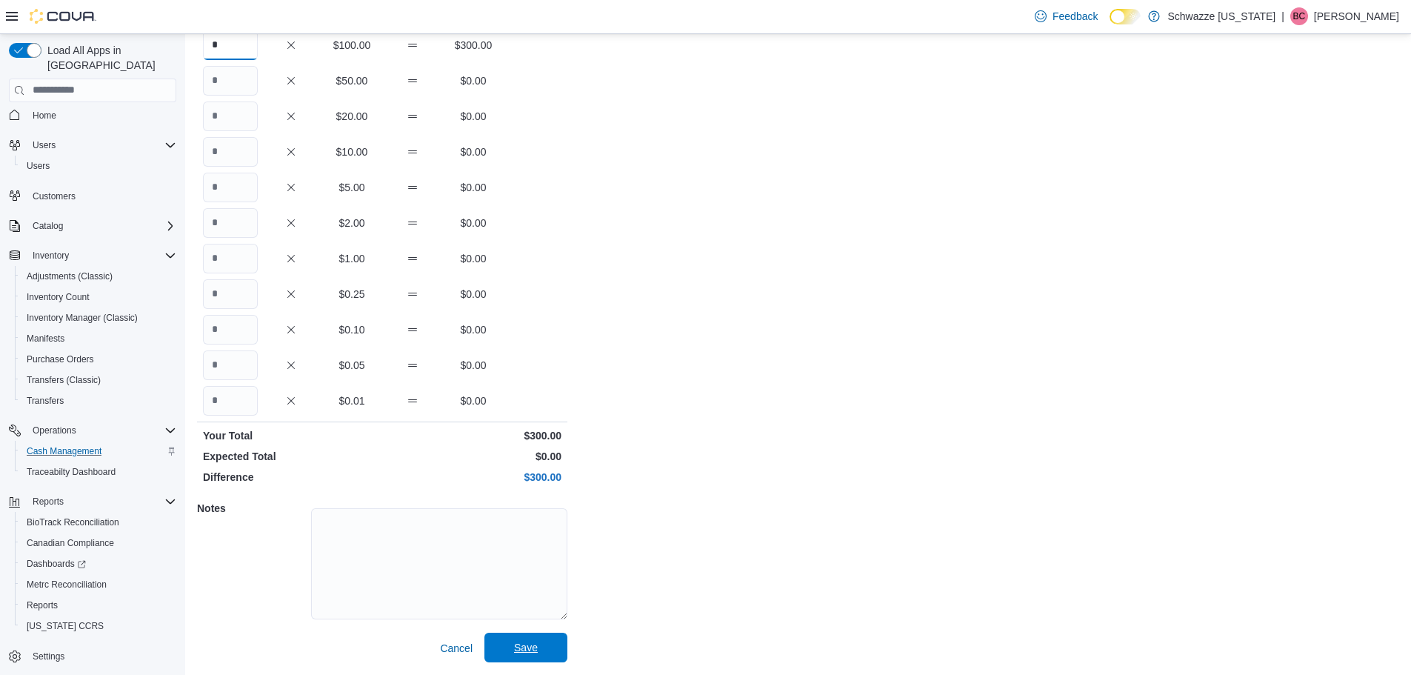
type input "*"
click at [538, 653] on span "Save" at bounding box center [525, 648] width 65 height 30
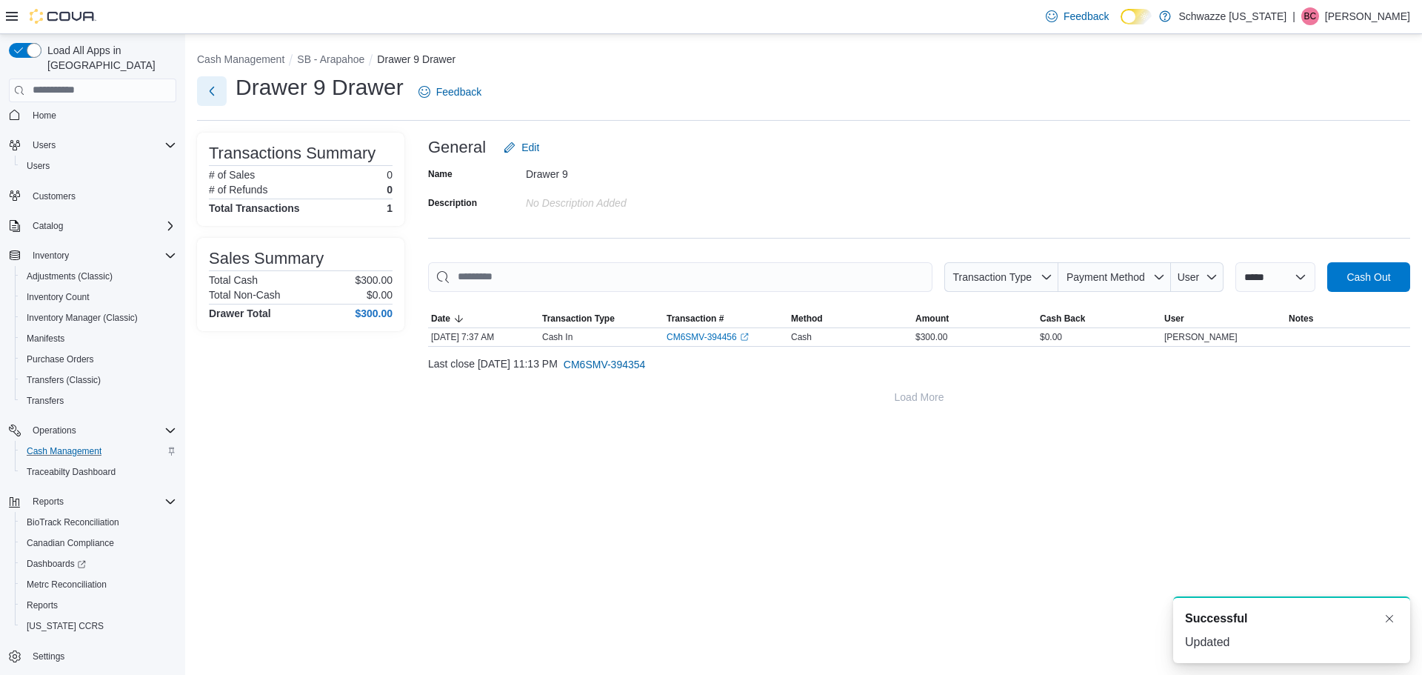
click at [222, 100] on button "Next" at bounding box center [212, 91] width 30 height 30
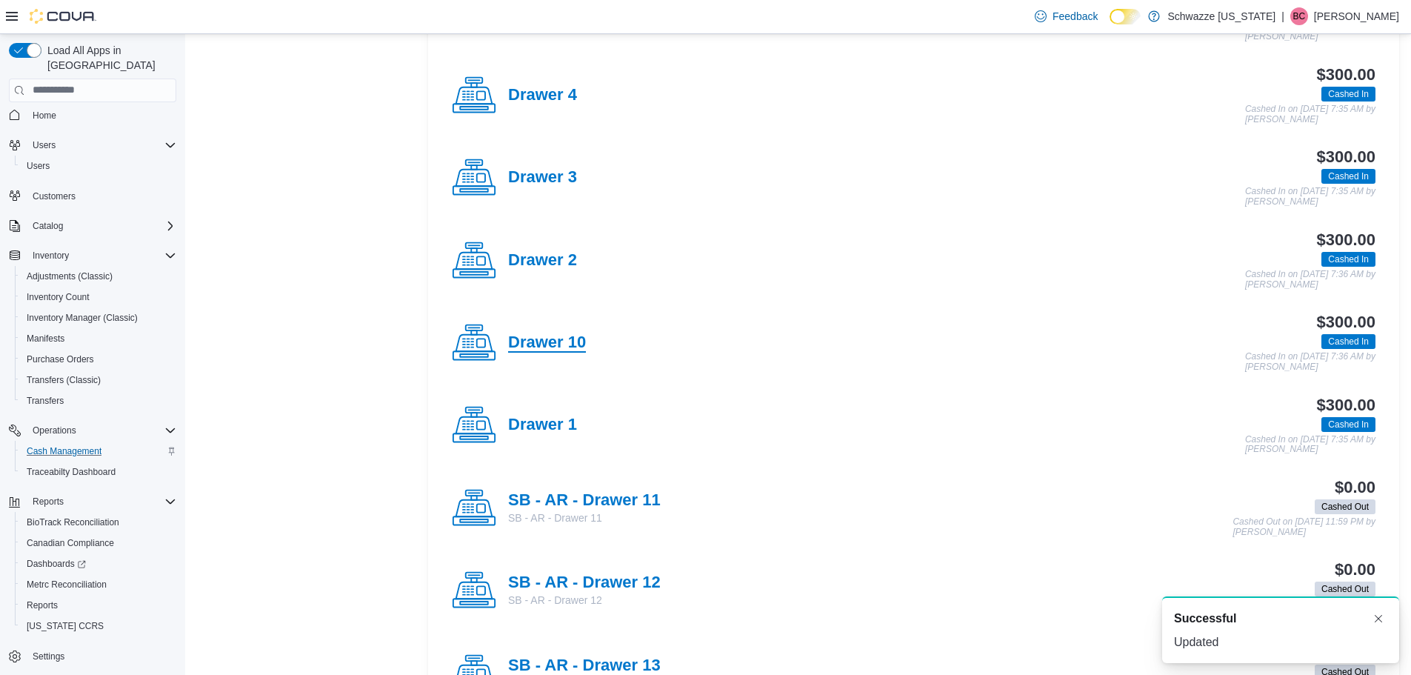
click at [554, 336] on h4 "Drawer 10" at bounding box center [547, 342] width 78 height 19
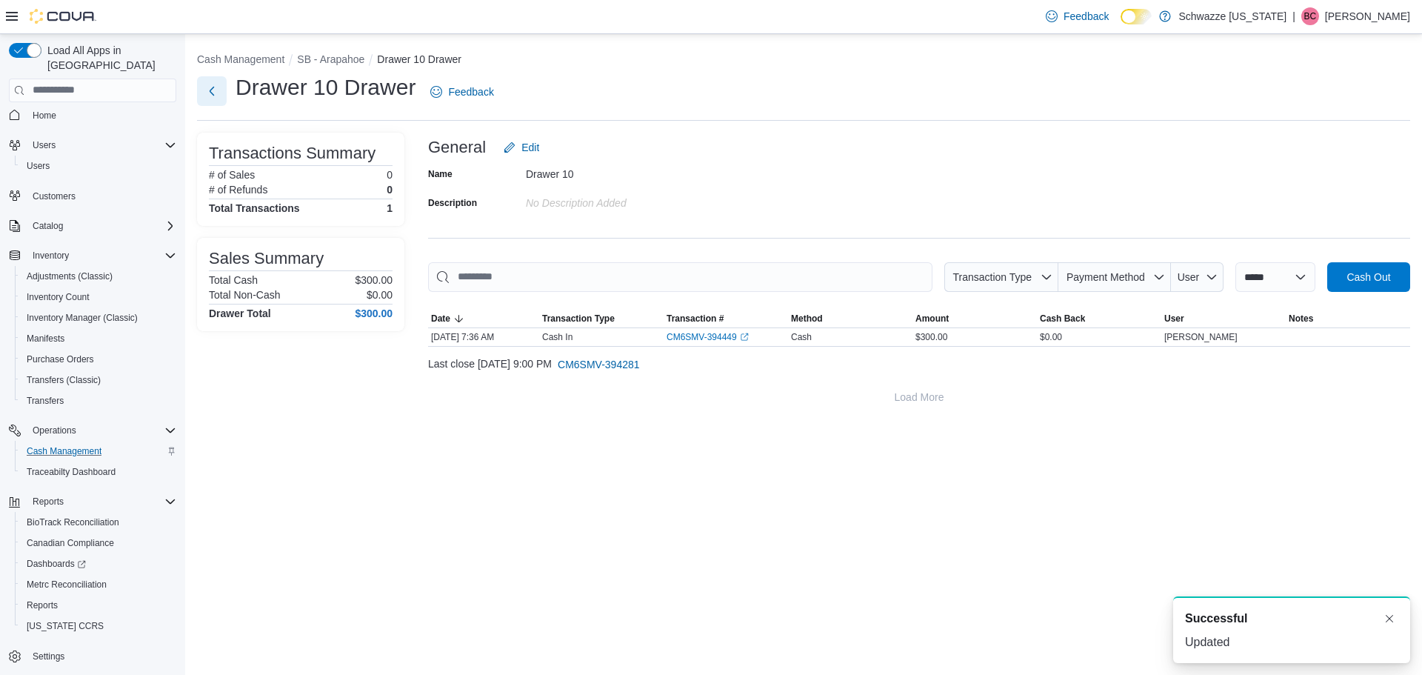
click at [199, 89] on button "Next" at bounding box center [212, 91] width 30 height 30
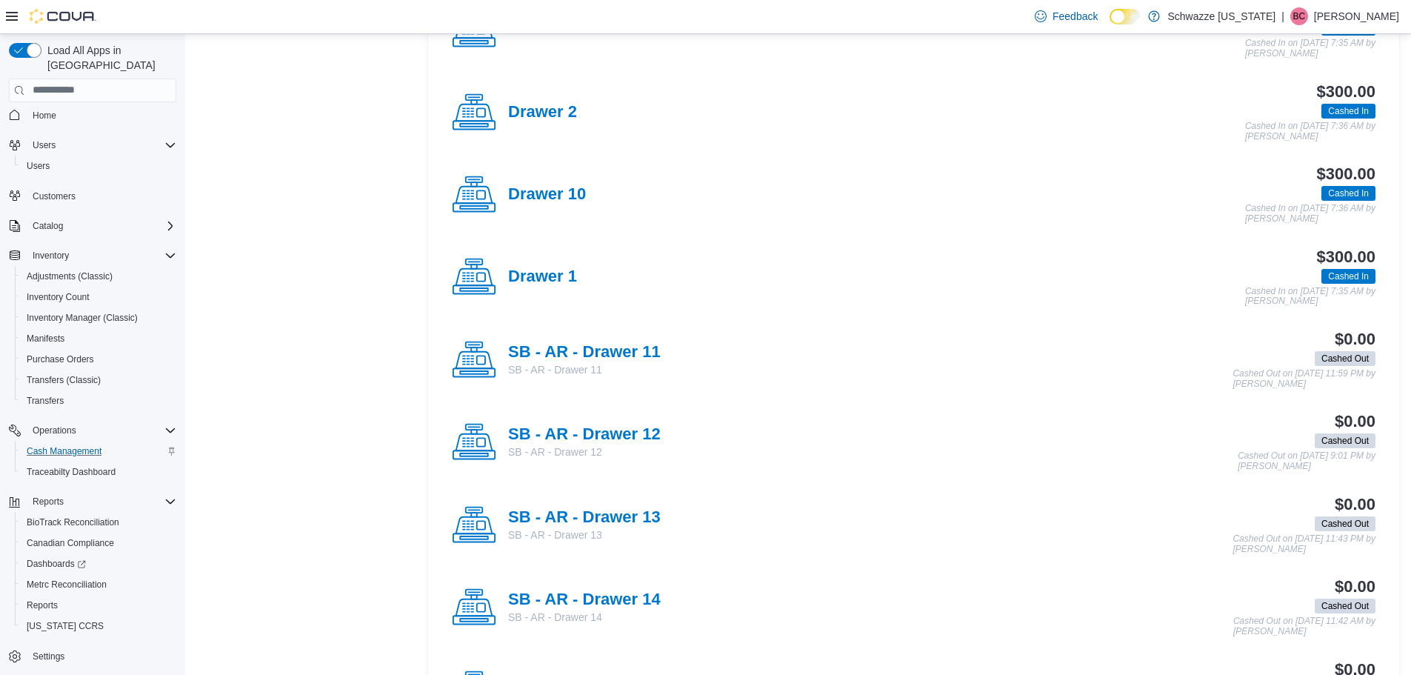
drag, startPoint x: 577, startPoint y: 344, endPoint x: 585, endPoint y: 347, distance: 8.7
click at [577, 345] on h4 "SB - AR - Drawer 11" at bounding box center [584, 352] width 153 height 19
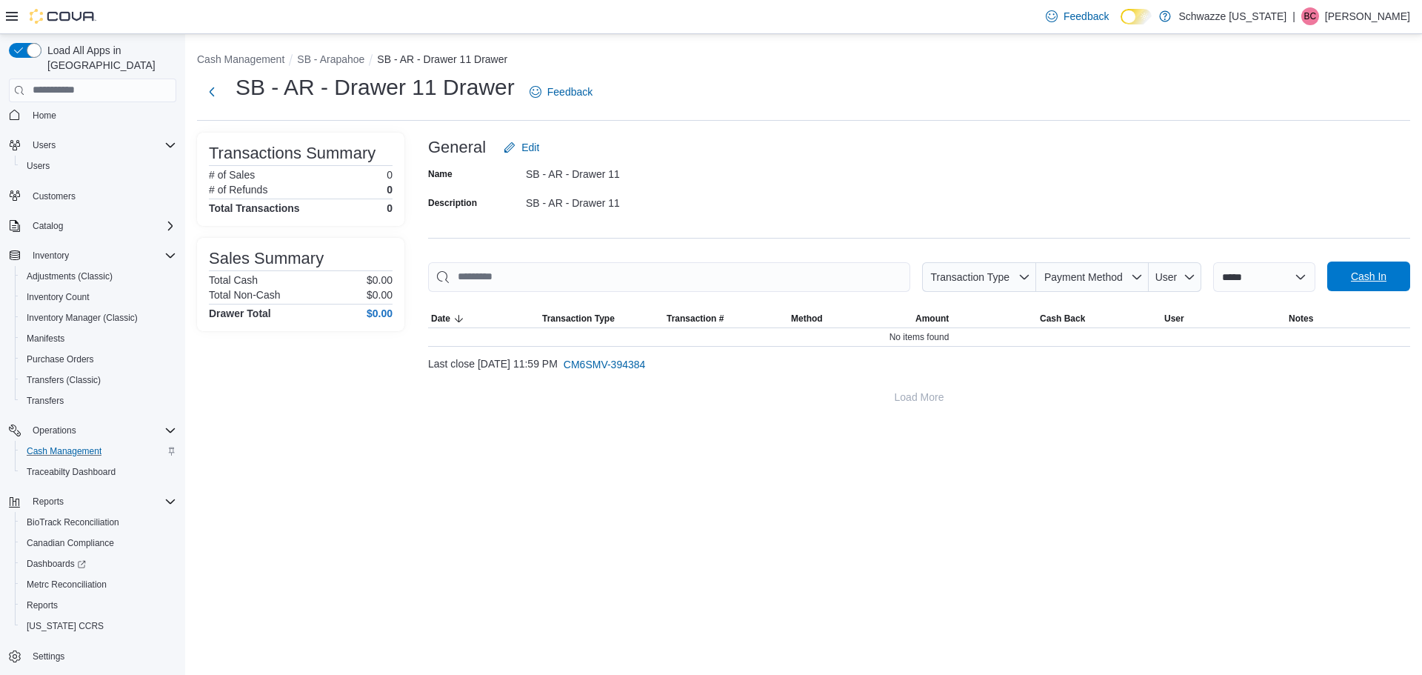
click at [1355, 286] on span "Cash In" at bounding box center [1368, 276] width 65 height 30
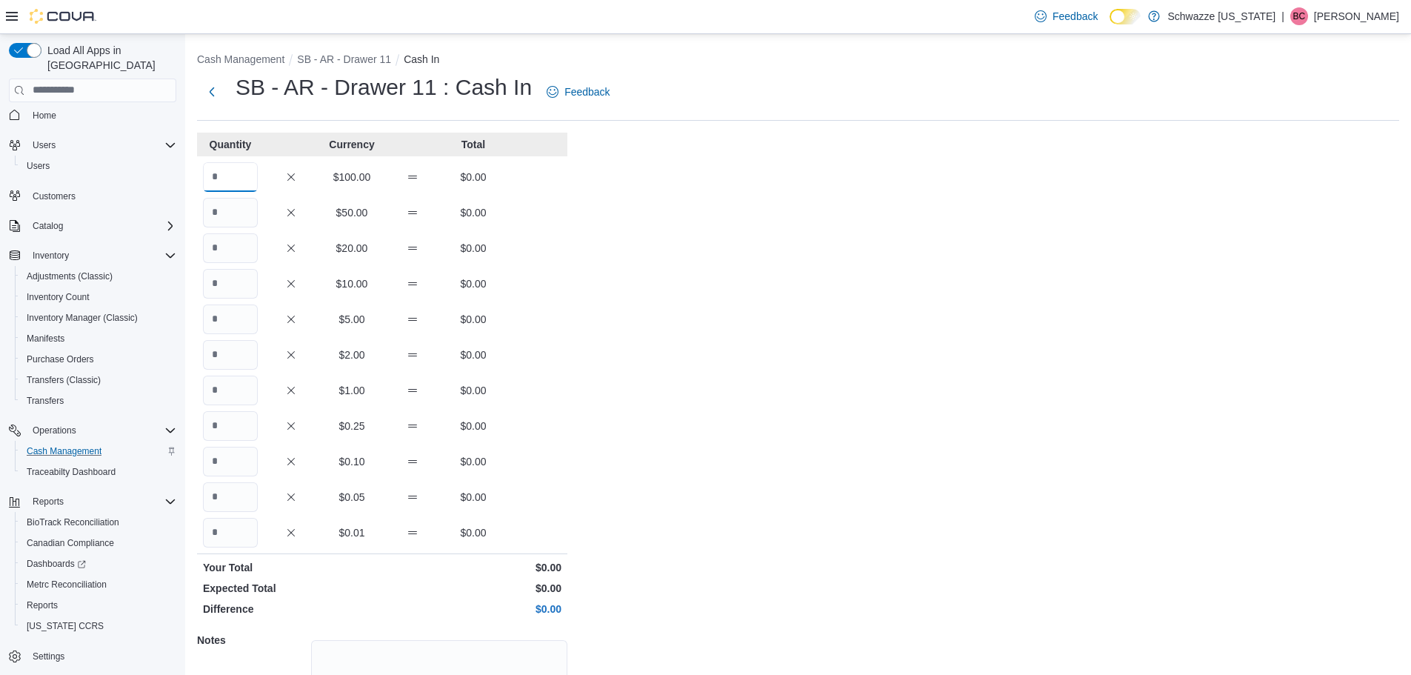
click at [248, 175] on input "Quantity" at bounding box center [230, 177] width 55 height 30
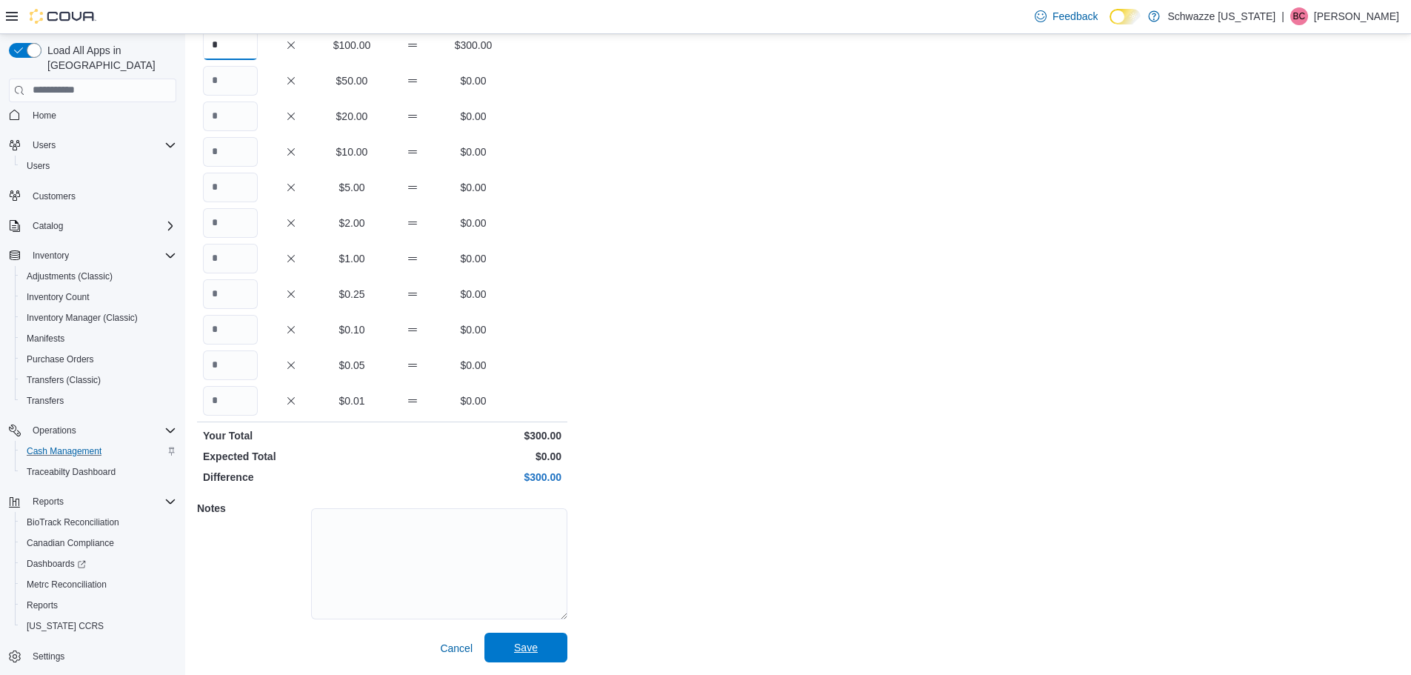
type input "*"
click at [547, 644] on span "Save" at bounding box center [525, 648] width 65 height 30
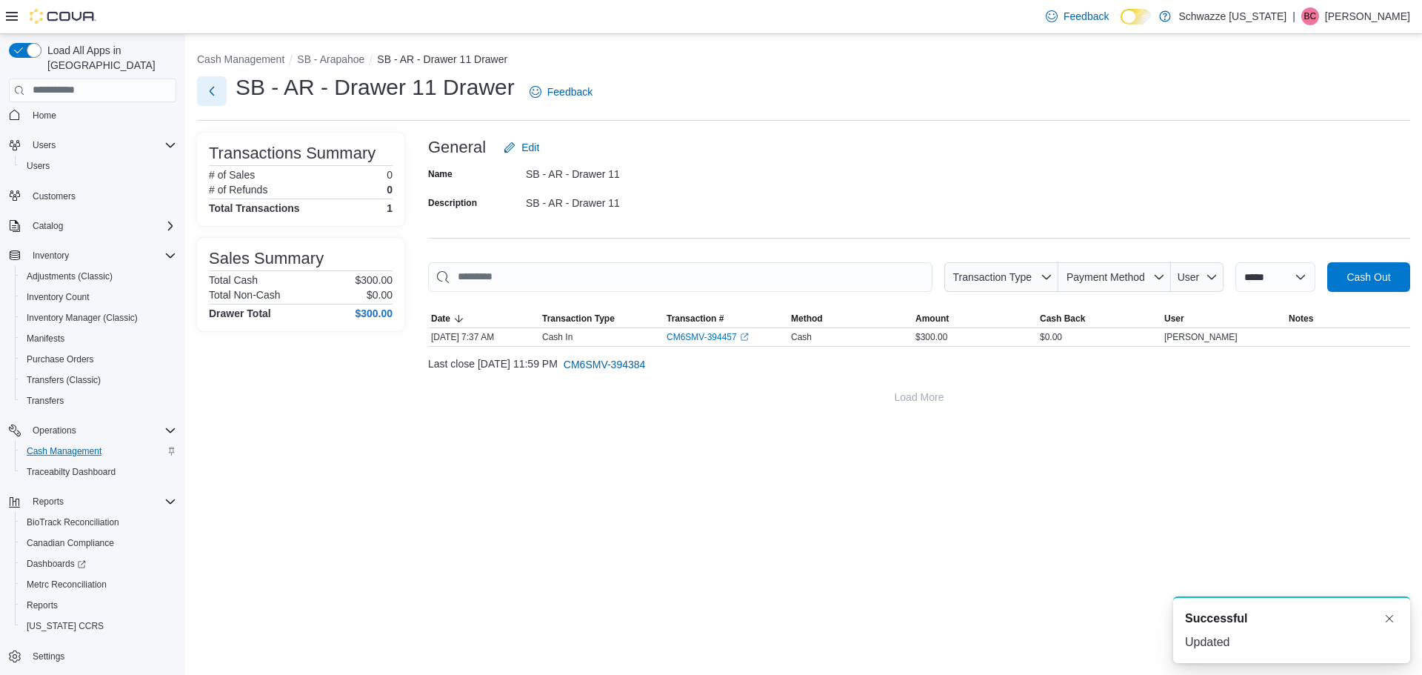
click at [220, 78] on button "Next" at bounding box center [212, 91] width 30 height 30
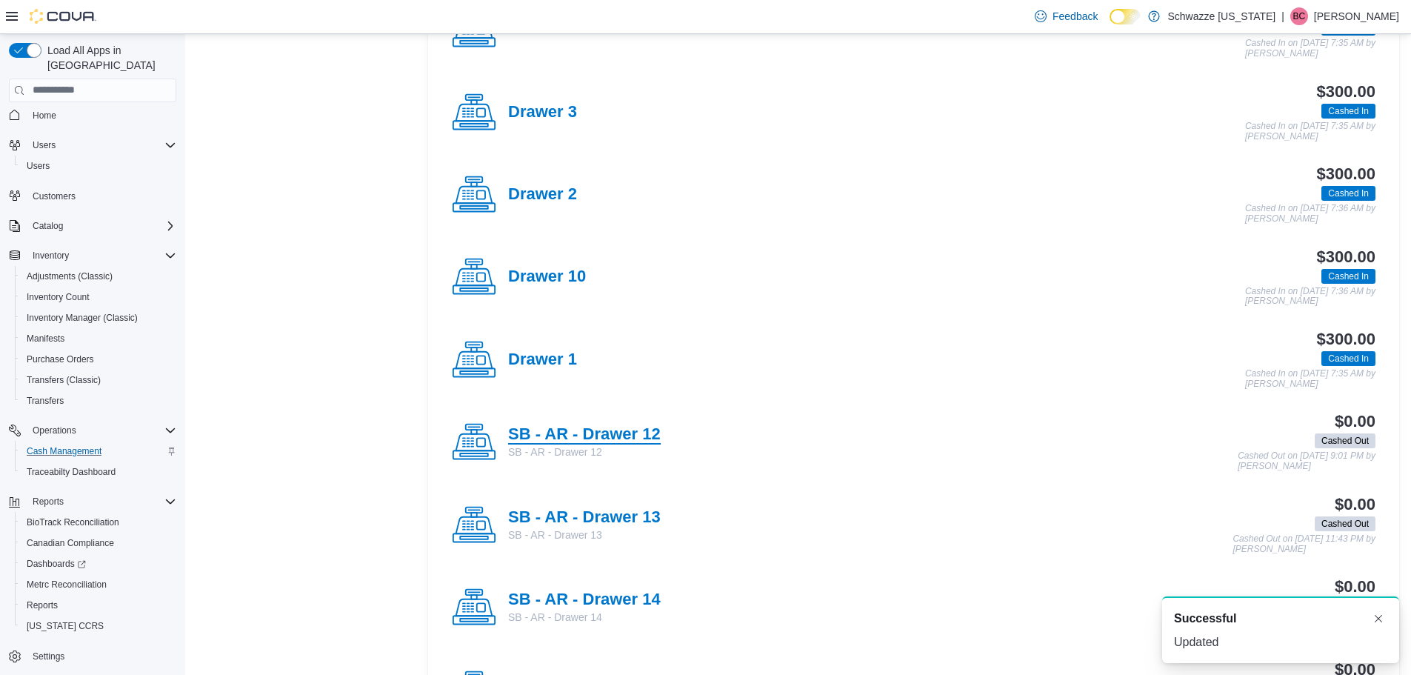
click at [598, 430] on h4 "SB - AR - Drawer 12" at bounding box center [584, 434] width 153 height 19
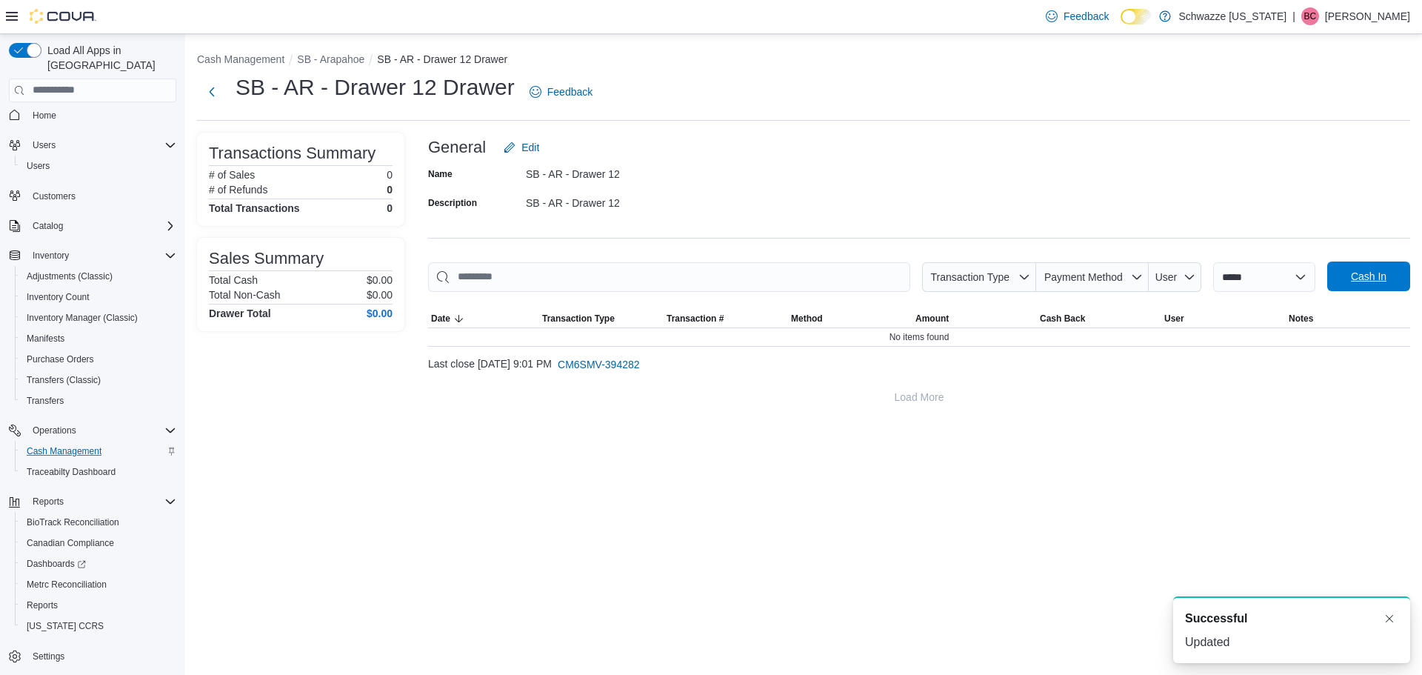
click at [1372, 290] on span "Cash In" at bounding box center [1368, 276] width 65 height 30
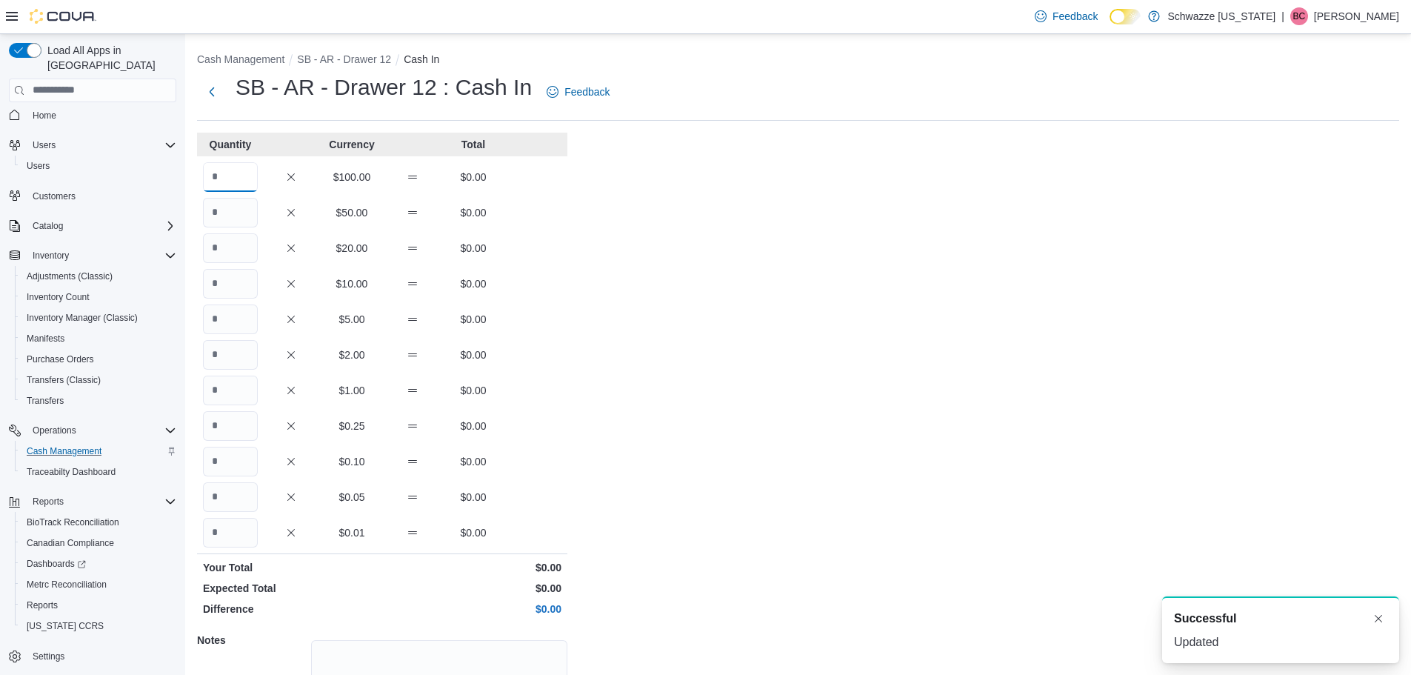
click at [225, 177] on input "Quantity" at bounding box center [230, 177] width 55 height 30
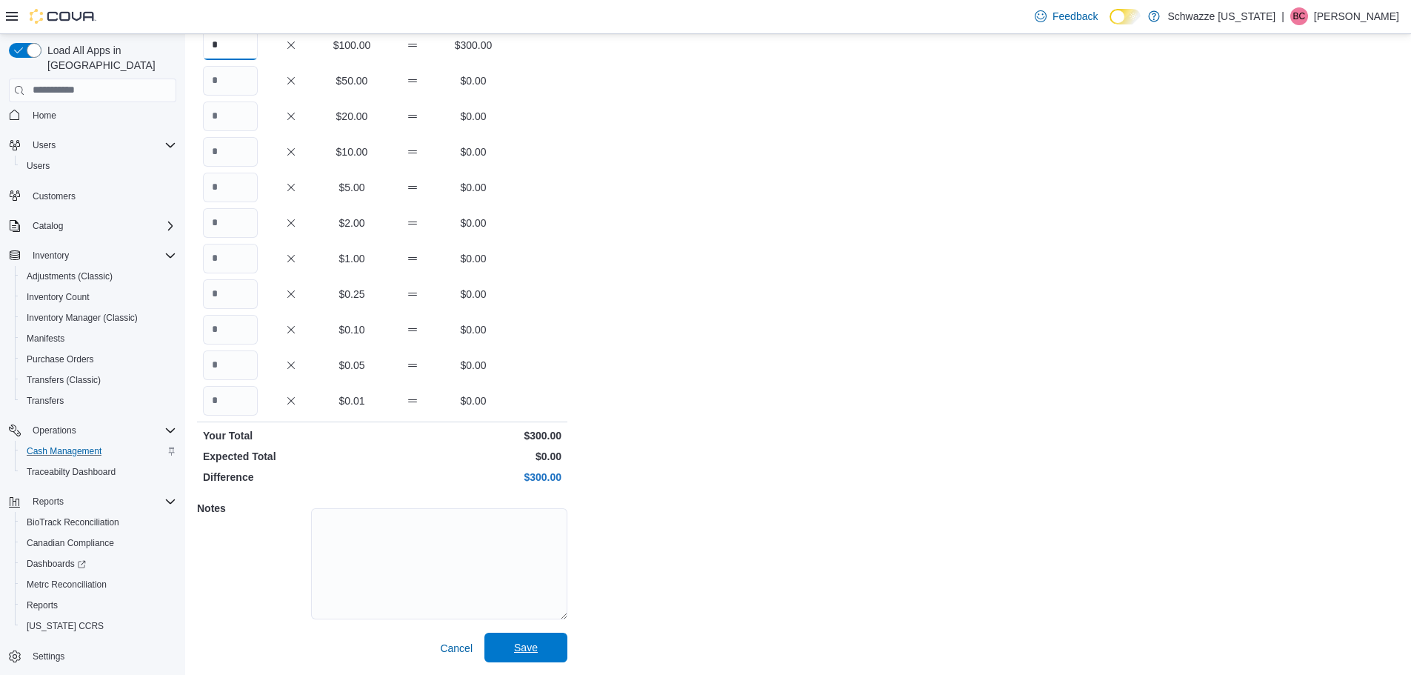
type input "*"
click at [517, 644] on span "Save" at bounding box center [526, 647] width 24 height 15
